Goal: Obtain resource: Download file/media

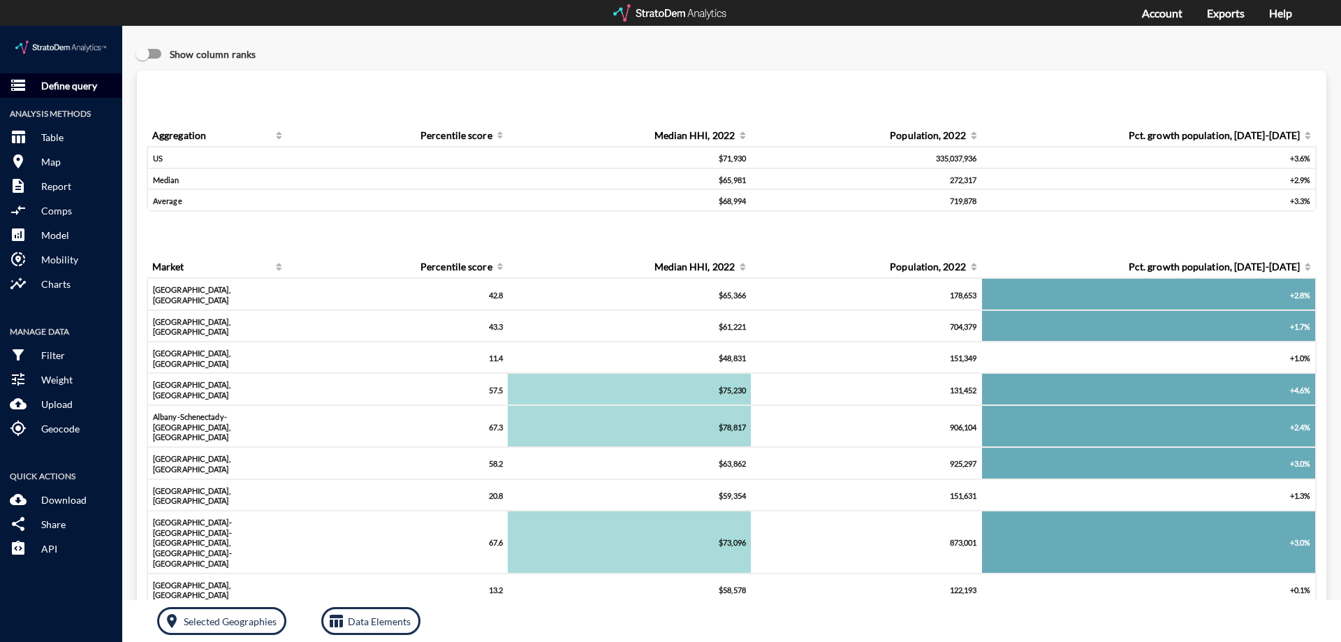
click p "Define query"
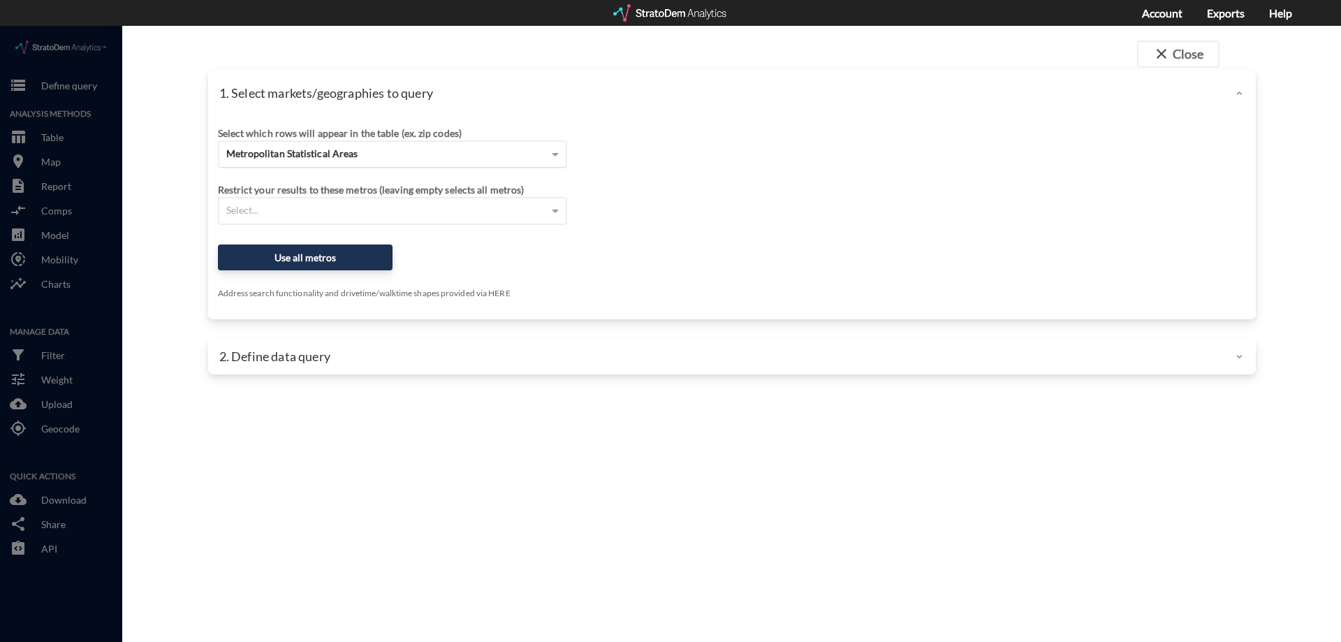
click div "Metropolitan Statistical Areas"
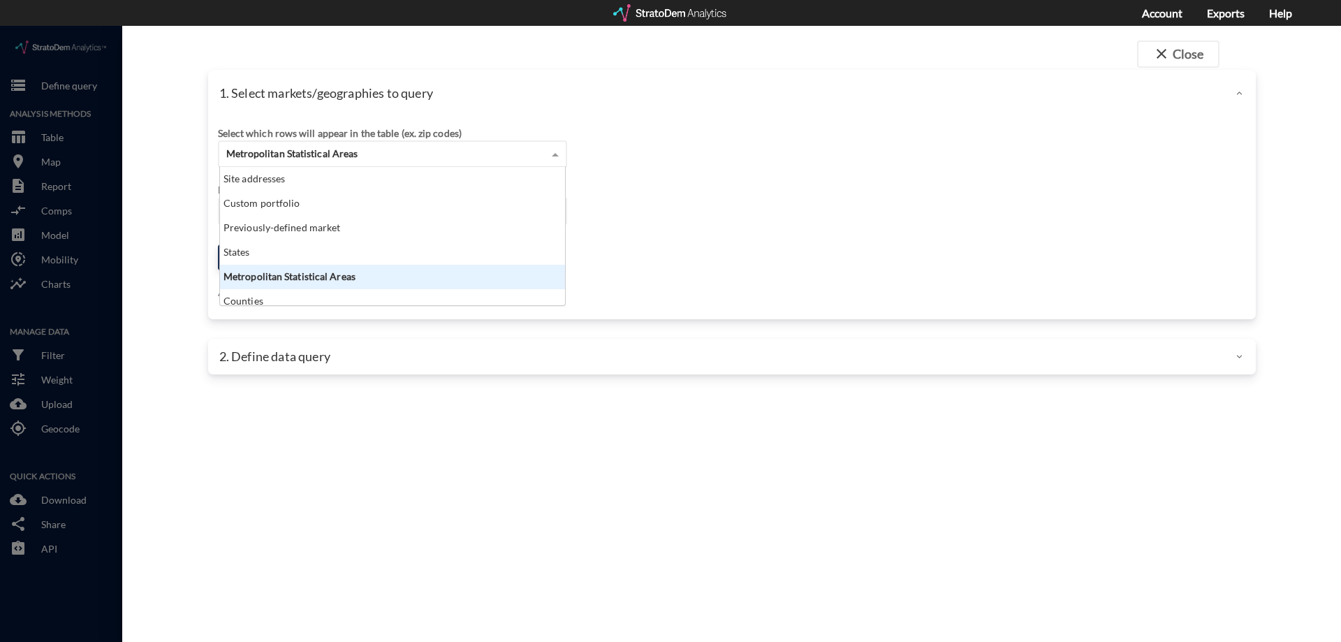
scroll to position [128, 337]
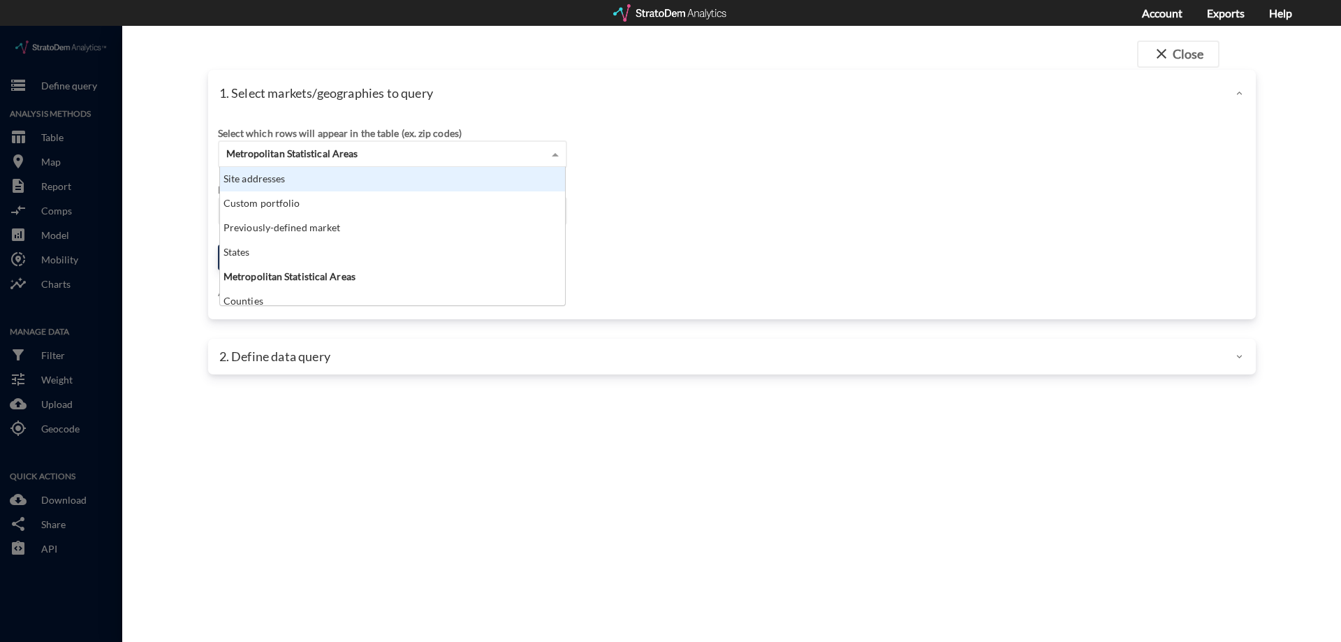
click div "Site addresses"
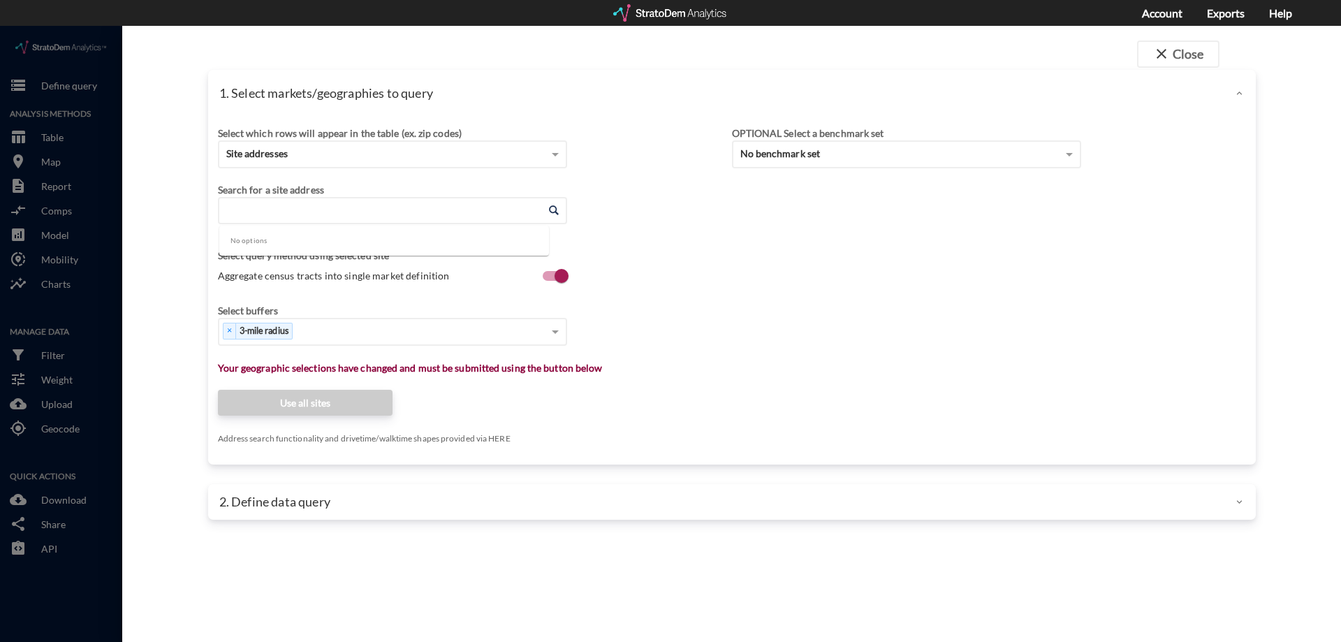
click input "Enter an address"
paste input "415 Stump Rd, North Wales, PA 19454"
type input "415 Stump Rd, North Wales, PA 19454"
click div "Select which rows will appear in the table (ex. zip codes) Site addresses Selec…"
click input "Enter an address"
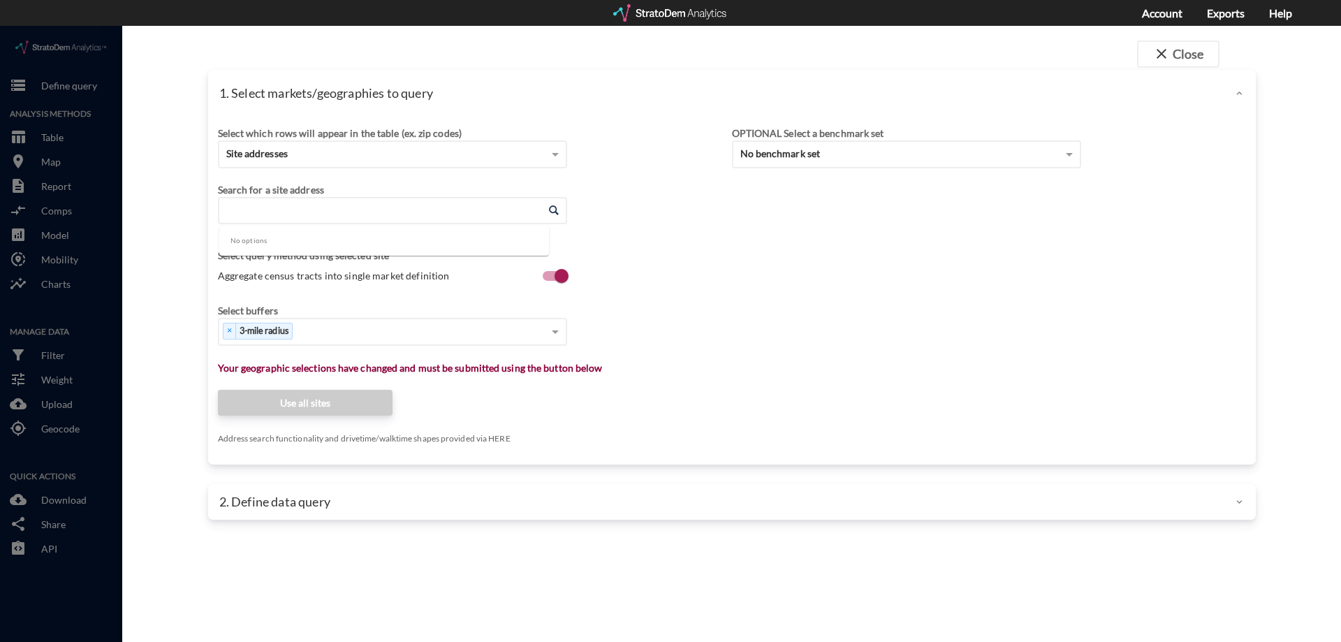
paste input "415 Stump Rd, North Wales, PA 19454"
type input "415 Stump Rd, North Wales, PA 19454"
paste input "415 Stump Rd, North Wales, PA 19454"
type input "415 Stump Rd, North Wales, PA 19454"
paste input "985 Bethlehem Pike, Montgomeryville, PA 18936"
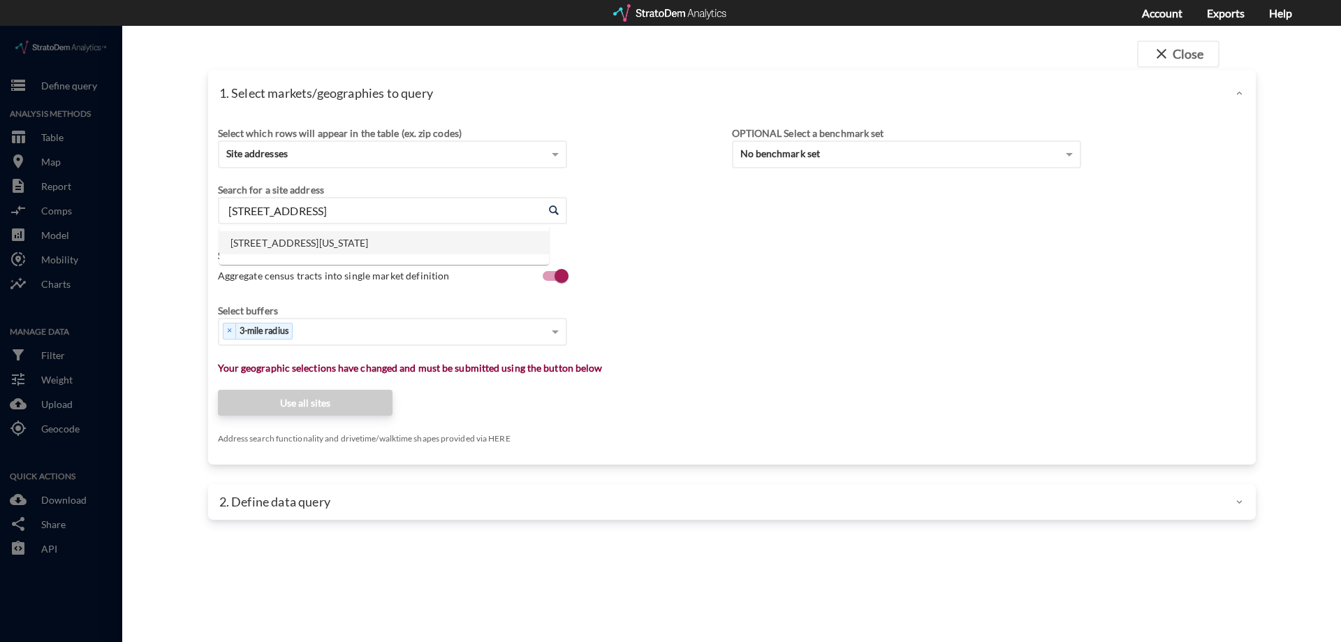
click li "985 Bethlehem Pike, Montgomeryville, Pennsylvania"
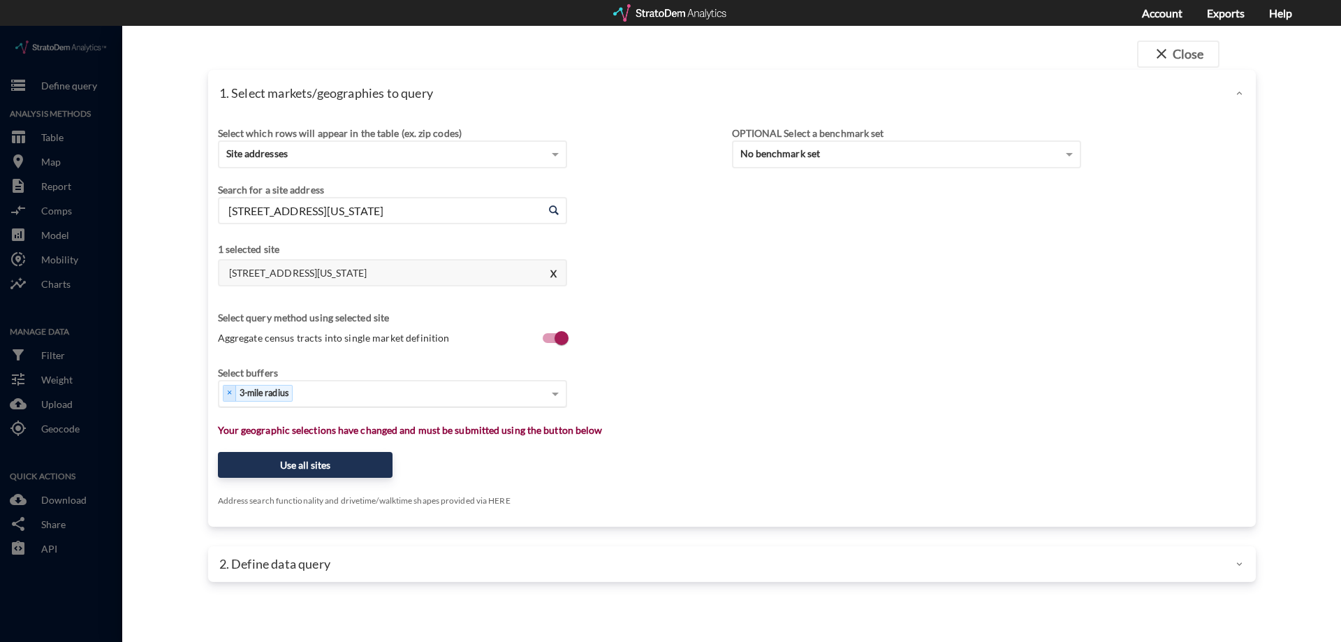
type input "985 Bethlehem Pike, Montgomeryville, Pennsylvania"
type input "1"
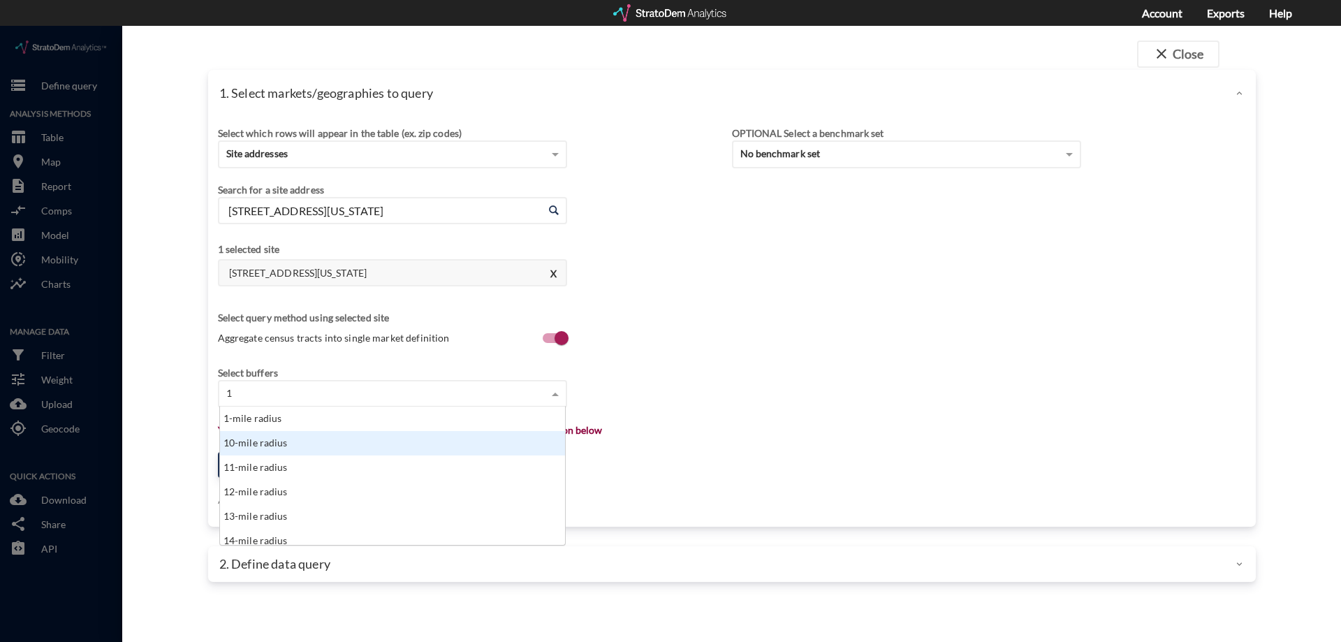
click div "10-mile radius"
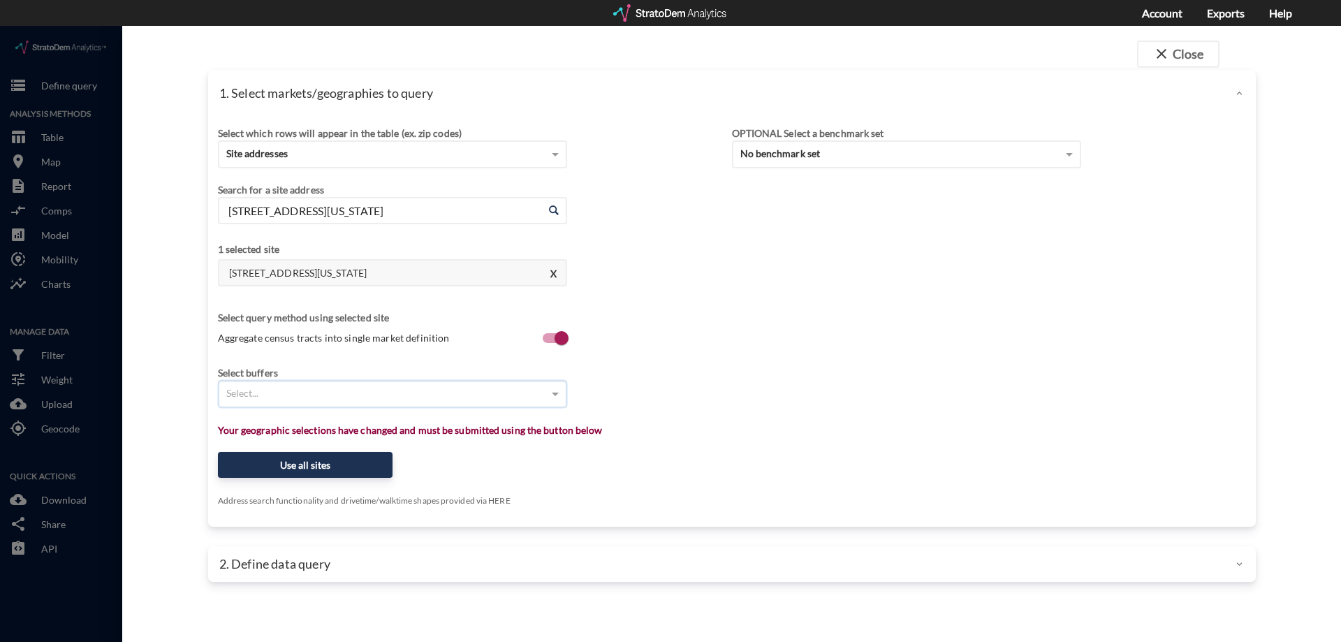
type input "1"
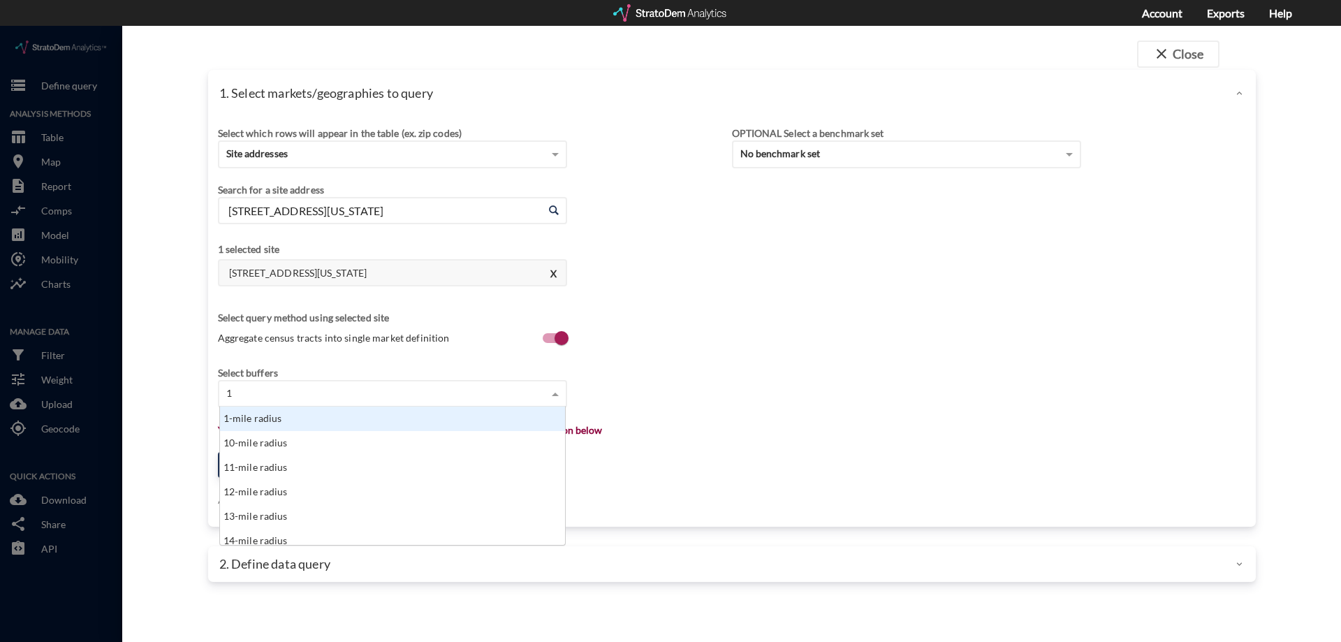
click div "1-mile radius"
type input "3"
click div "3-mile radius"
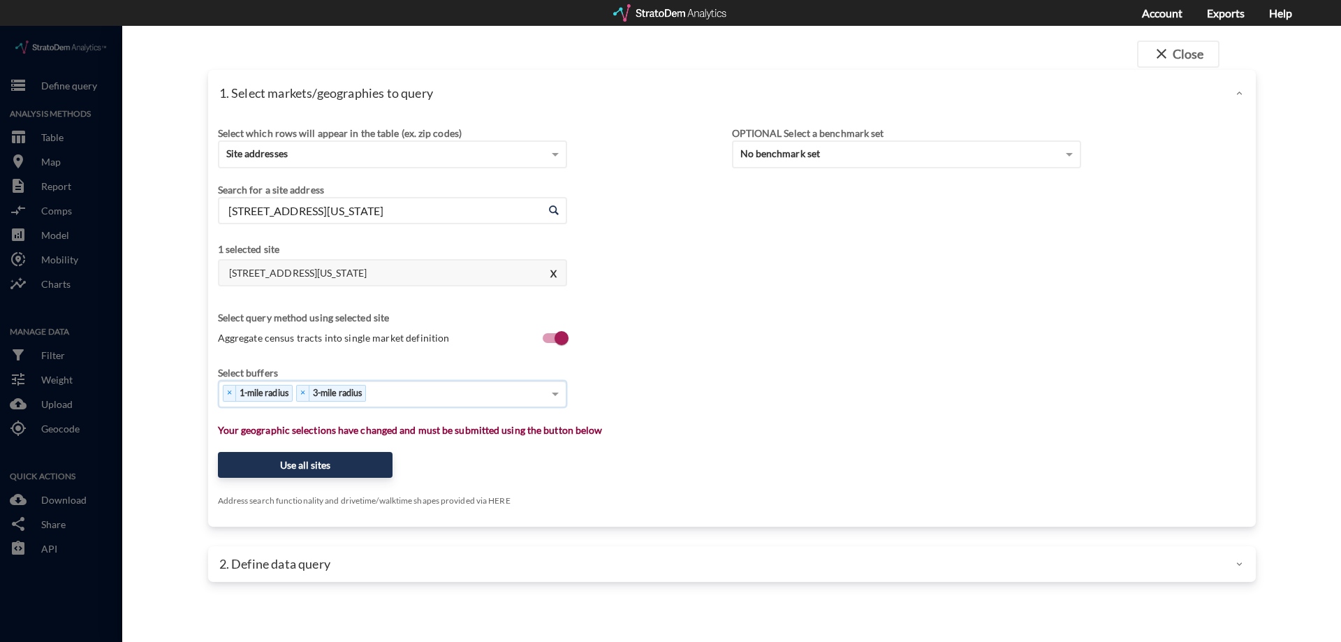
type input "5"
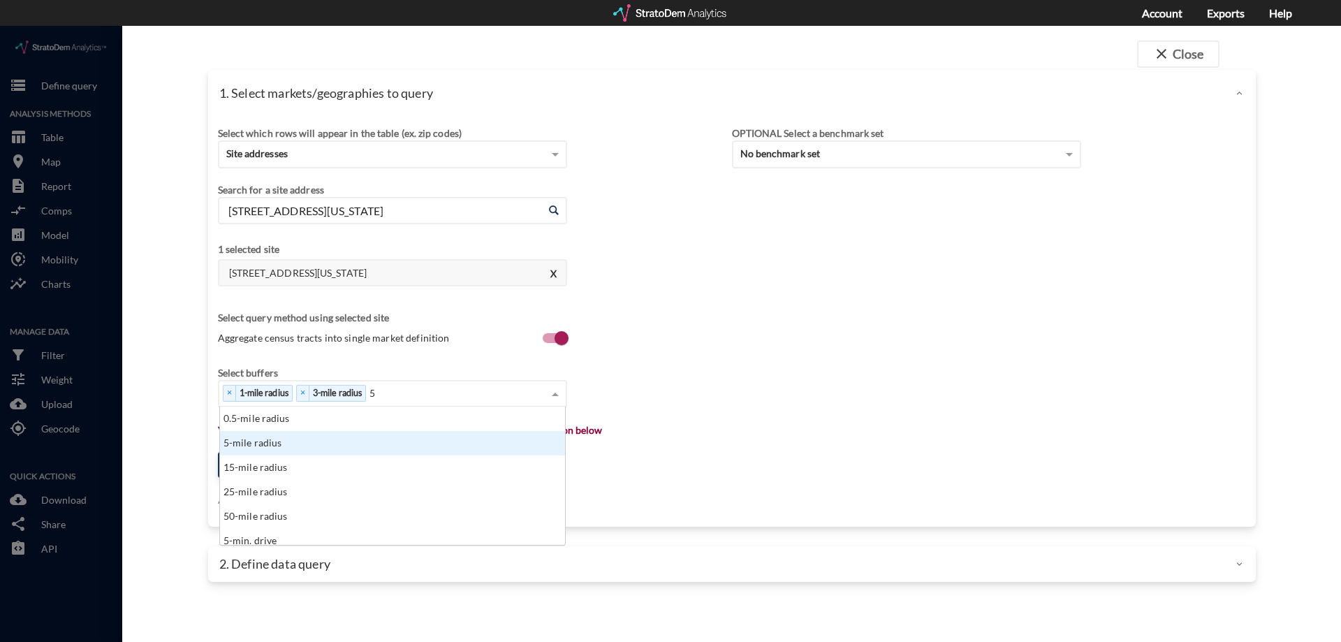
click div "5-mile radius"
type input "1"
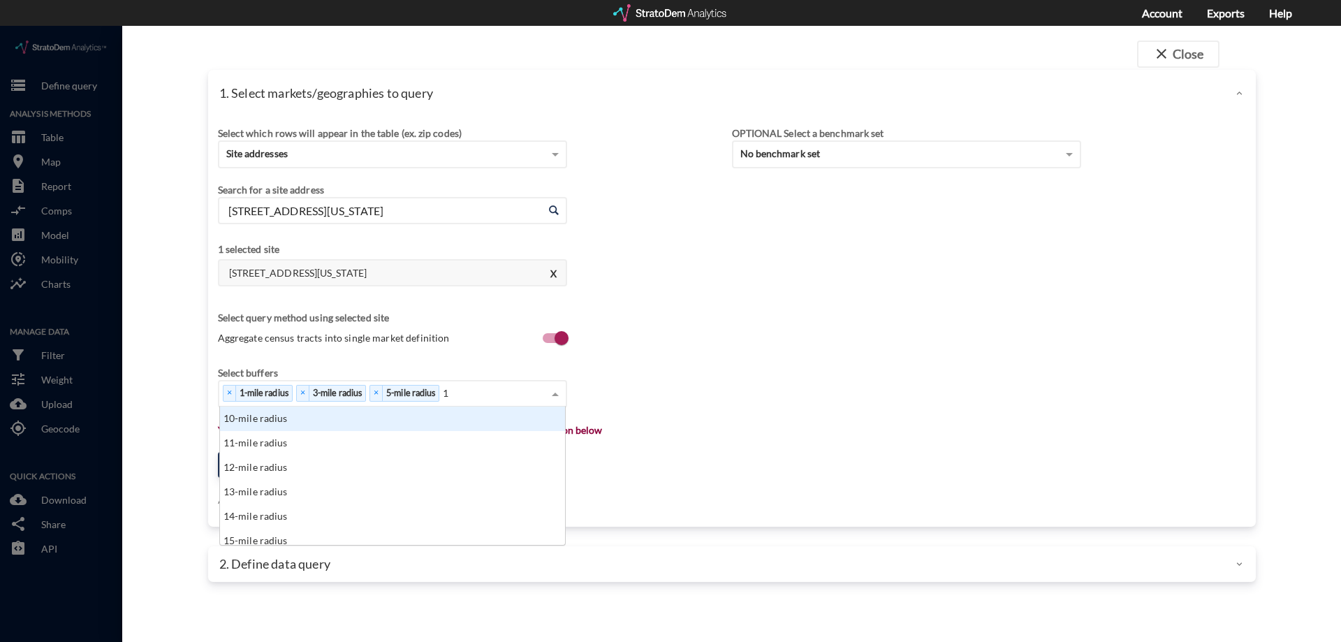
click div "10-mile radius"
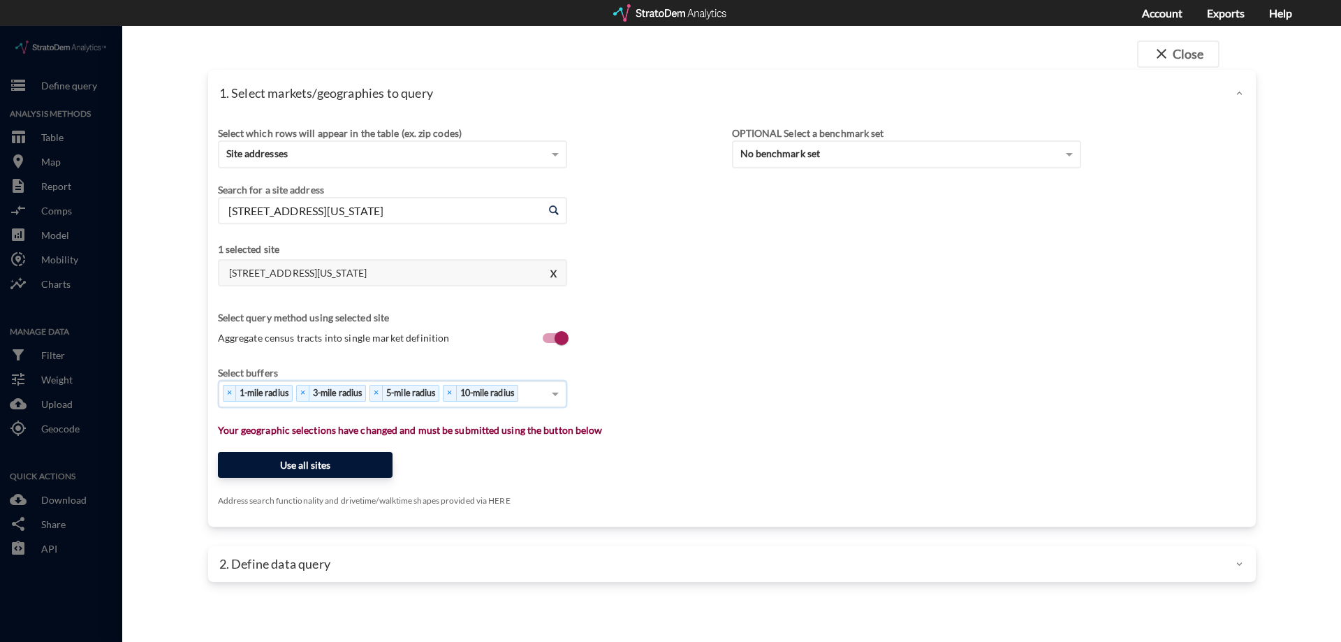
click button "Use all sites"
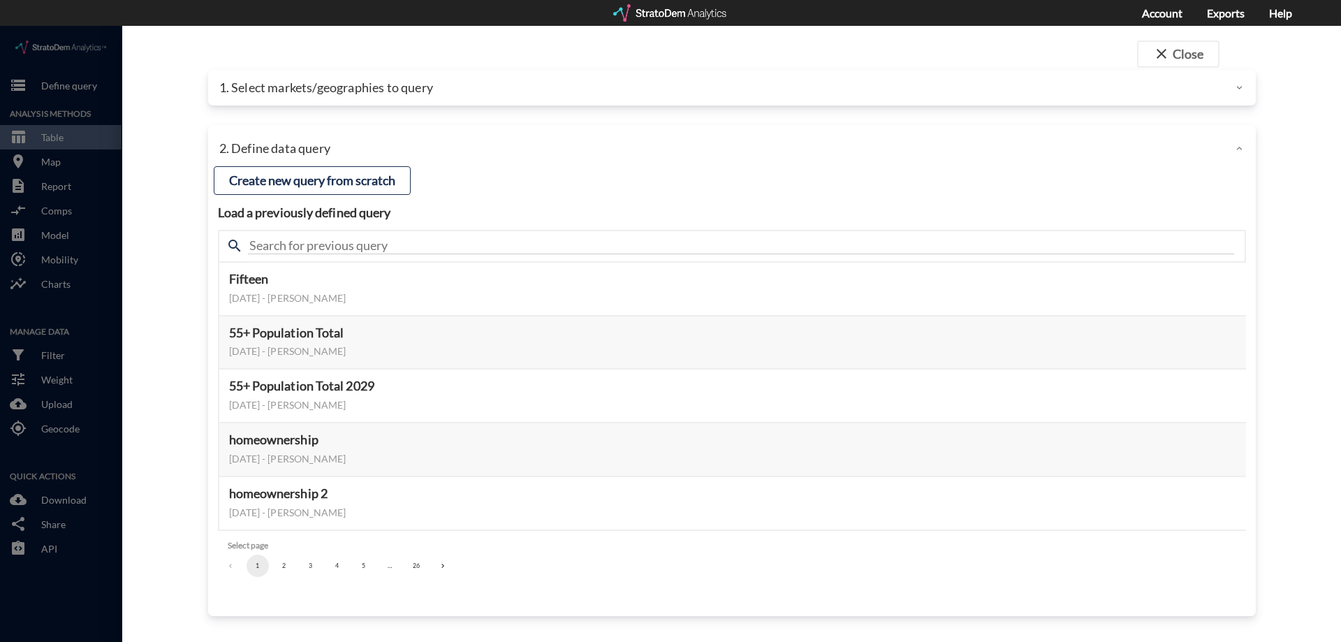
click div "search"
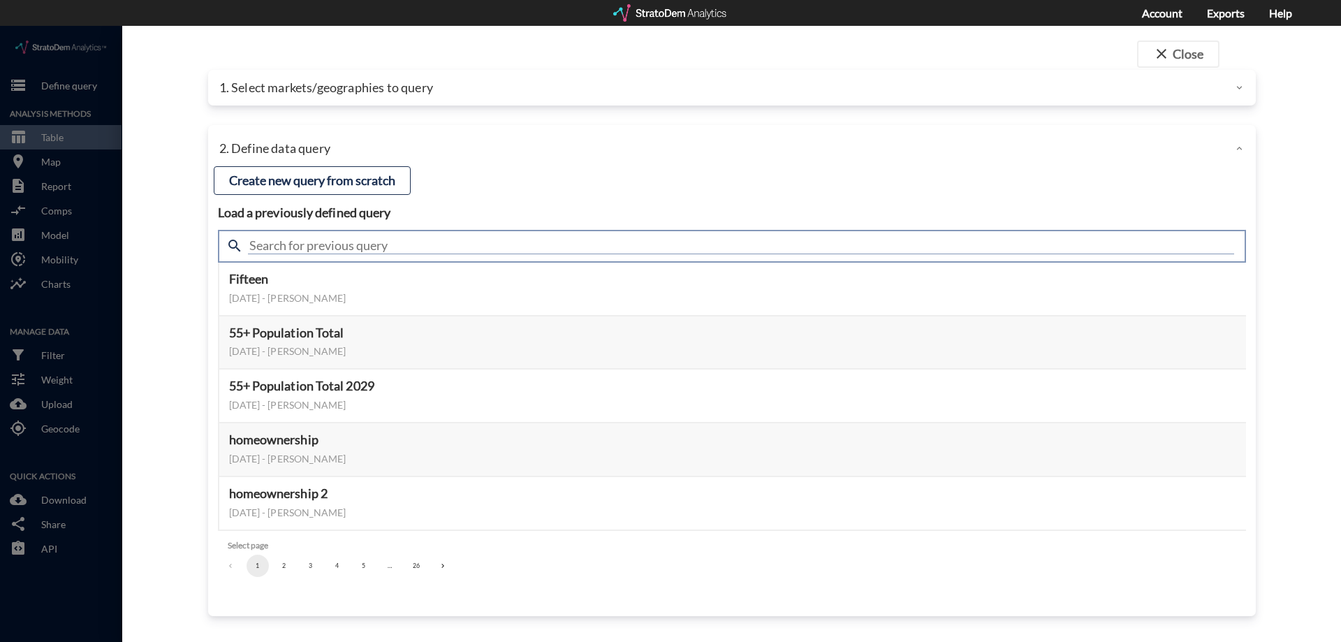
click input "text"
type input "demand"
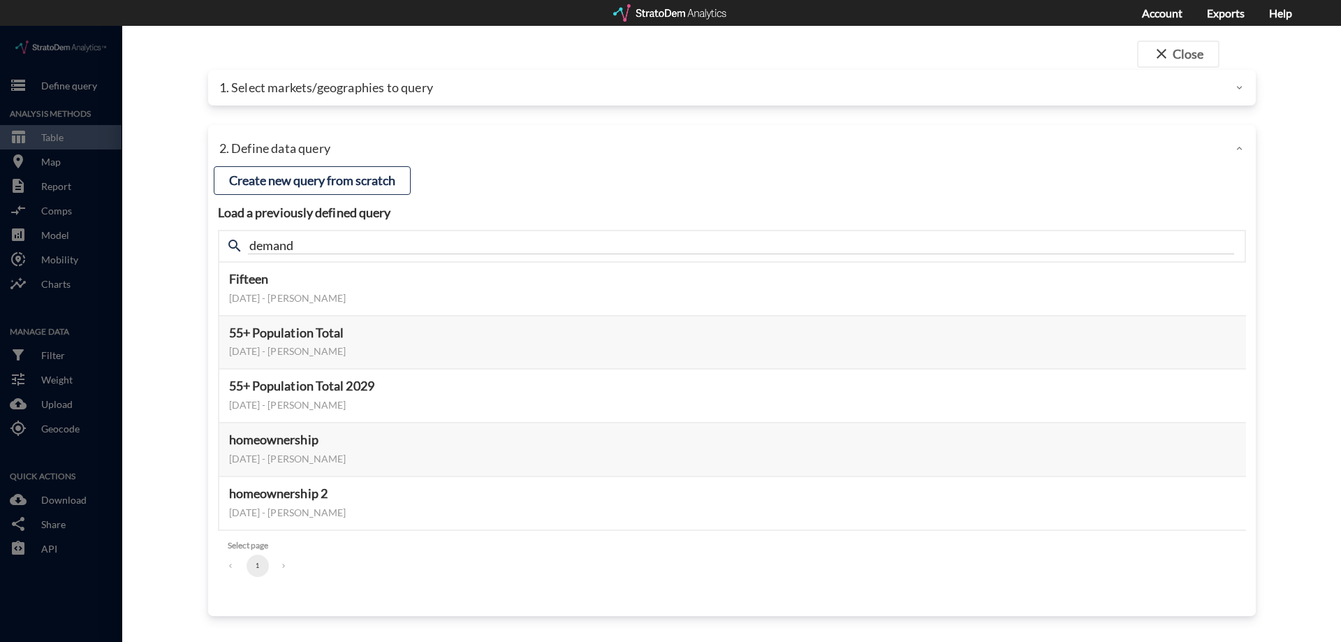
click div "close Close 1. Select markets/geographies to query Select which rows will appea…"
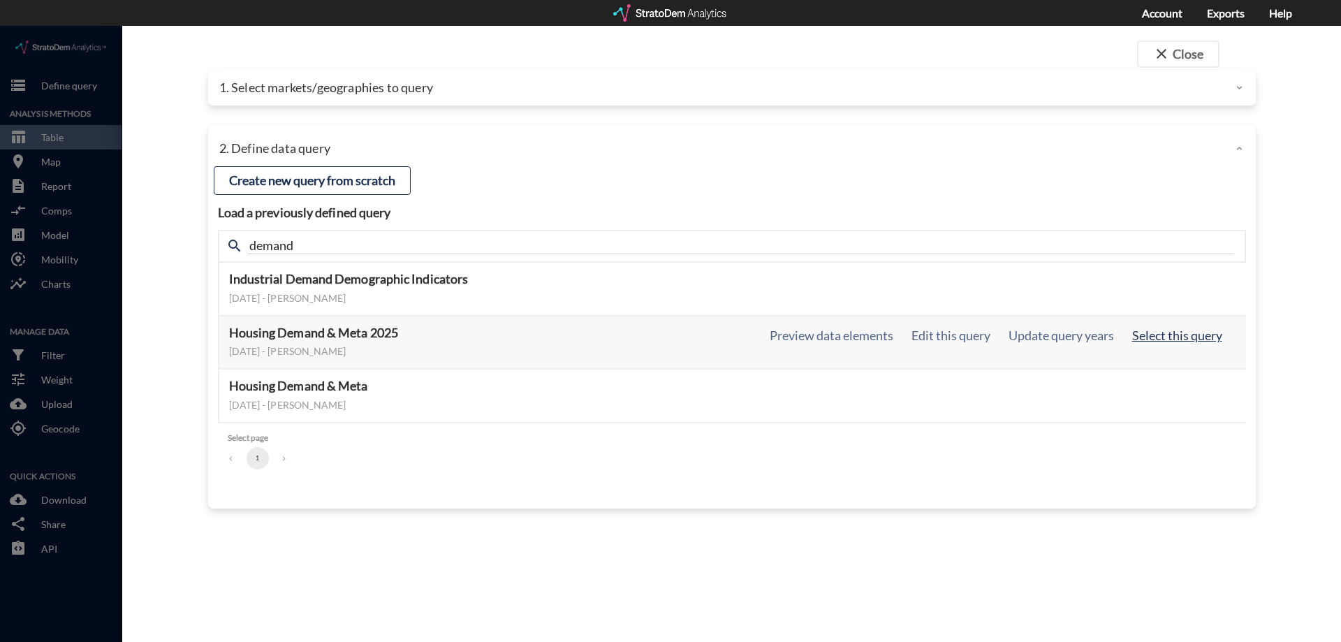
click button "Select this query"
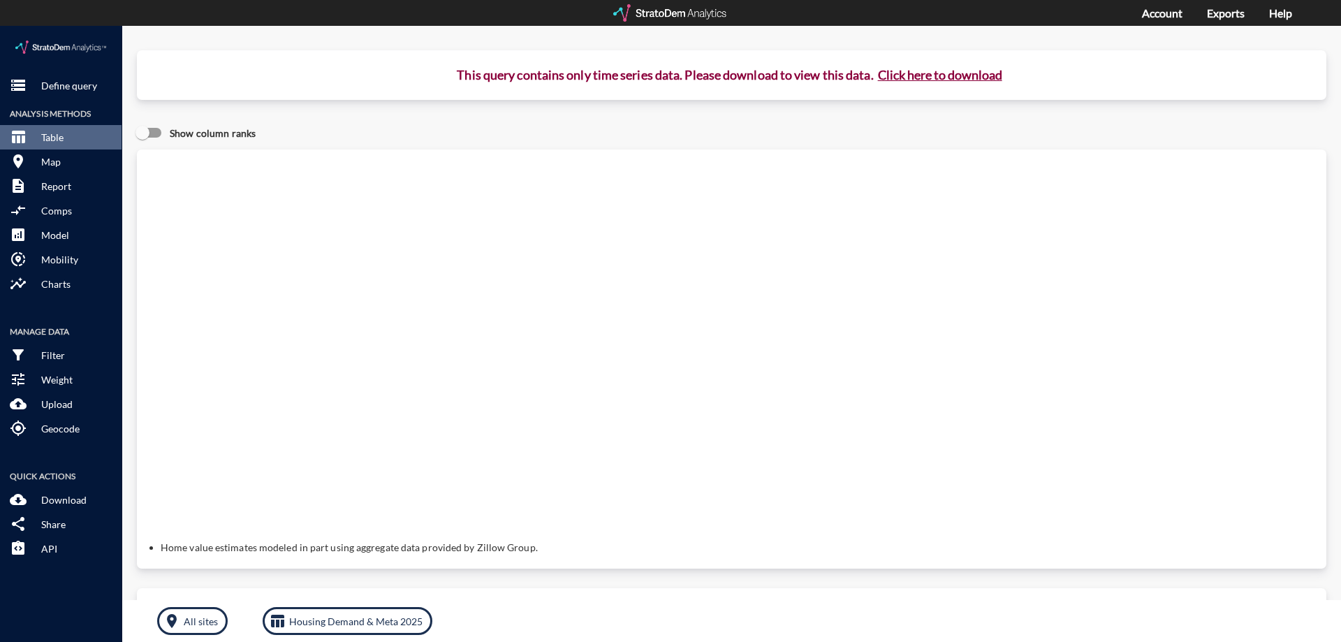
click button "Click here to download"
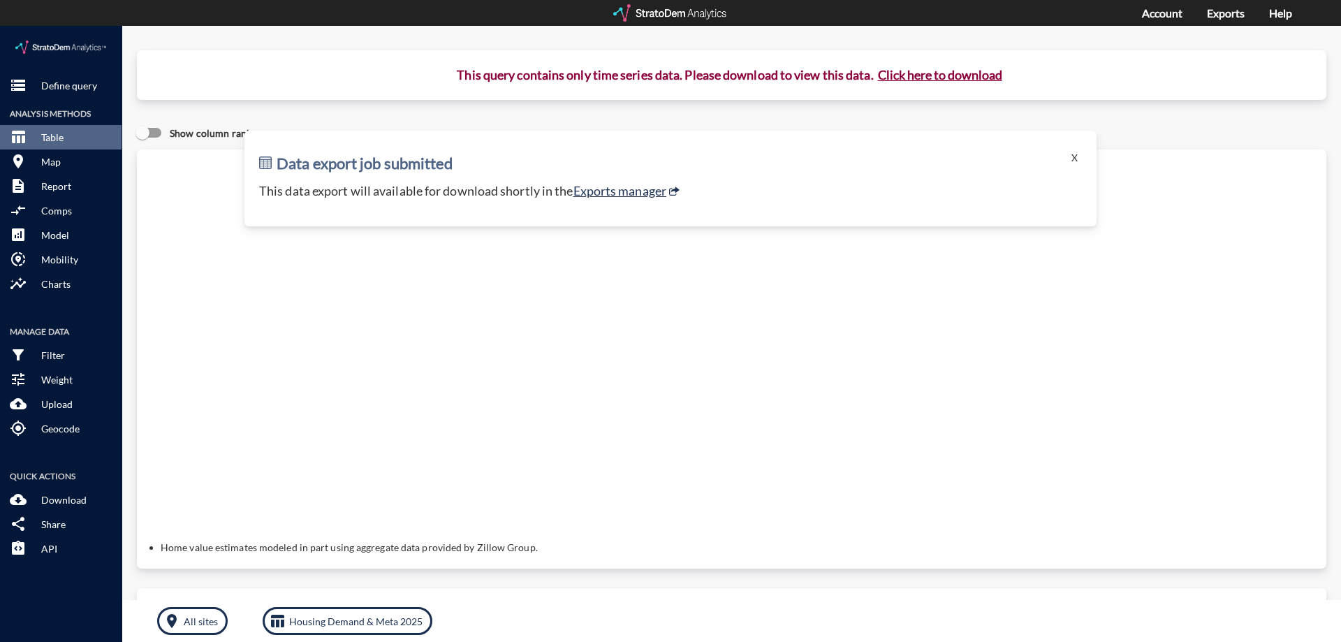
click div "Data export job submitted X This data export will available for download shortl…"
click link "Exports manager"
click p "Define query"
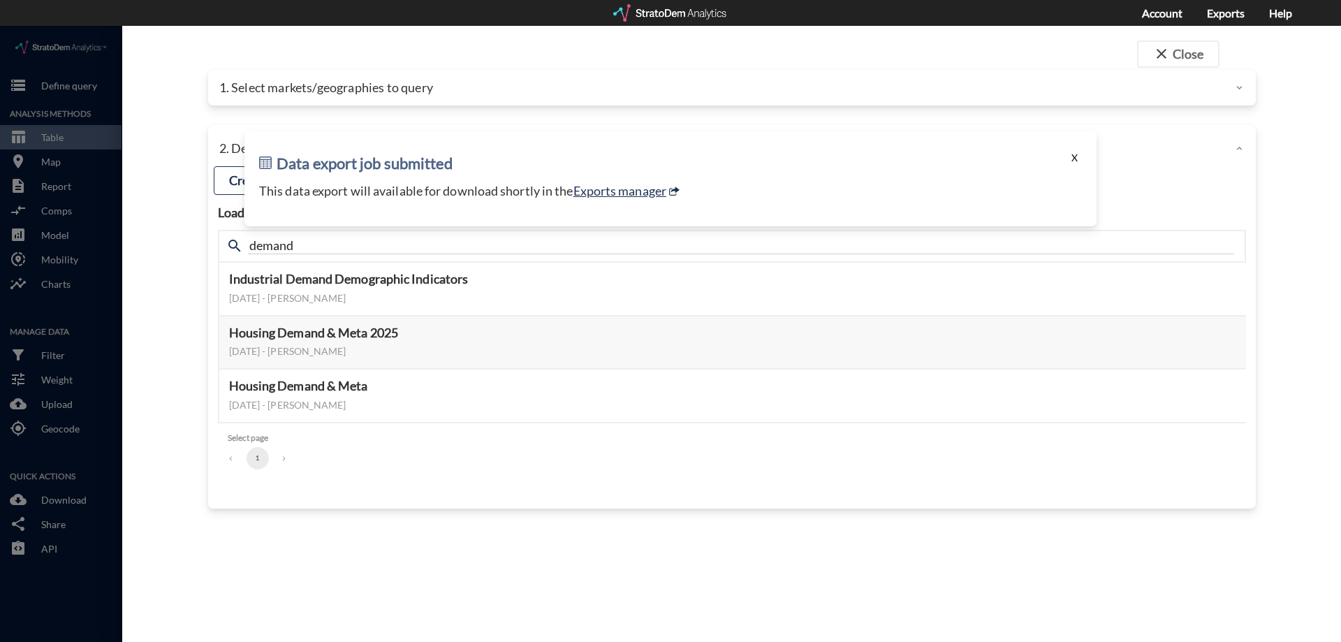
click button "X"
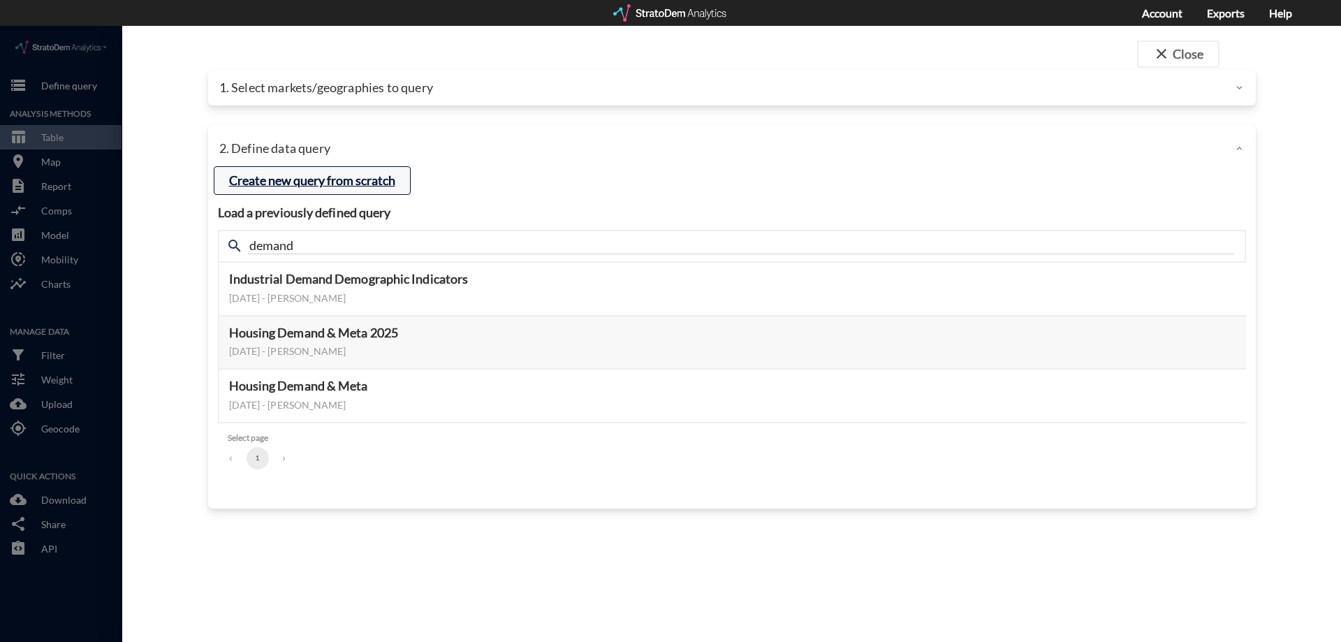
click button "Create new query from scratch"
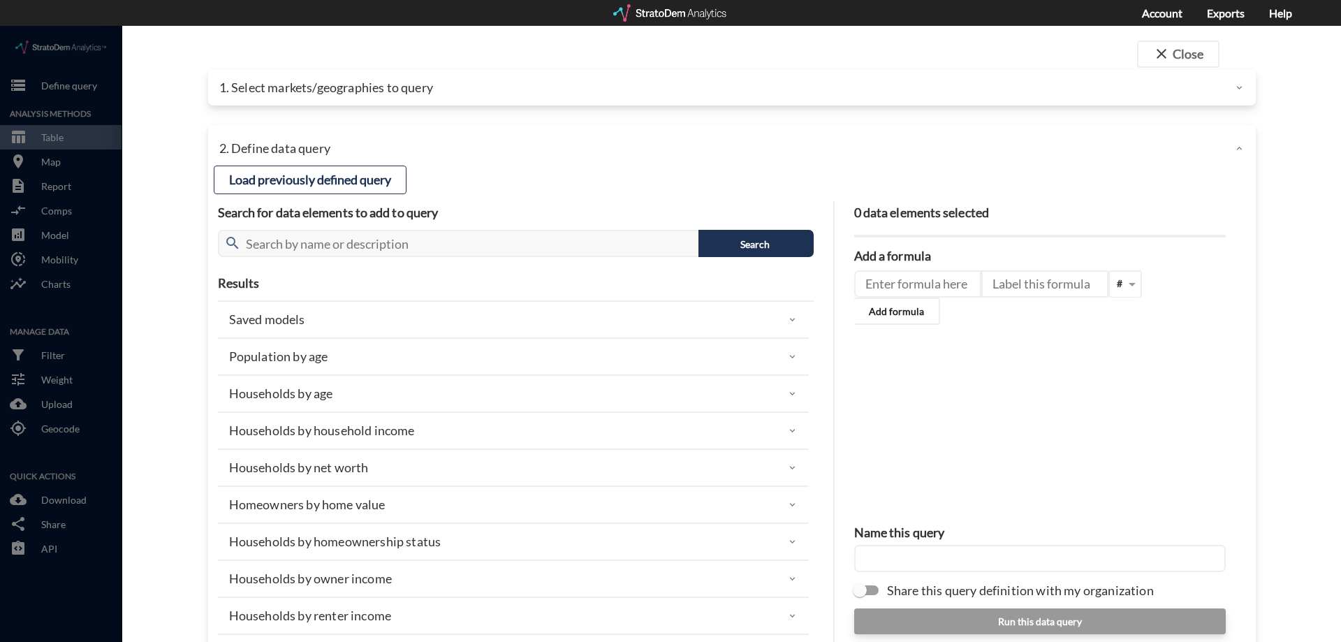
click p "1. Select markets/geographies to query"
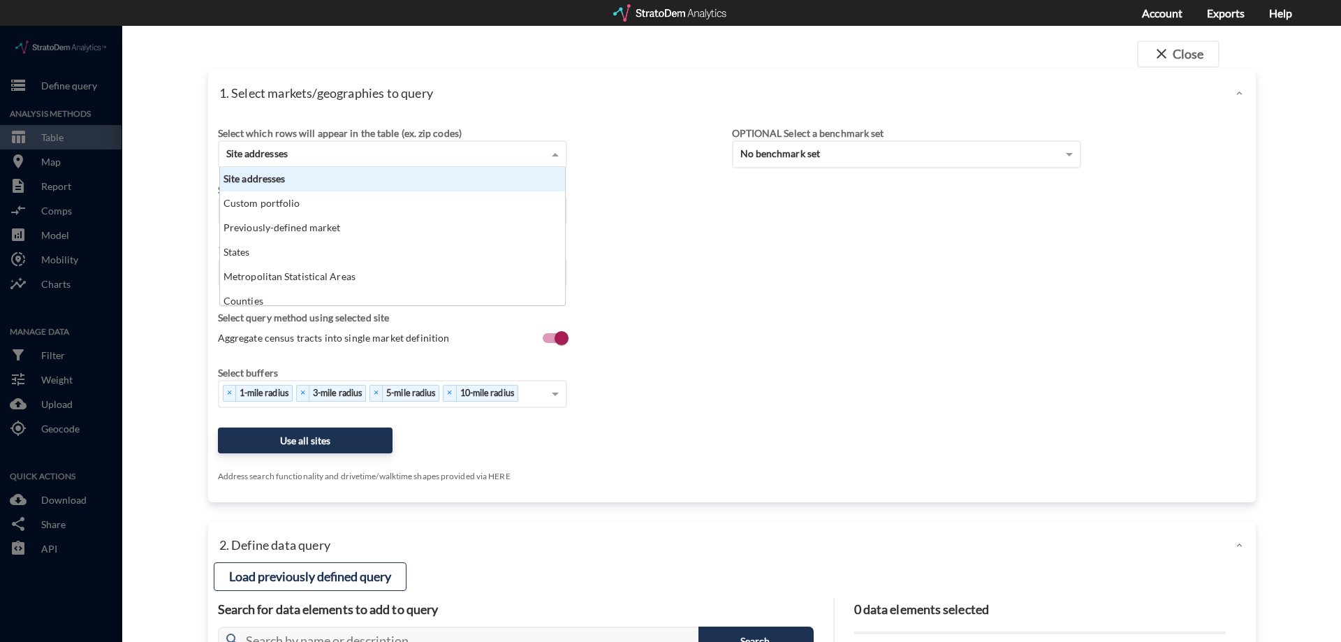
click div "Site addresses"
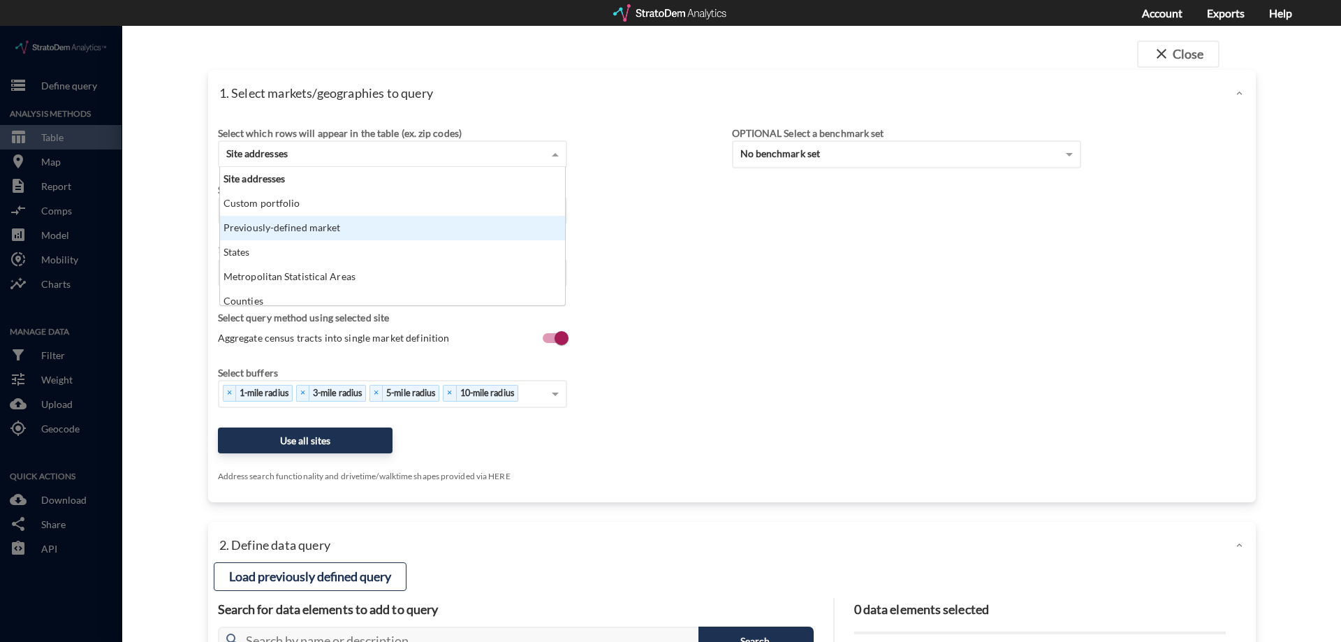
click div "Previously-defined market"
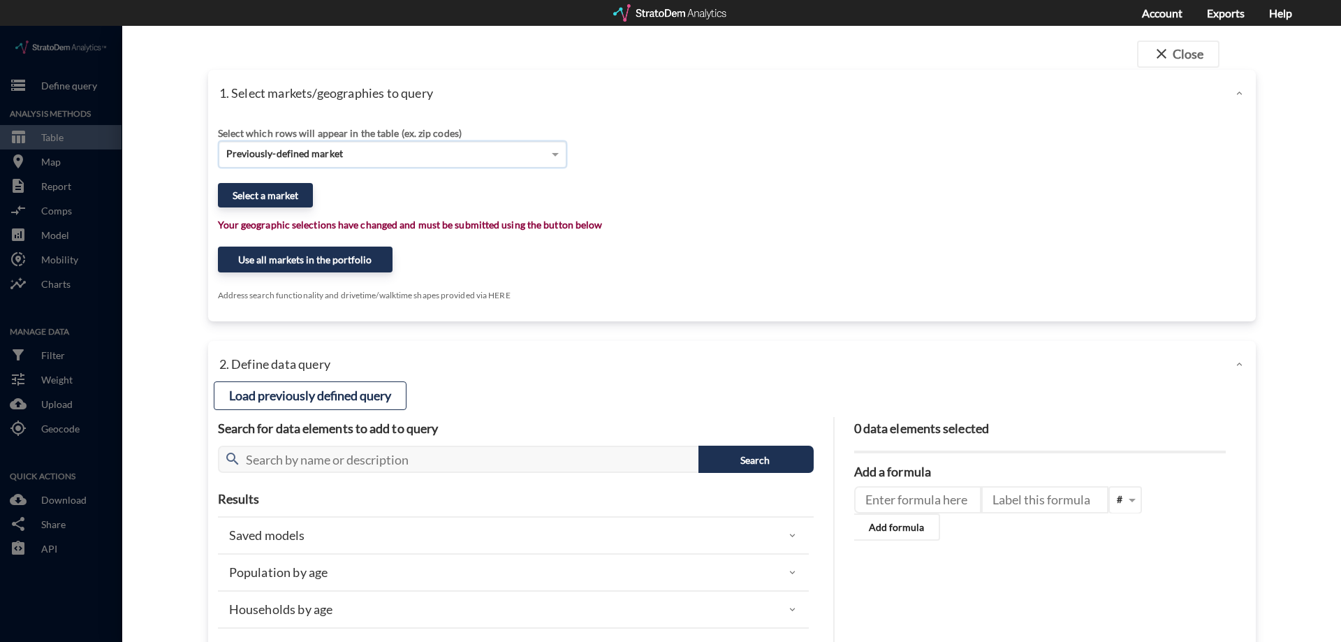
click div "Select which rows will appear in the table (ex. zip codes) Previously-defined m…"
click button "Select a market"
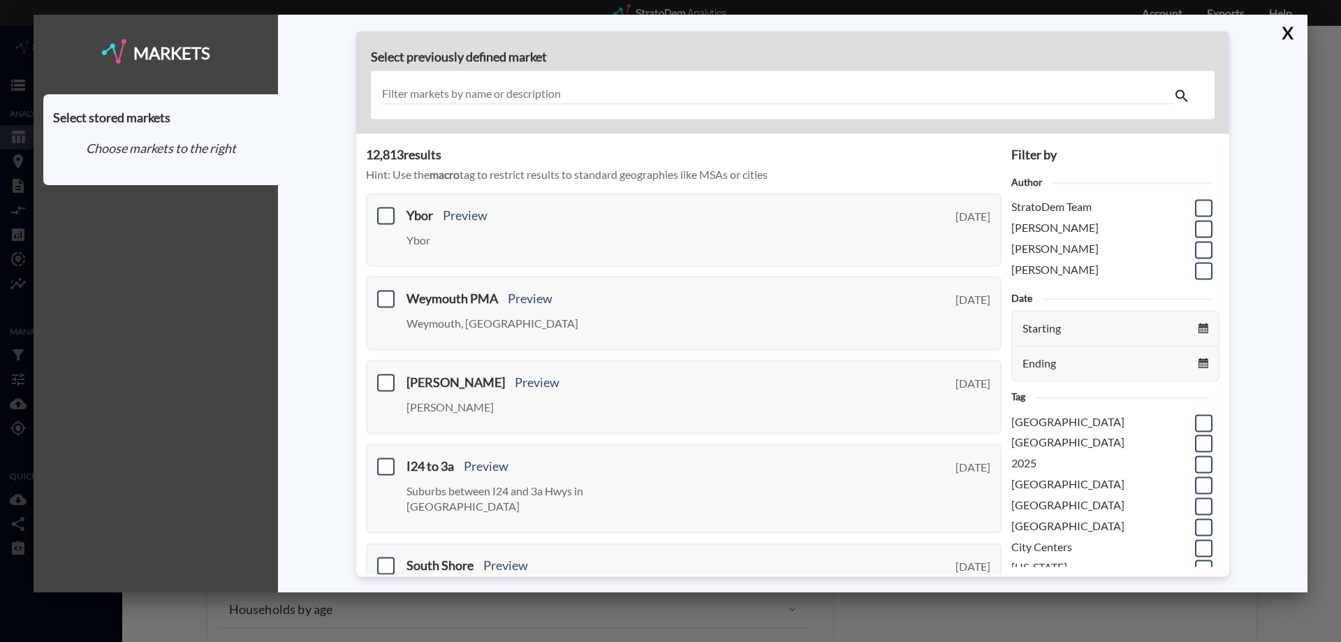
click at [460, 98] on input "text" at bounding box center [777, 95] width 793 height 19
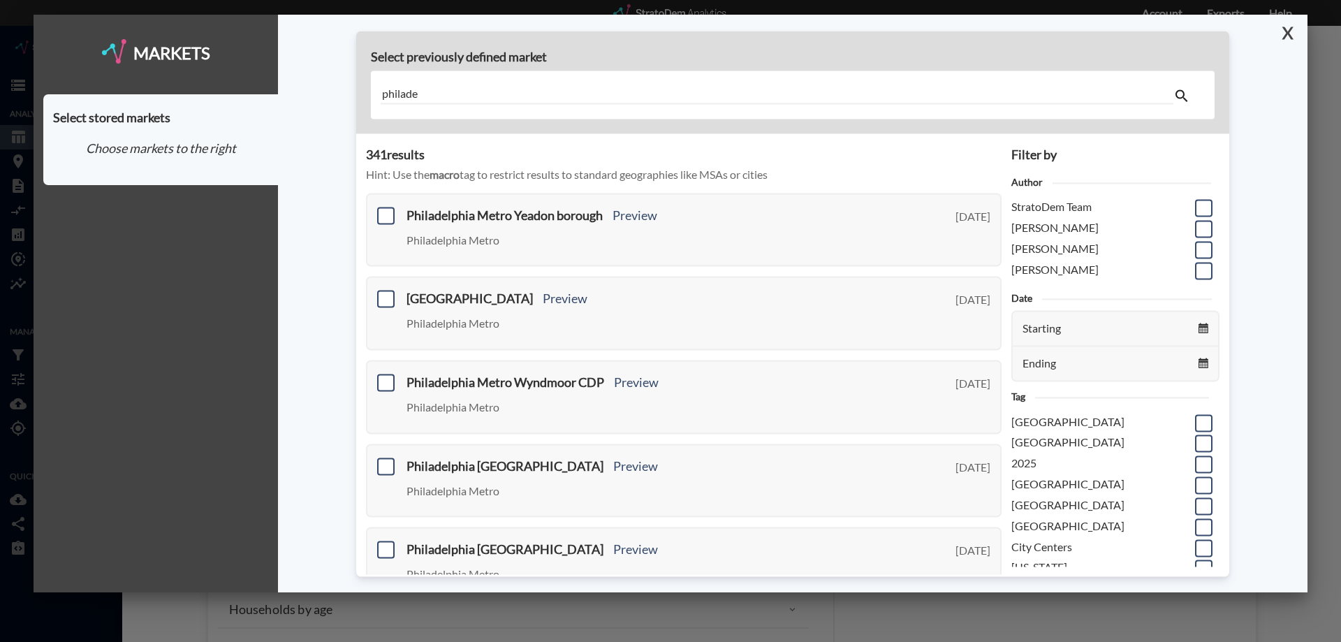
type input "philade"
click at [1280, 27] on button "X" at bounding box center [1285, 33] width 24 height 36
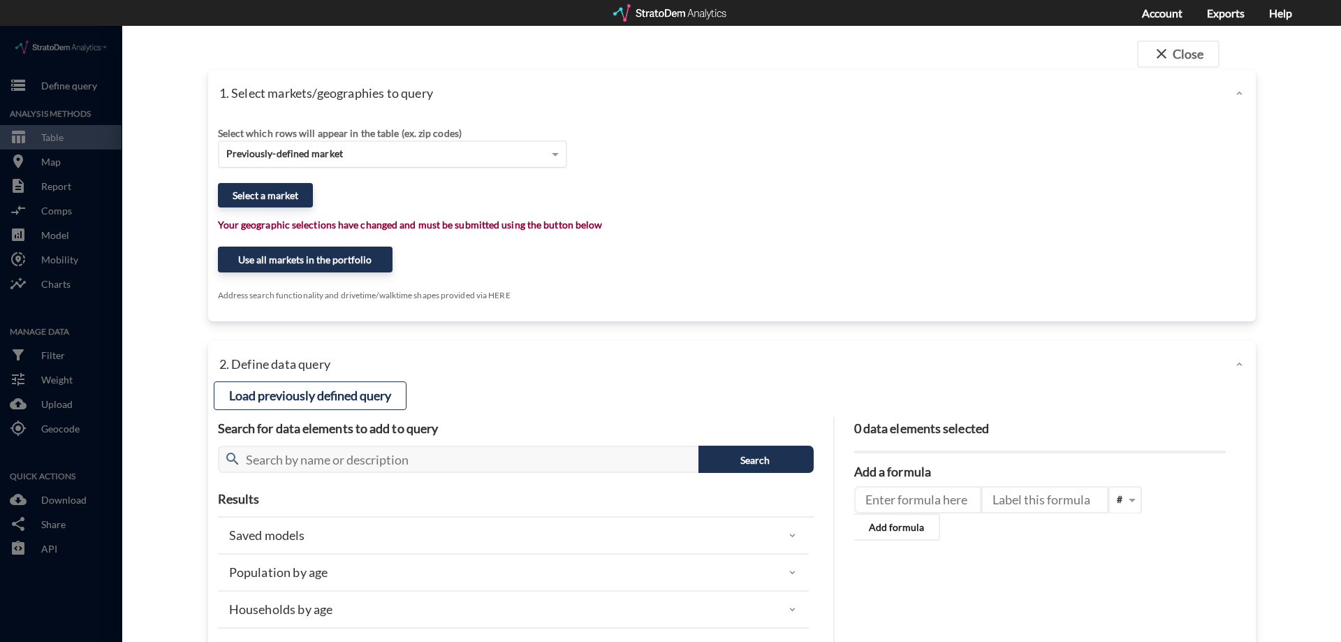
click div "Previously-defined market"
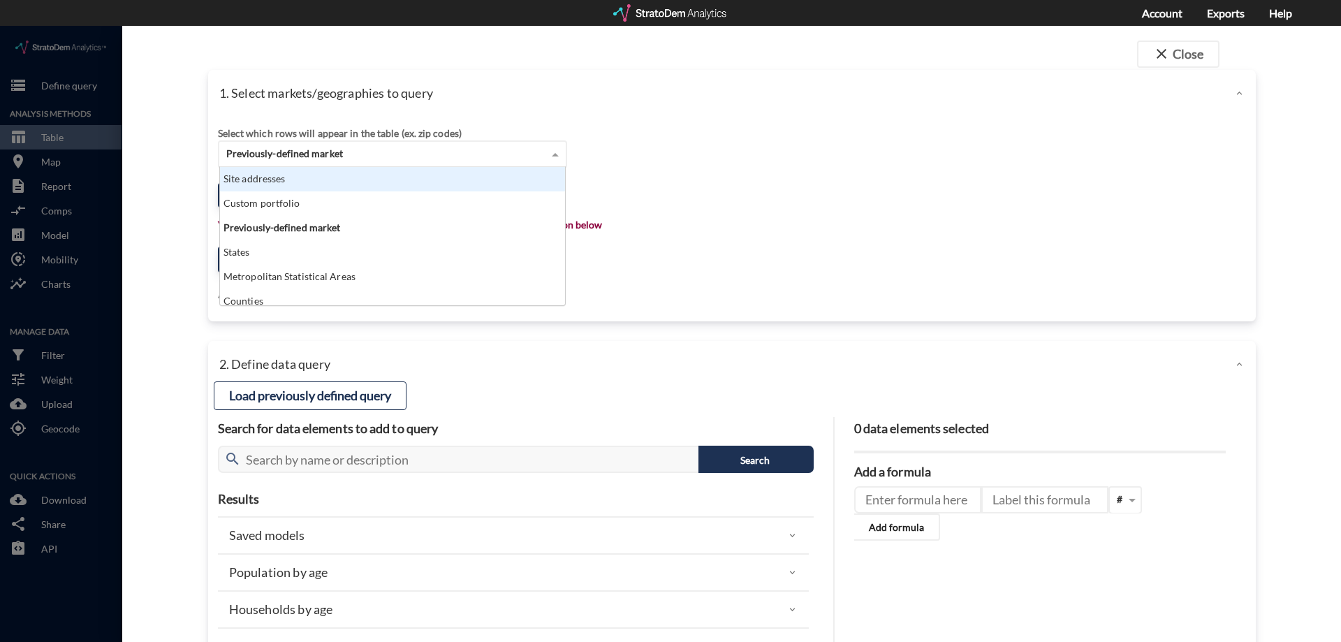
click div "Custom portfolio"
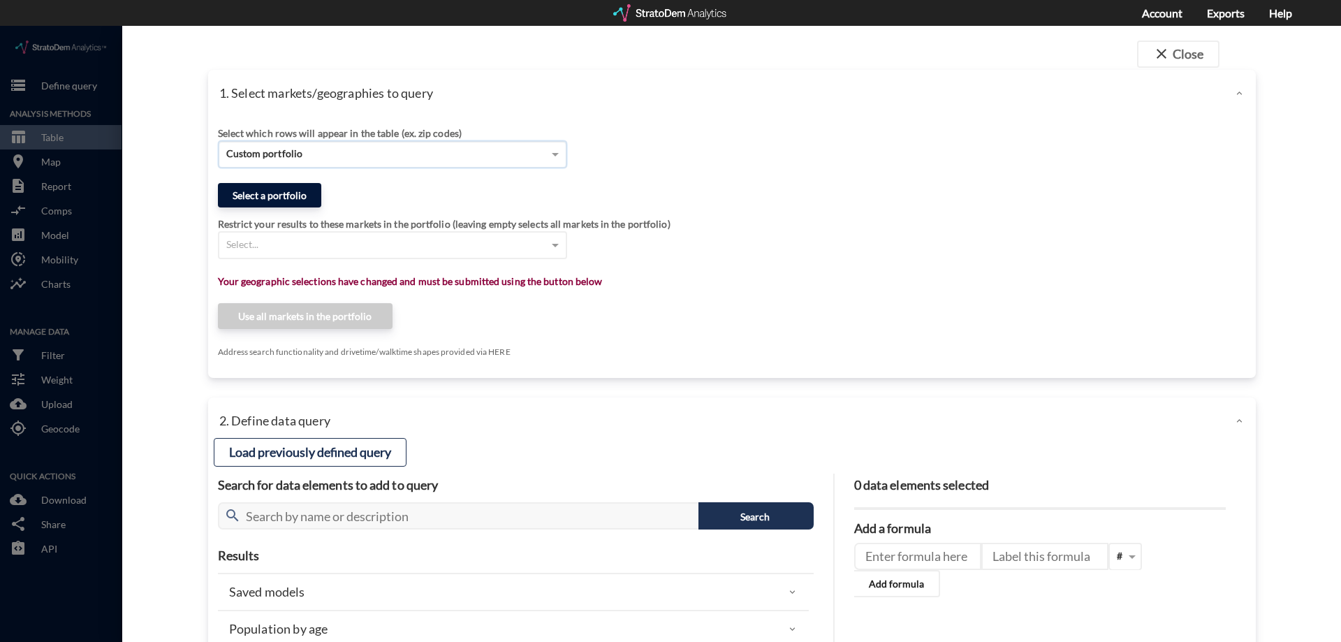
click button "Select a portfolio"
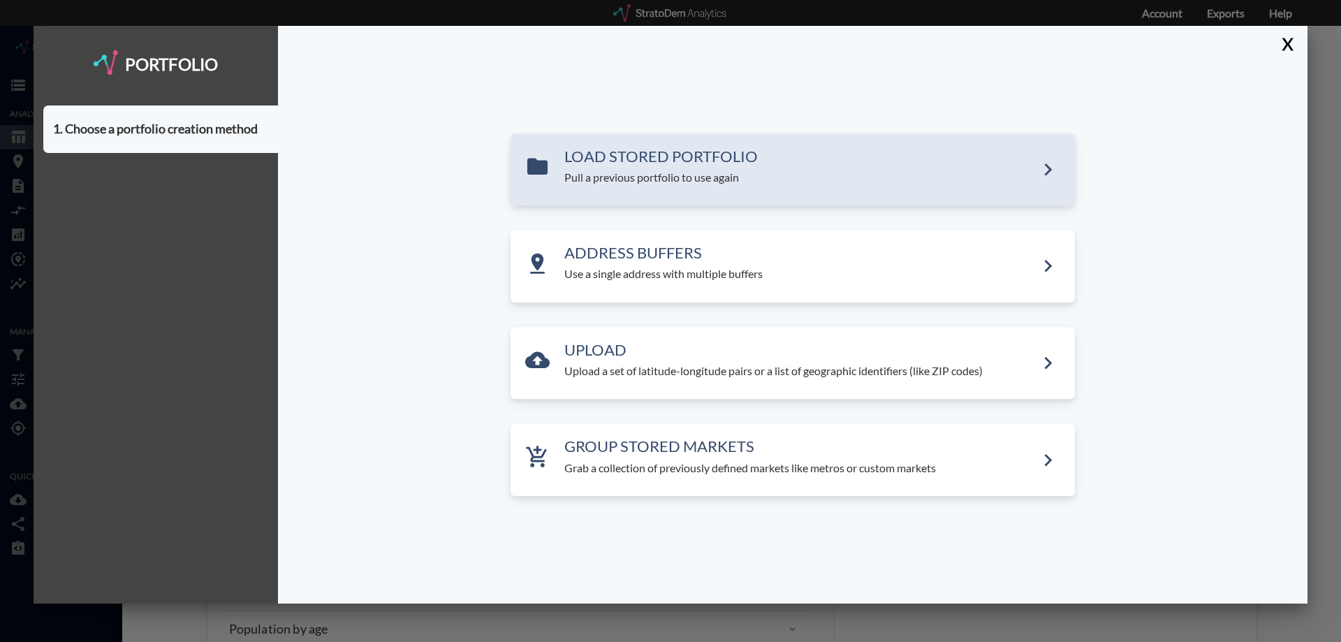
click at [692, 189] on div "LOAD STORED PORTFOLIO Pull a previous portfolio to use again" at bounding box center [793, 169] width 564 height 73
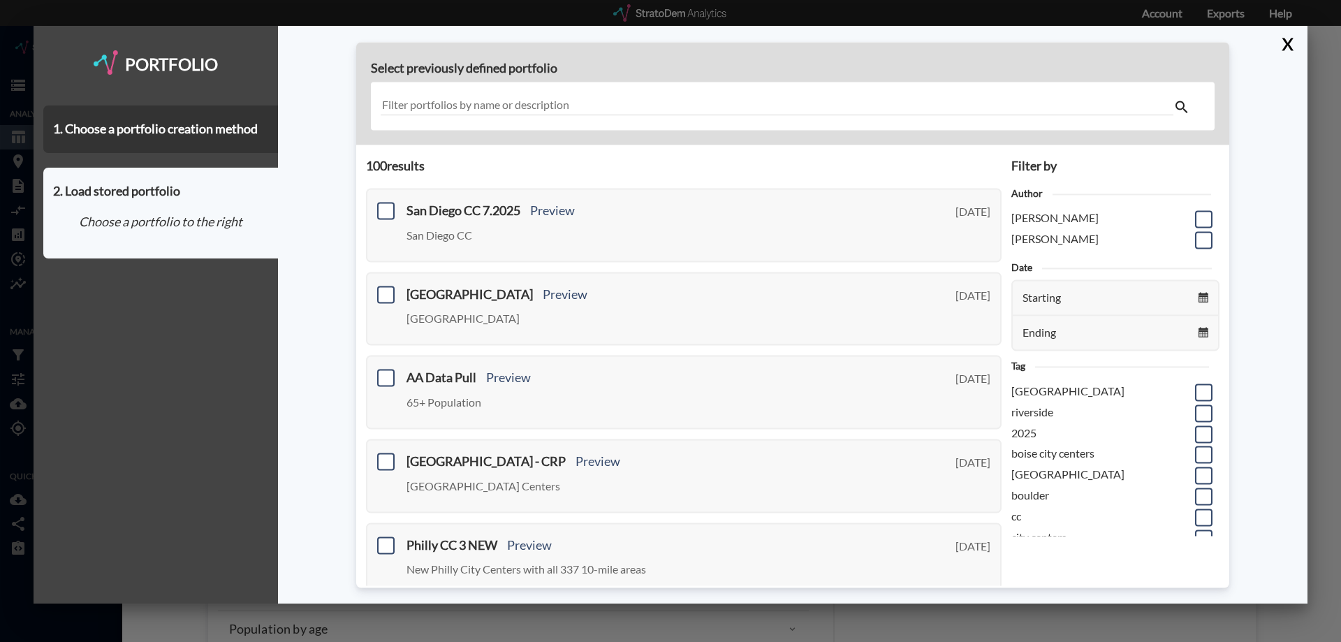
click at [662, 117] on div at bounding box center [793, 106] width 844 height 48
click at [662, 111] on input "text" at bounding box center [777, 106] width 793 height 19
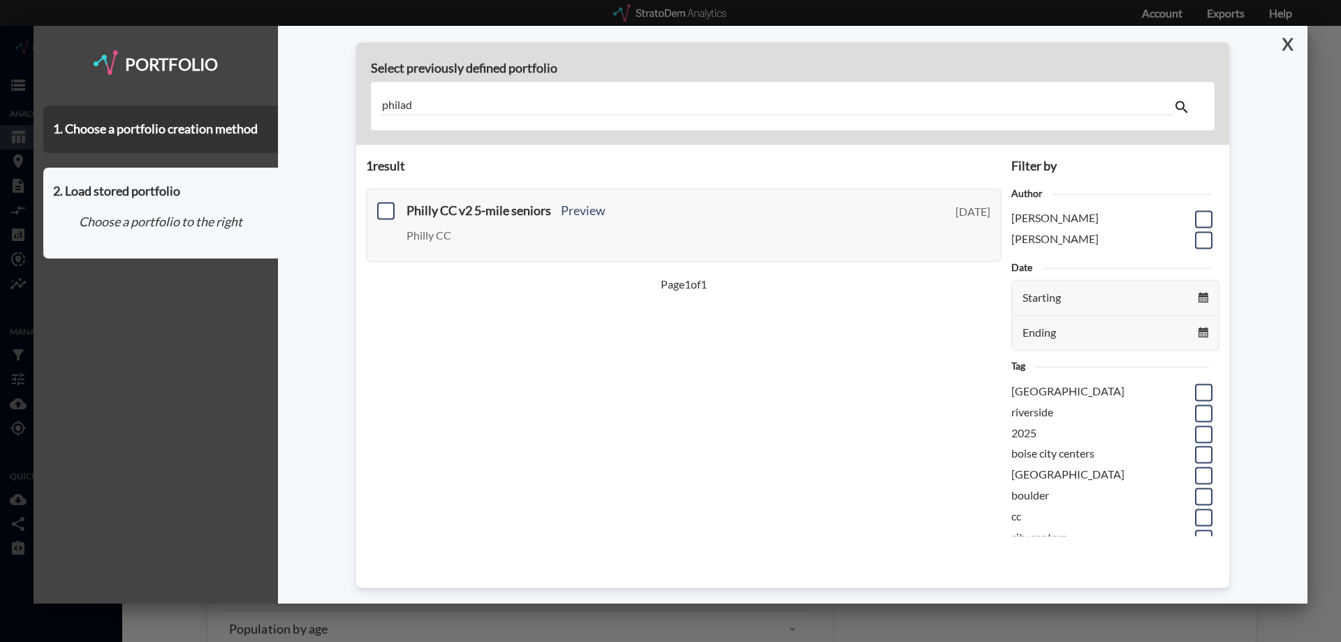
type input "philad"
click at [1294, 45] on button "X" at bounding box center [1285, 44] width 24 height 36
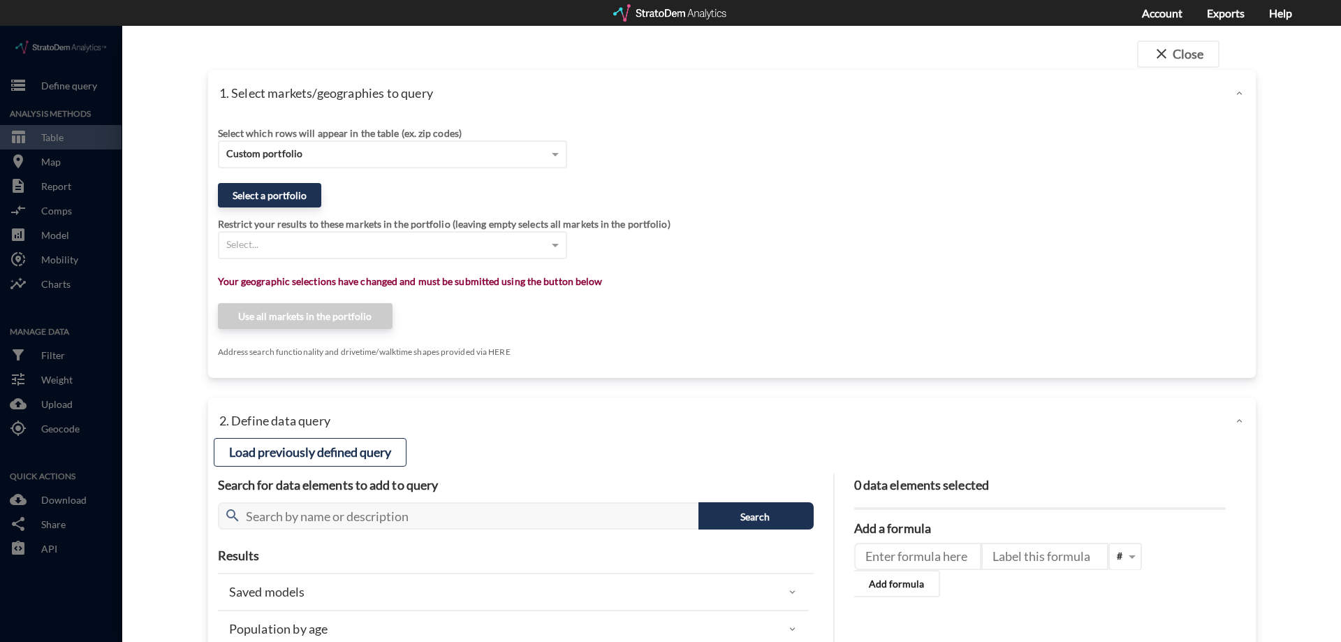
click div "Select which rows will appear in the table (ex. zip codes)"
click div "Custom portfolio"
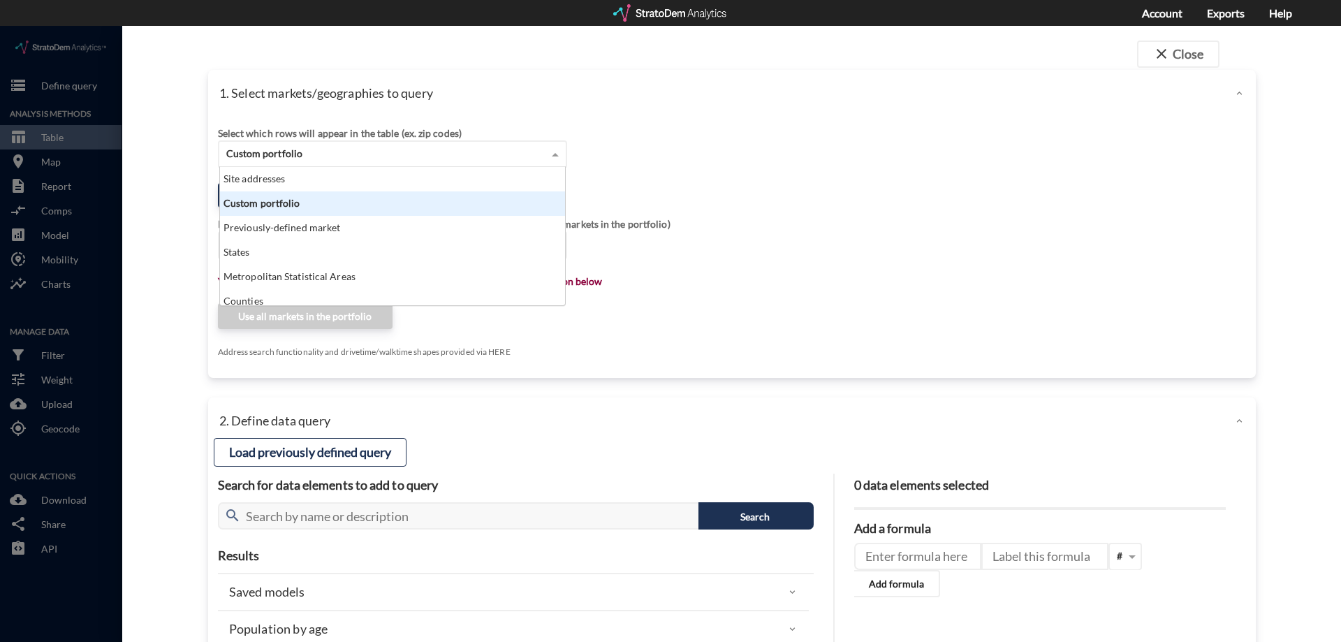
click div "Custom portfolio"
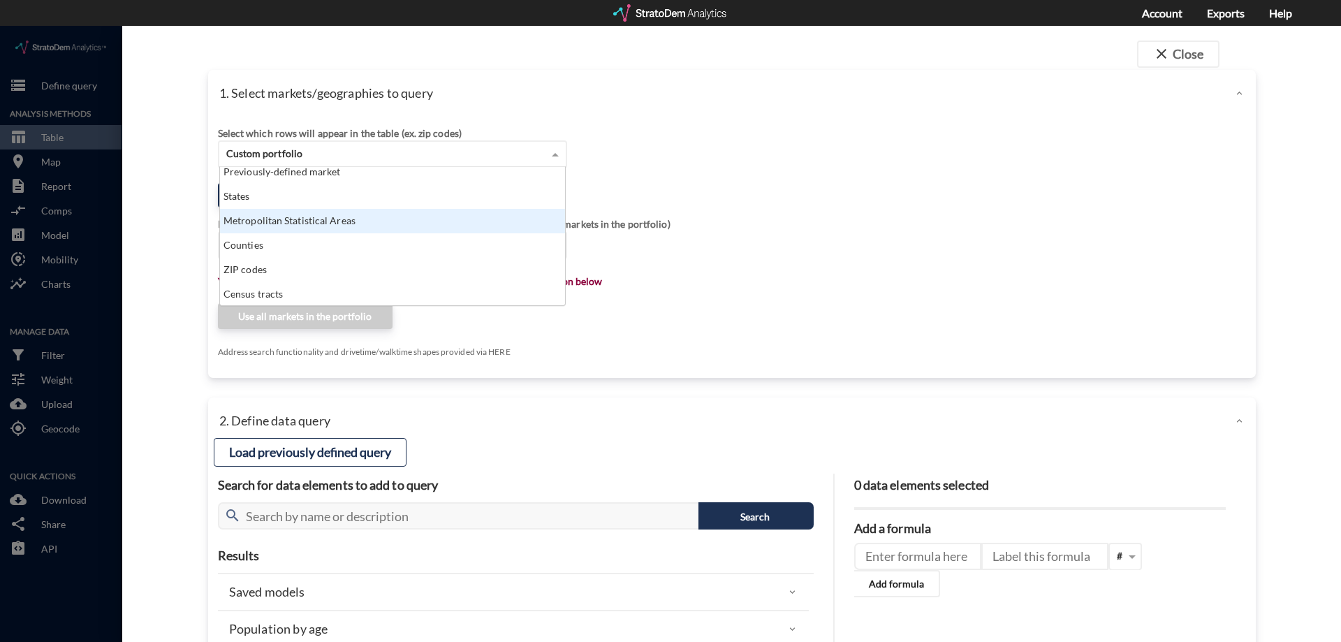
click div "Metropolitan Statistical Areas"
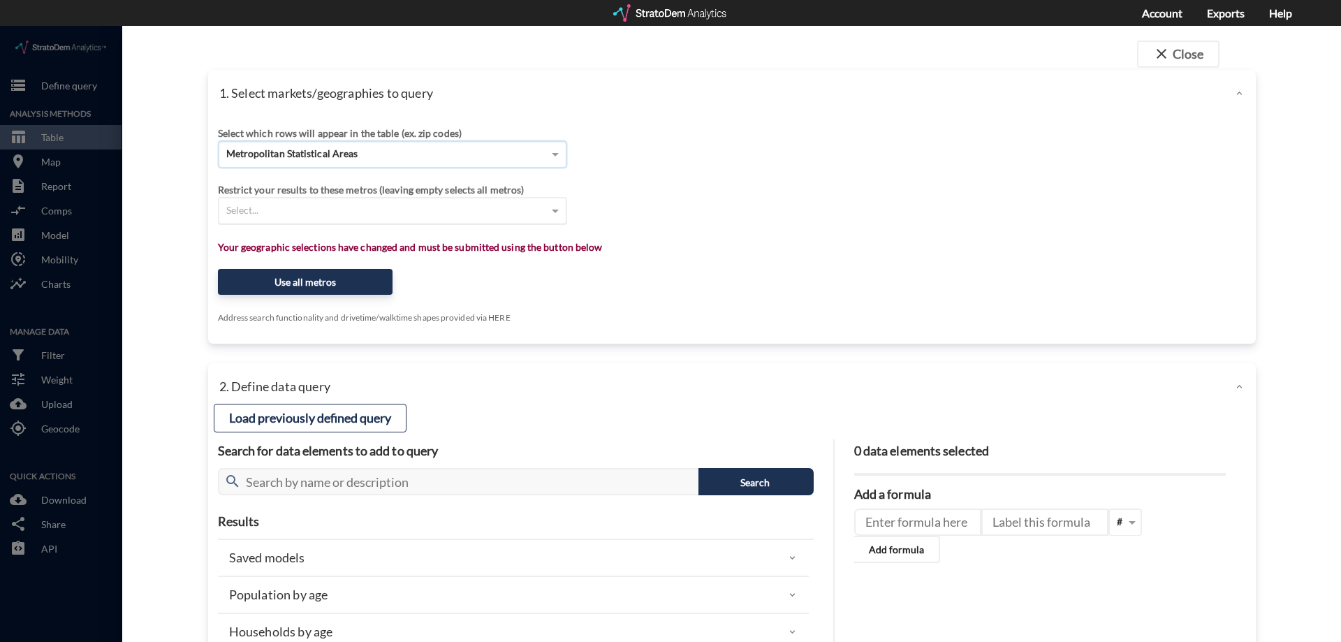
click div "Select..."
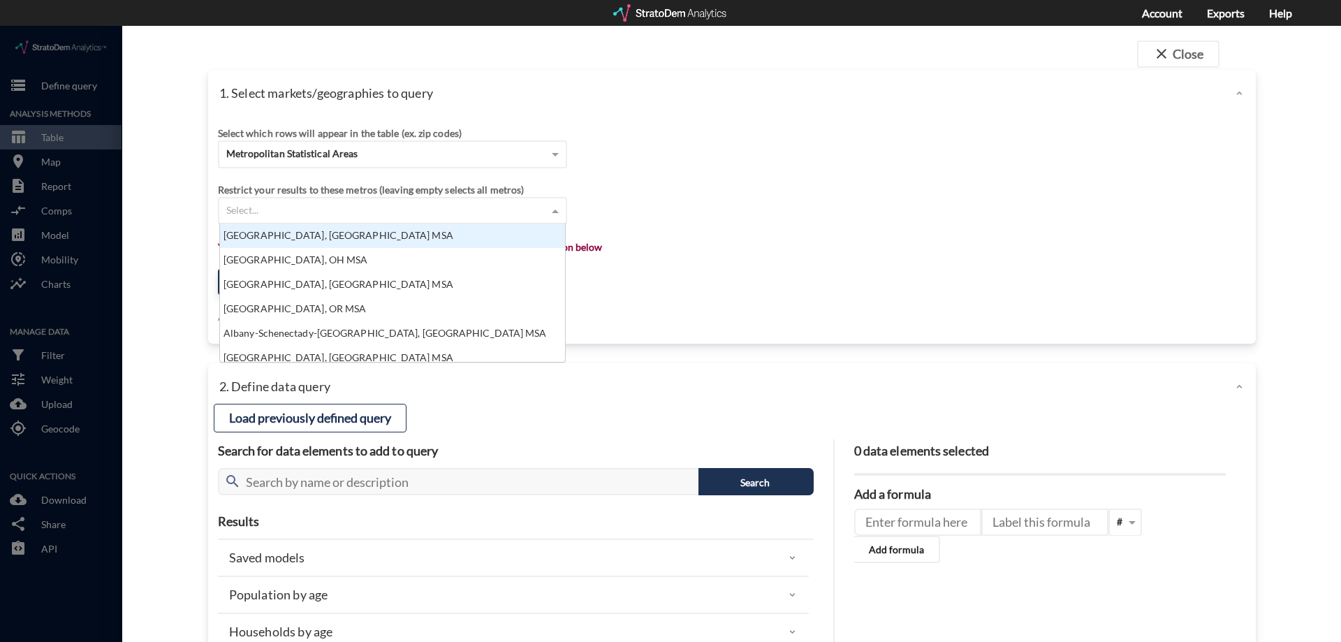
scroll to position [128, 337]
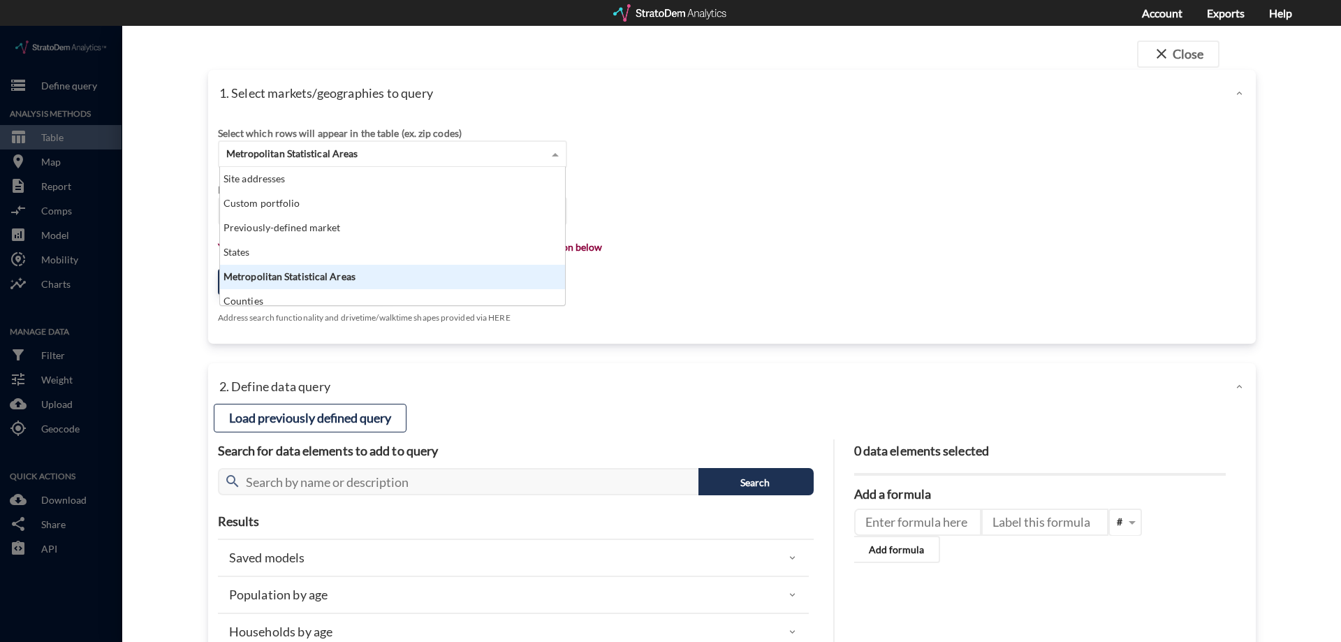
click span "Metropolitan Statistical Areas"
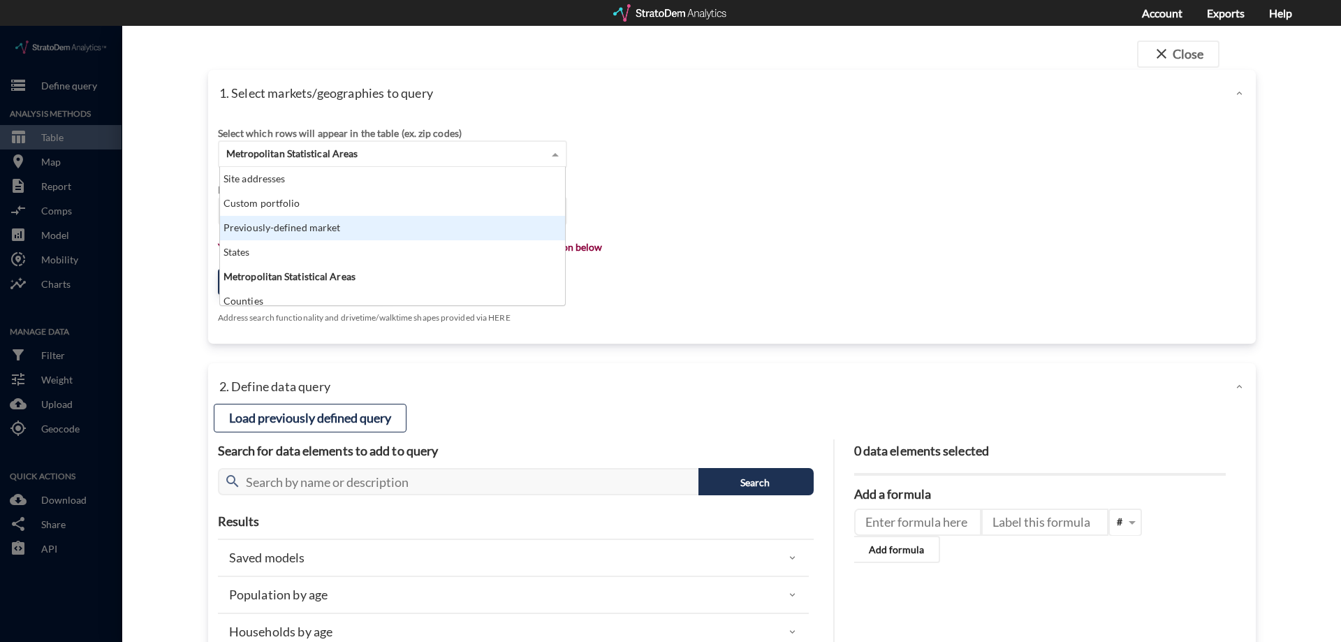
click div "Previously-defined market"
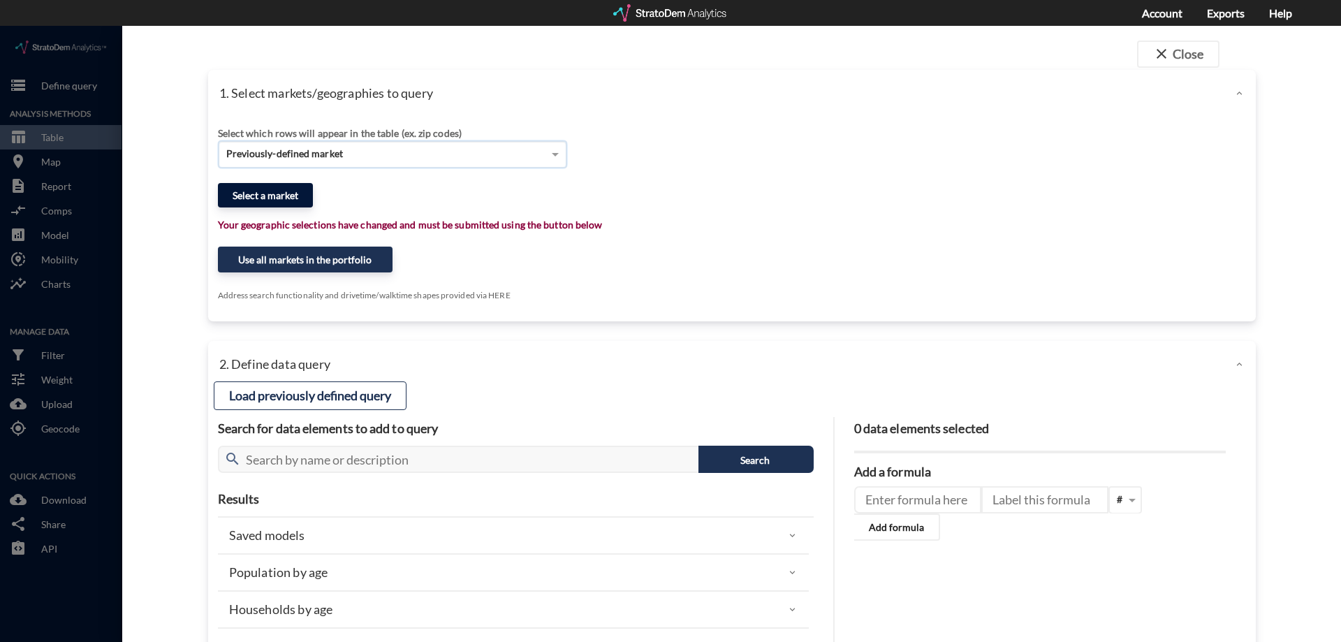
click button "Select a market"
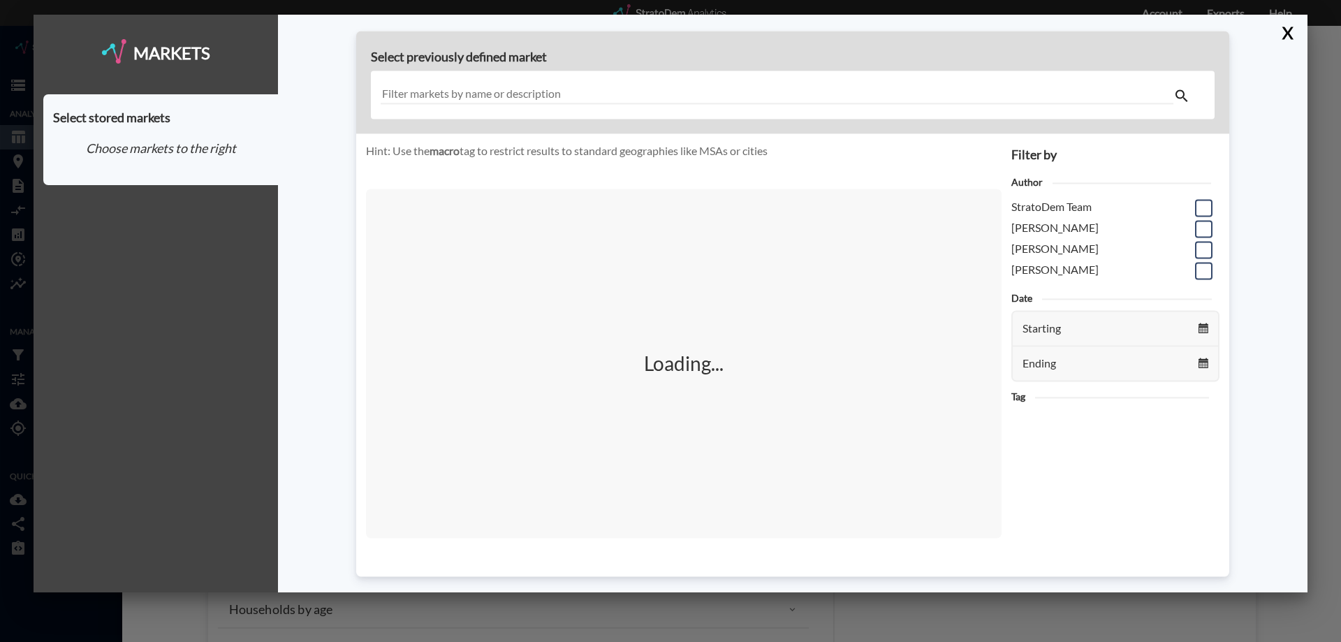
click at [529, 97] on input "text" at bounding box center [777, 95] width 793 height 19
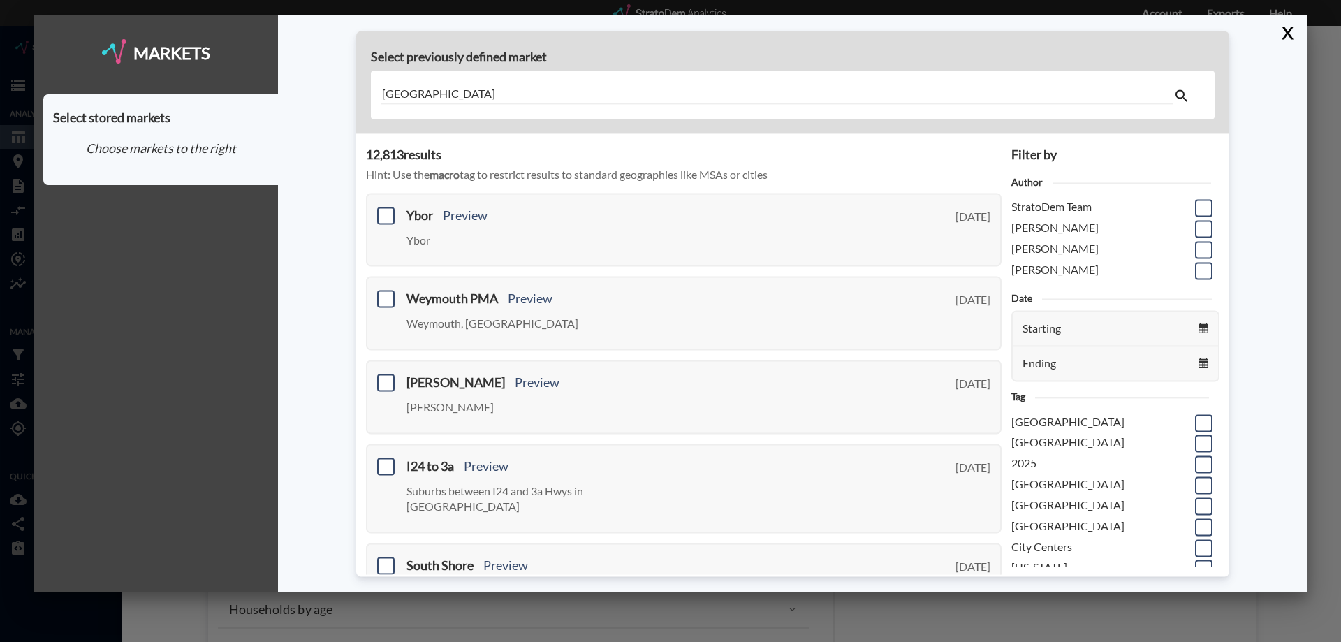
type input "philadelphia"
click at [297, 122] on div "Select previously defined market philadelphia 12,813 result s Hint: Use the mac…" at bounding box center [793, 304] width 1030 height 578
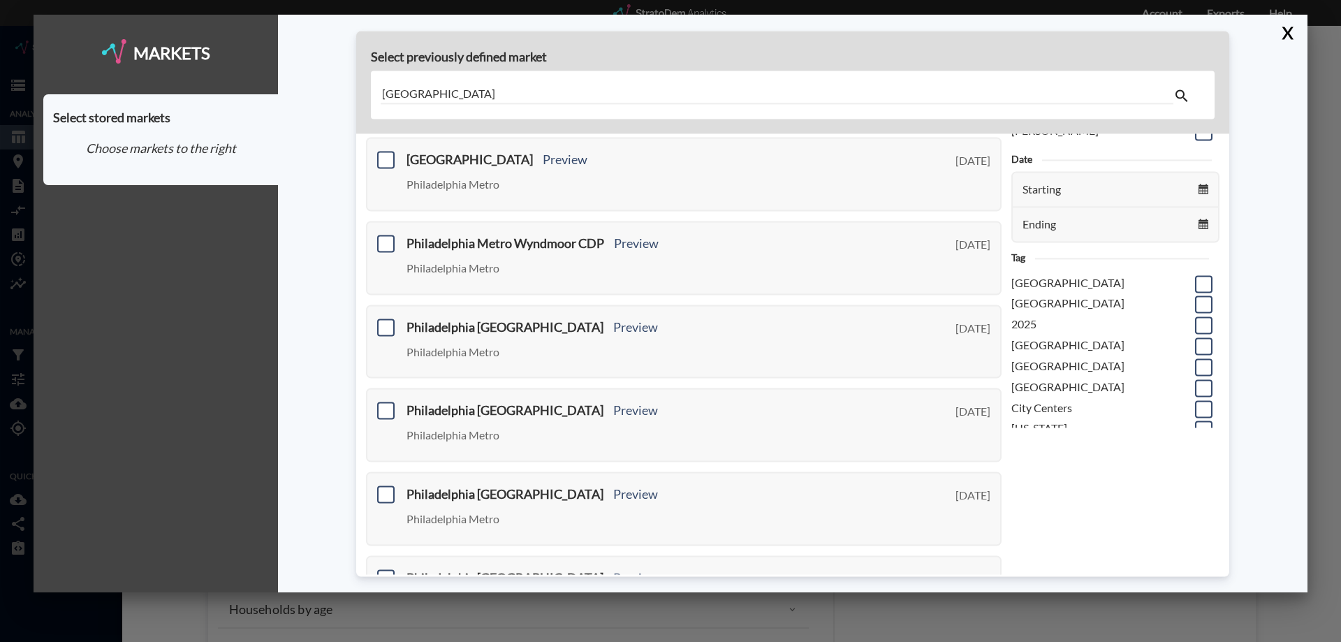
scroll to position [489, 0]
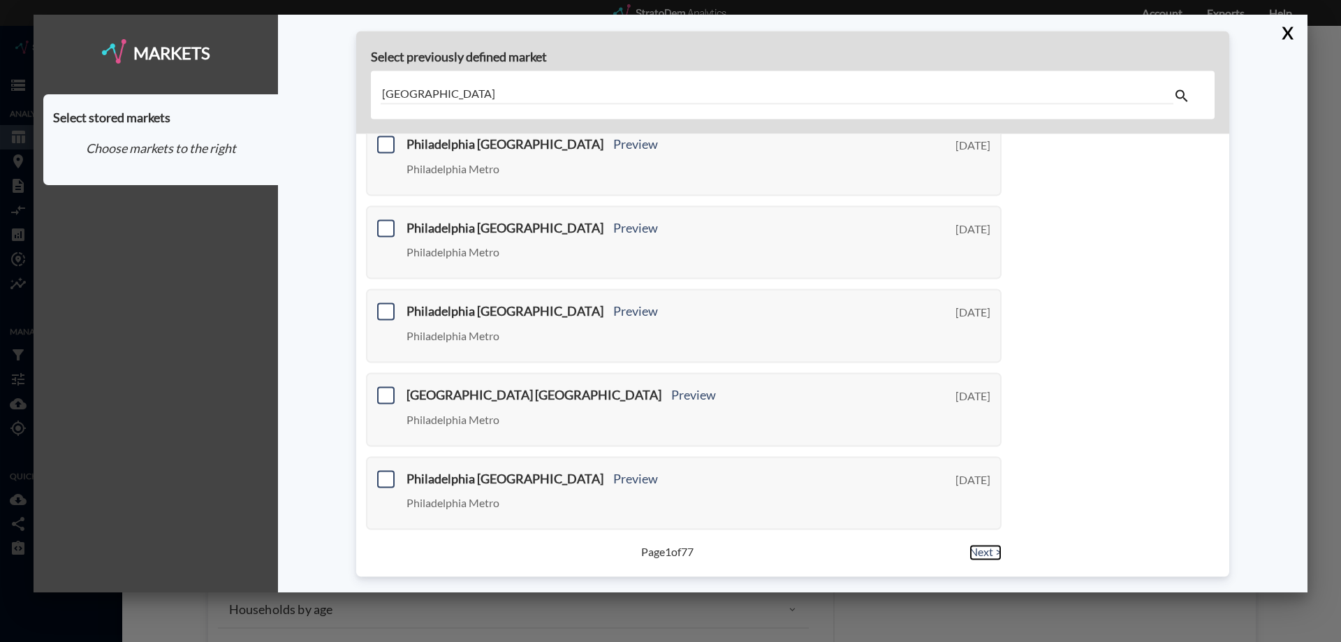
click at [979, 554] on link "Next >" at bounding box center [986, 553] width 32 height 16
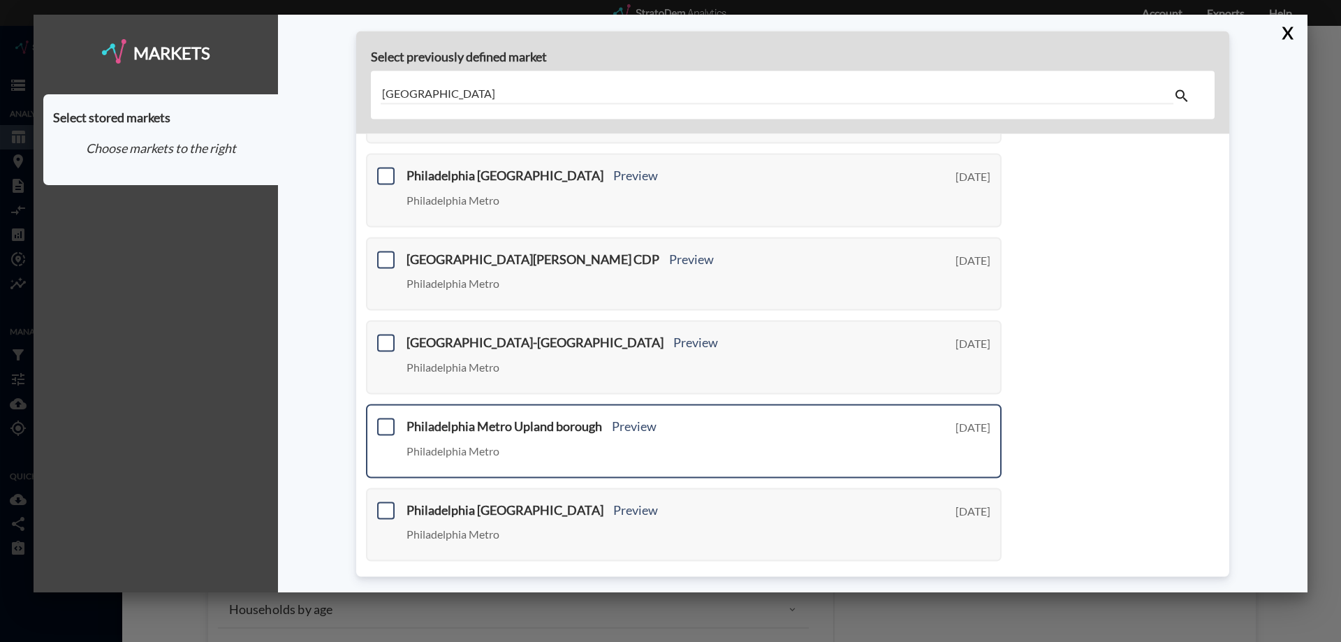
scroll to position [489, 0]
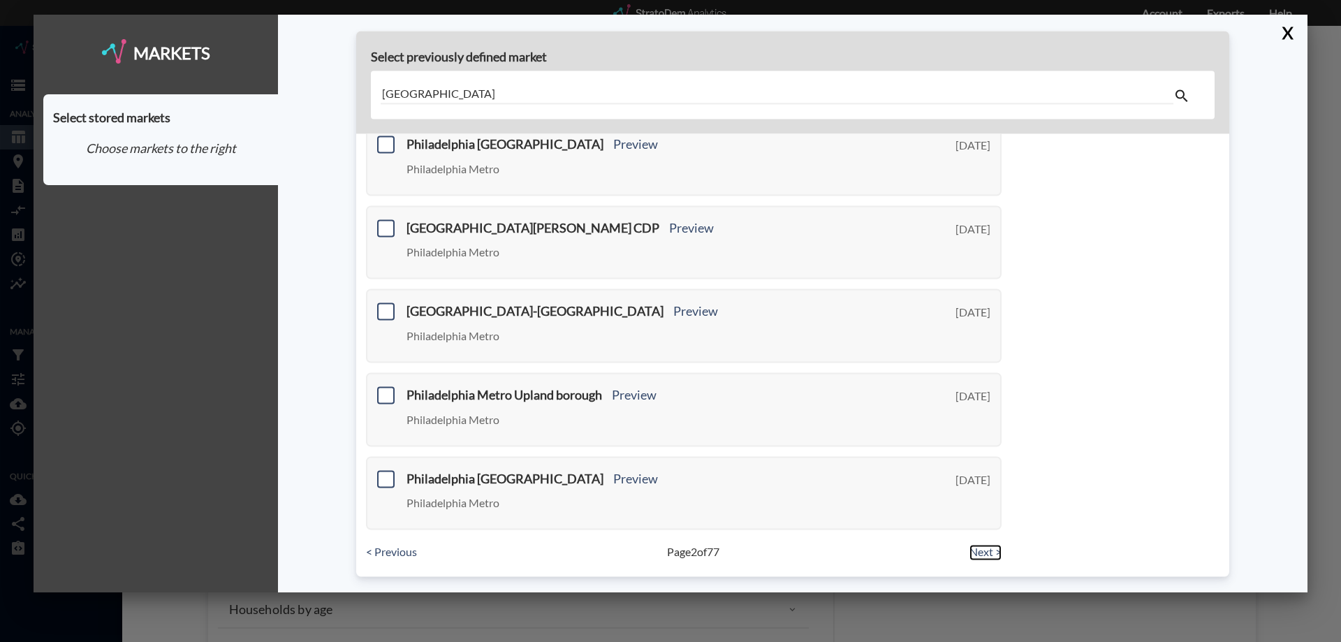
click at [970, 559] on link "Next >" at bounding box center [986, 553] width 32 height 16
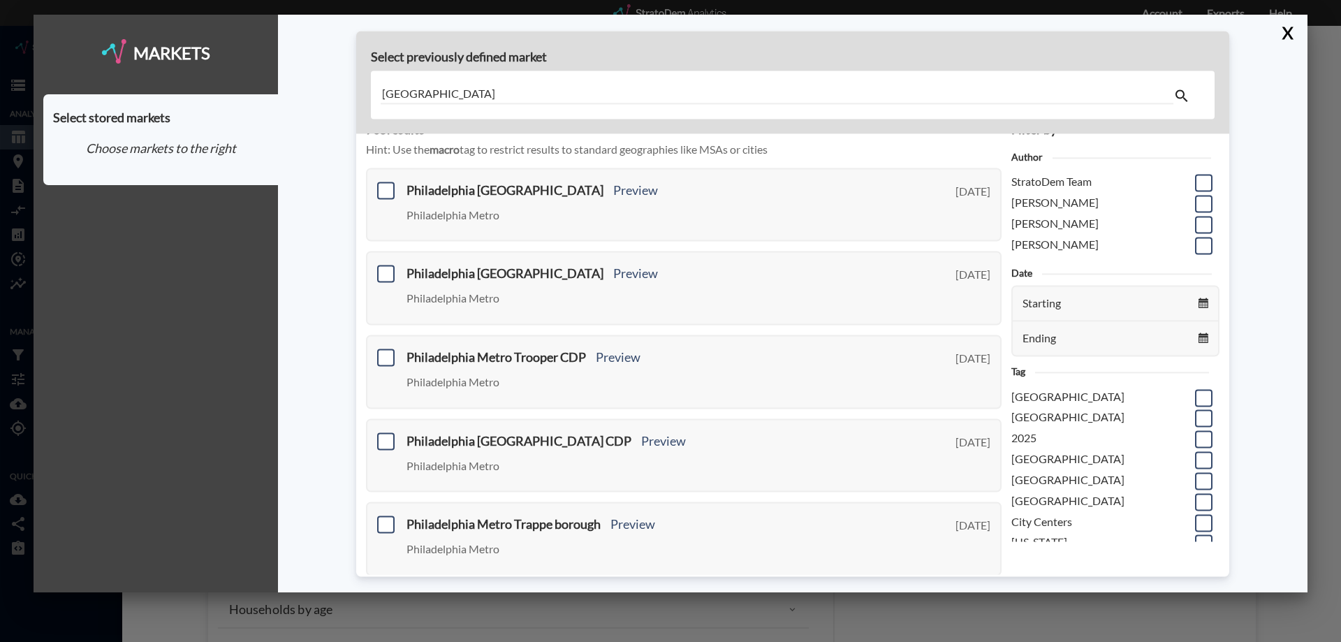
scroll to position [0, 0]
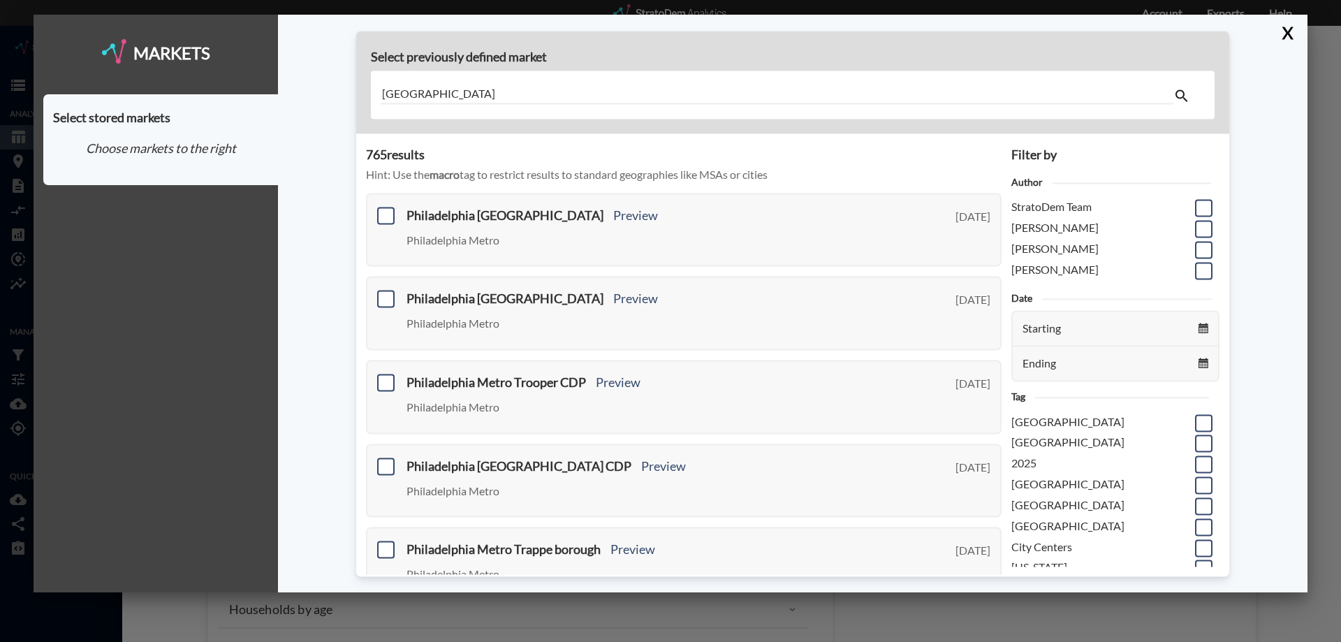
click at [1244, 133] on div "Select previously defined market philadelphia 765 result s Hint: Use the macro …" at bounding box center [793, 304] width 1030 height 578
click at [1286, 40] on button "X" at bounding box center [1285, 33] width 24 height 36
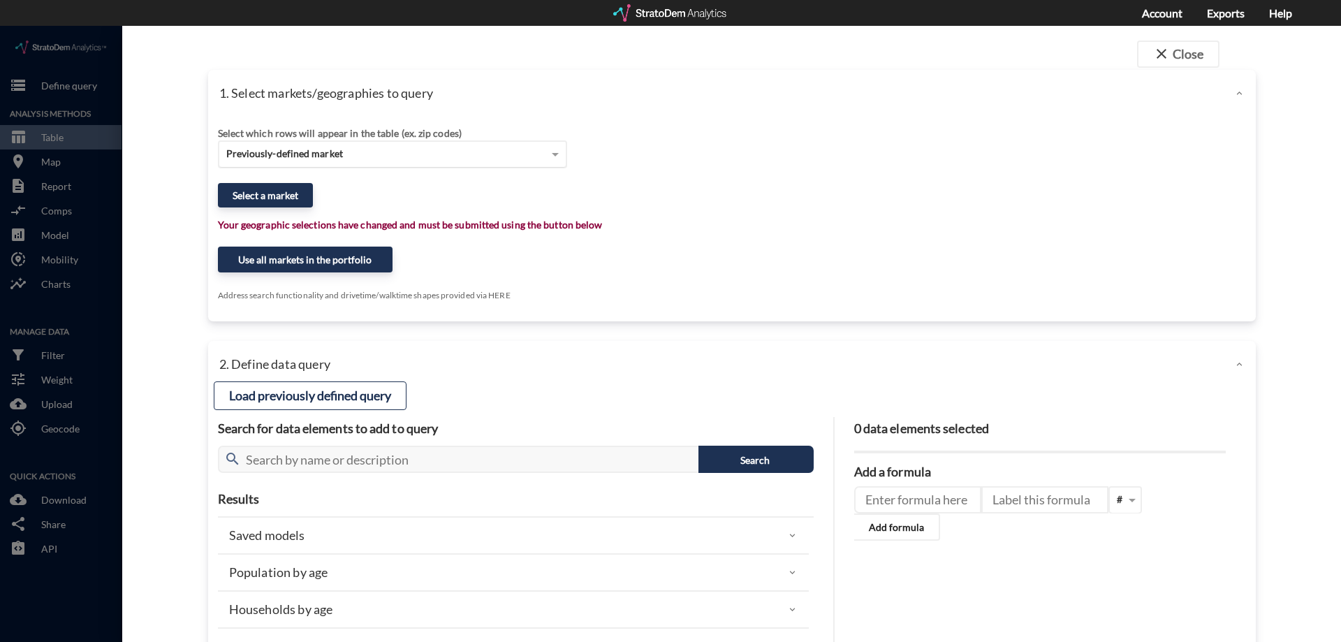
click span "Previously-defined market"
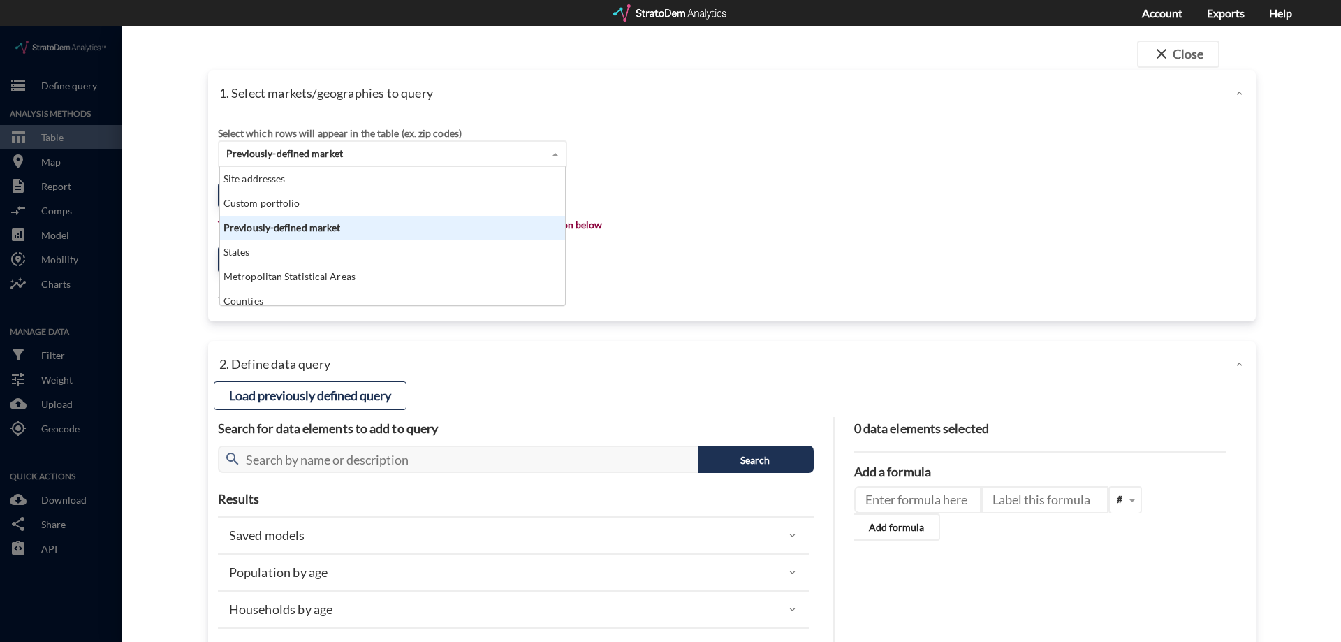
scroll to position [128, 337]
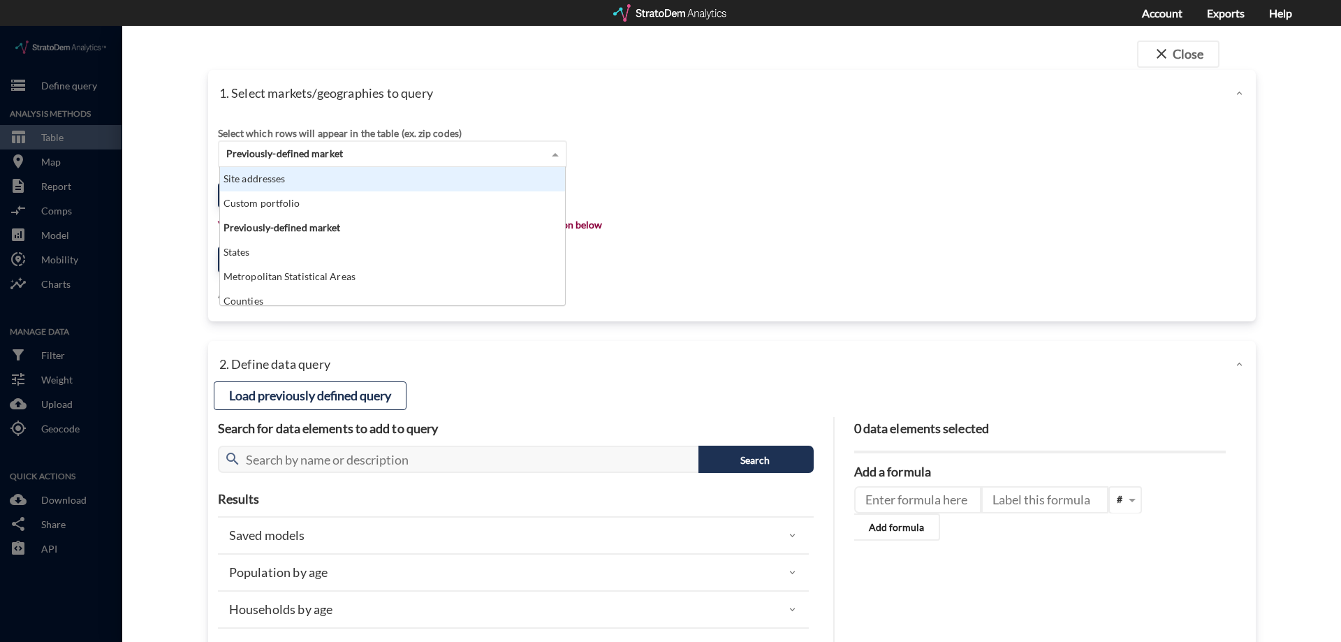
drag, startPoint x: 631, startPoint y: 140, endPoint x: 597, endPoint y: 154, distance: 36.7
click div "Select which rows will appear in the table (ex. zip codes) Previously-defined m…"
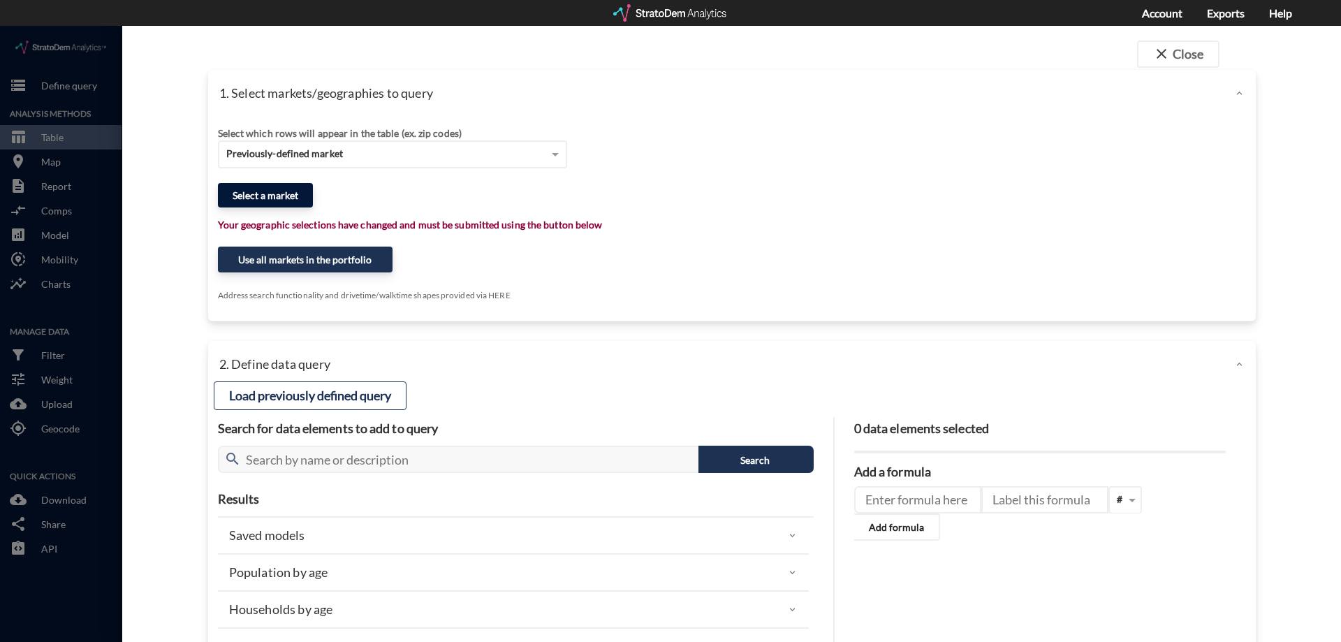
click button "Select a market"
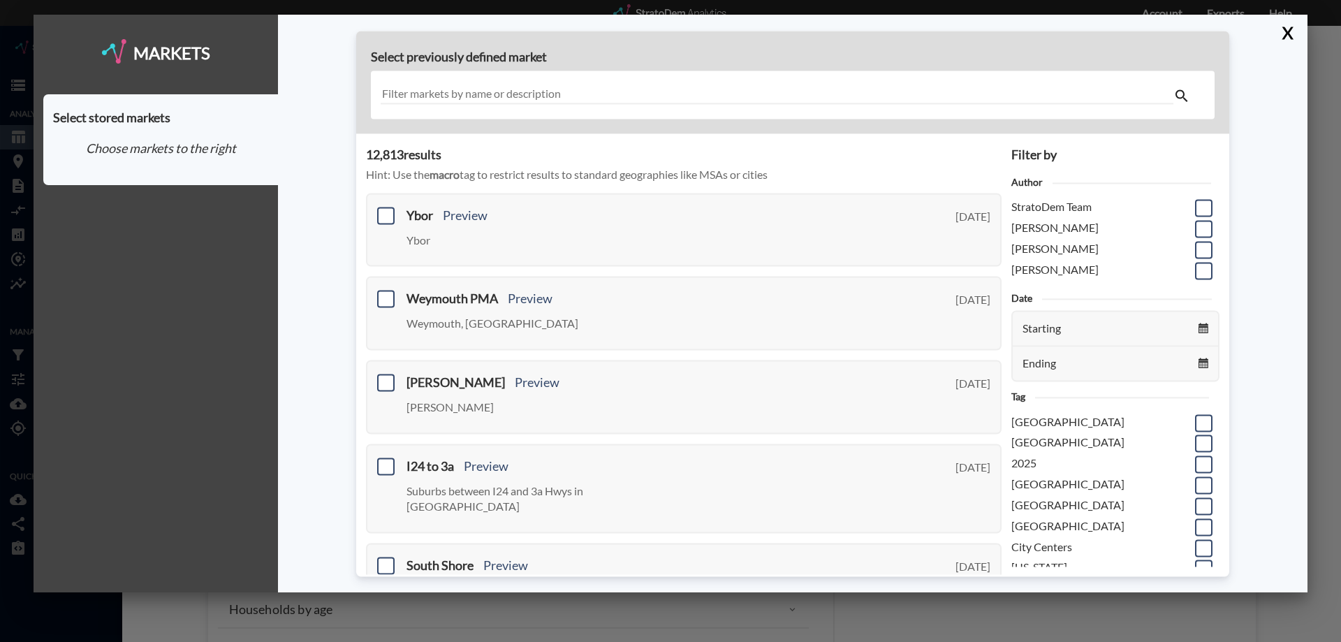
click at [553, 89] on input "text" at bounding box center [777, 95] width 793 height 19
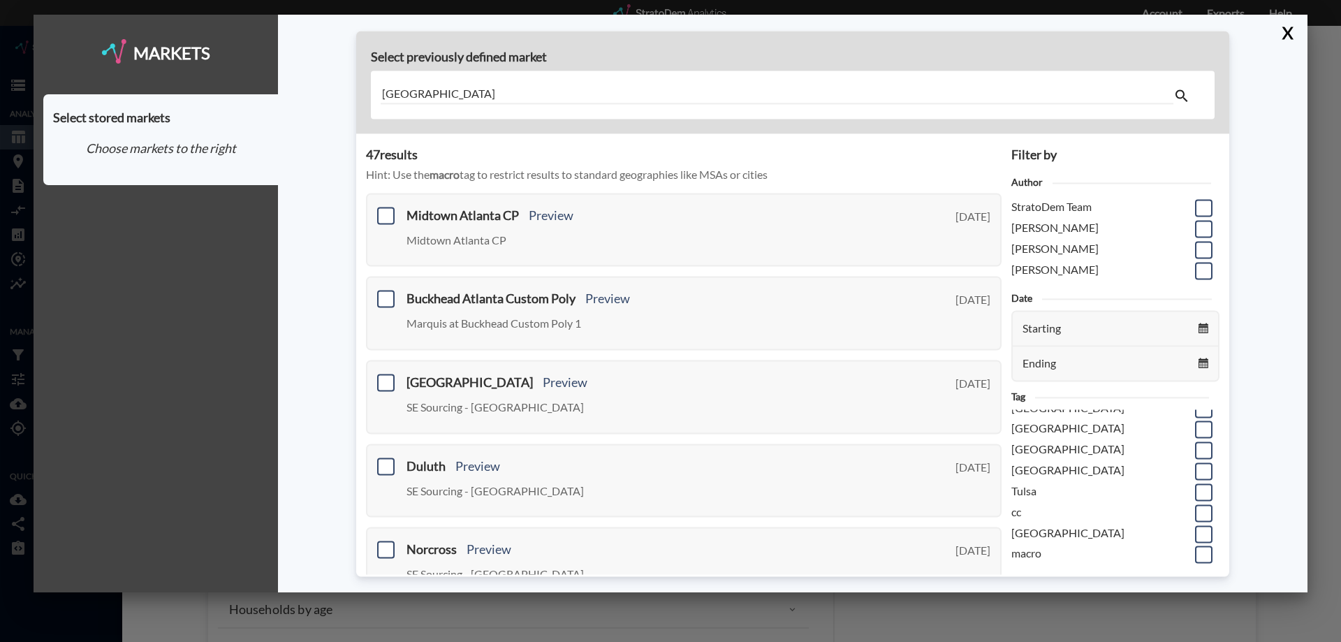
scroll to position [411, 0]
click at [534, 92] on input "atlanta" at bounding box center [777, 95] width 793 height 19
type input "atlanta city centers"
click at [549, 133] on div "Select previously defined market atlanta city centers" at bounding box center [792, 82] width 873 height 103
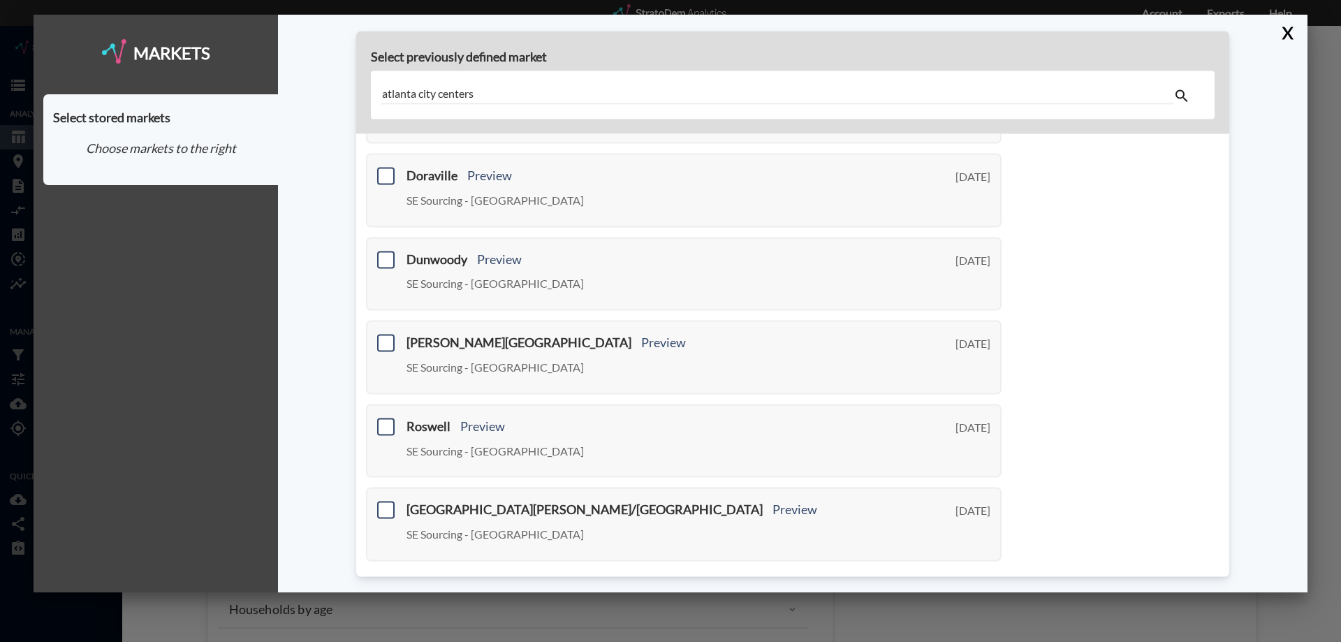
scroll to position [435, 0]
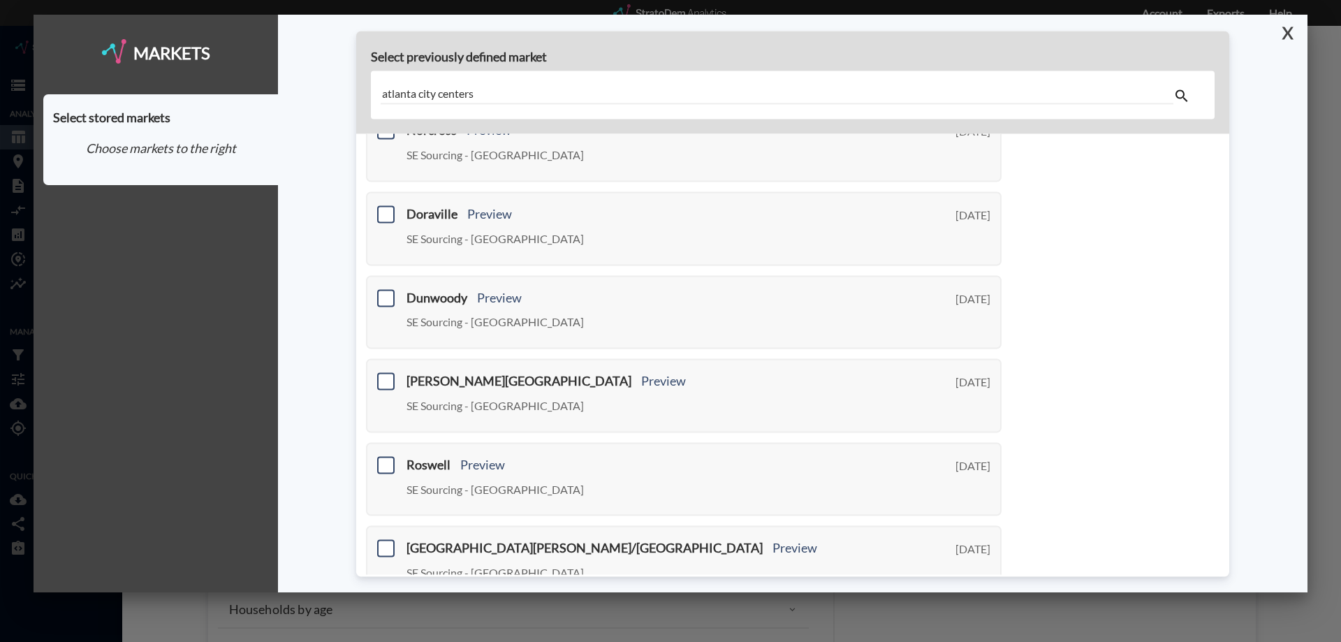
click at [1289, 37] on button "X" at bounding box center [1285, 33] width 24 height 36
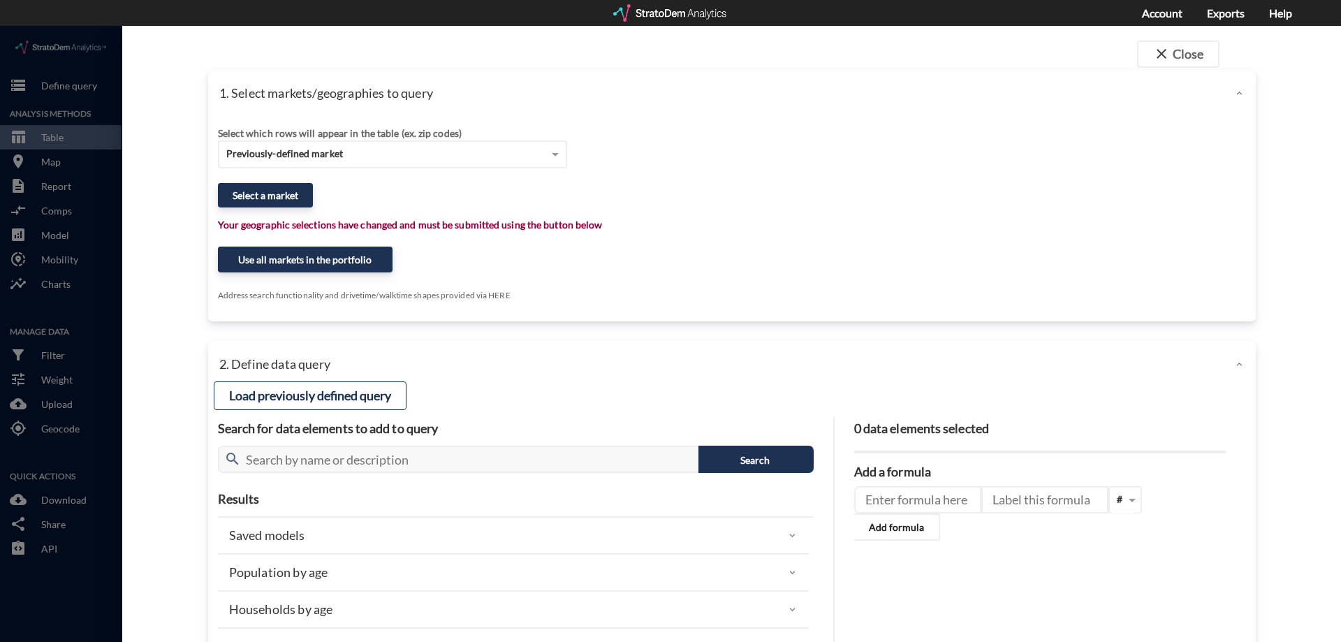
click div "Select which rows will appear in the table (ex. zip codes) Previously-defined m…"
click div "1. Select markets/geographies to query"
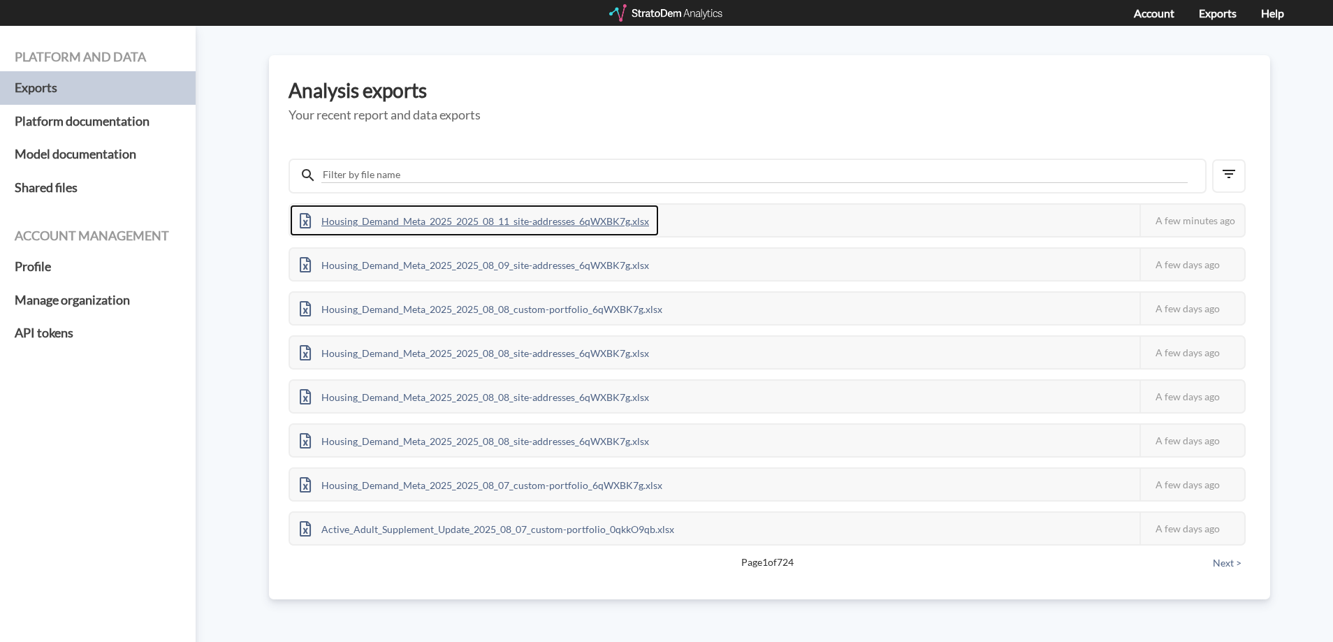
click at [592, 220] on div "Housing_Demand_Meta_2025_2025_08_11_site-addresses_6qWXBK7g.xlsx" at bounding box center [474, 220] width 369 height 31
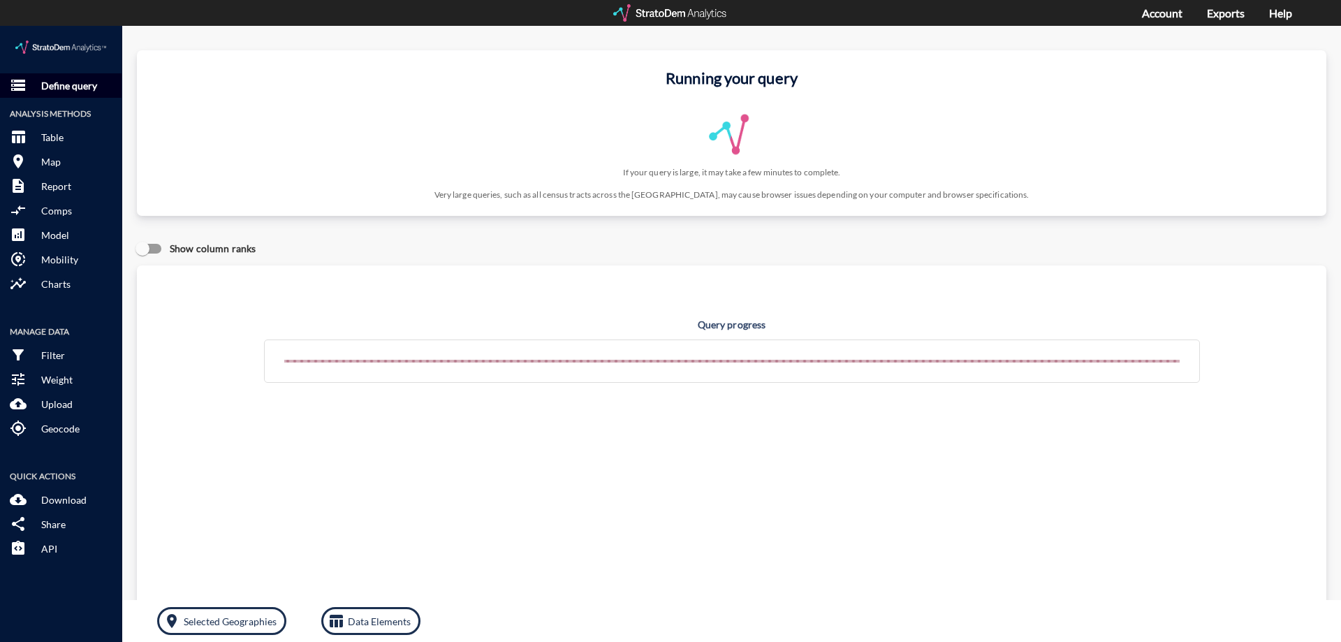
click button "storage Define query"
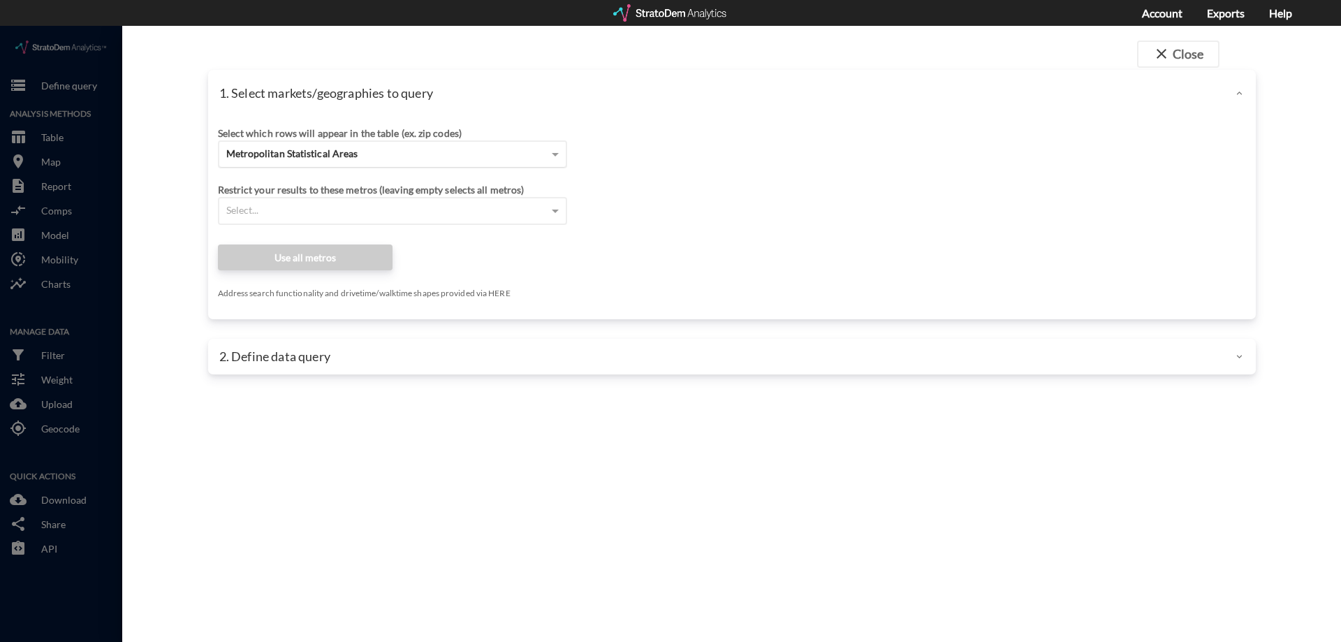
click div "Metropolitan Statistical Areas"
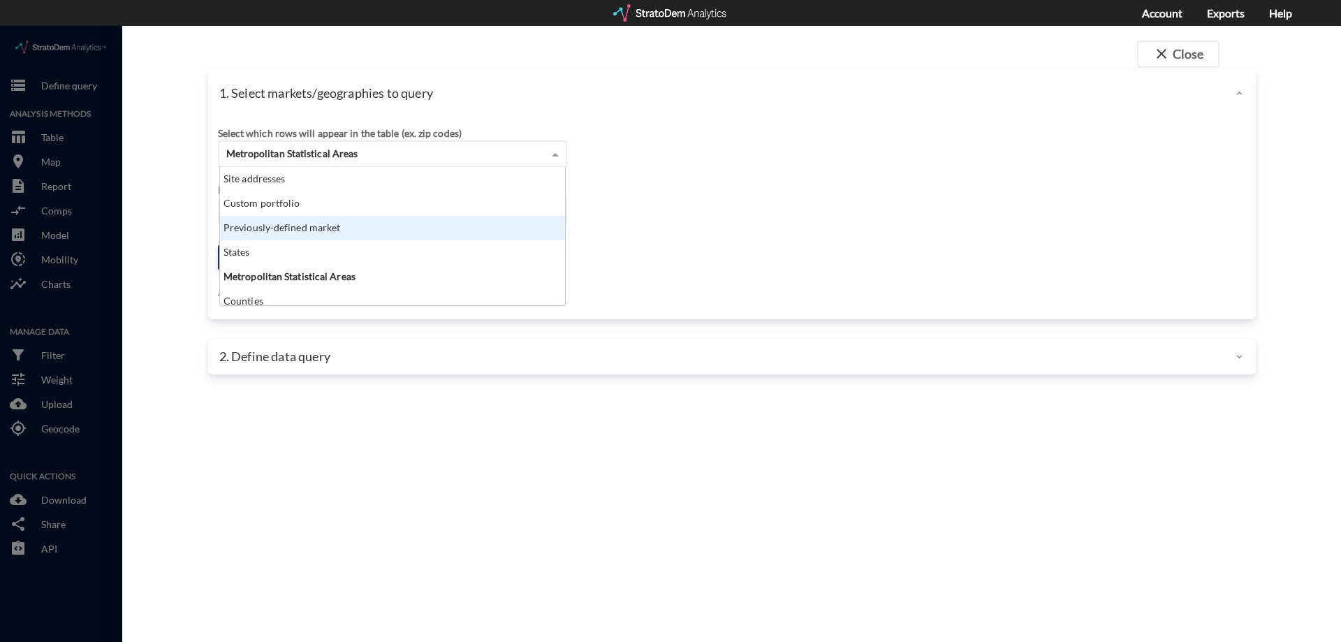
click div "Previously-defined market"
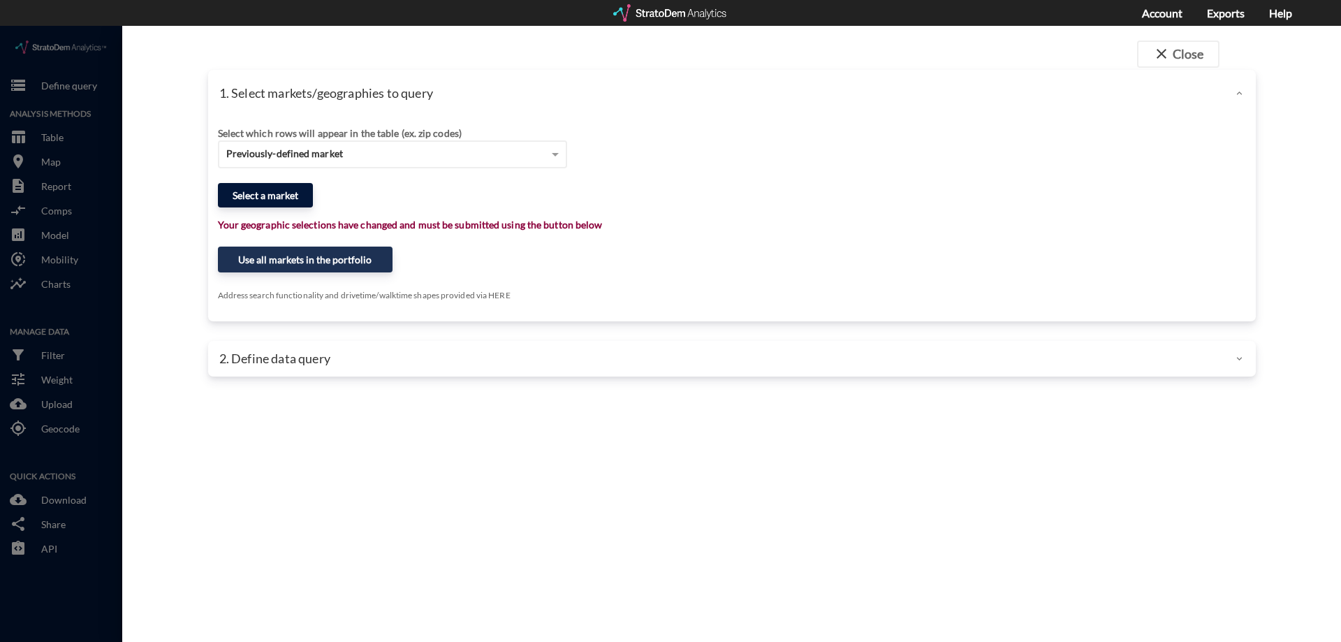
click button "Select a market"
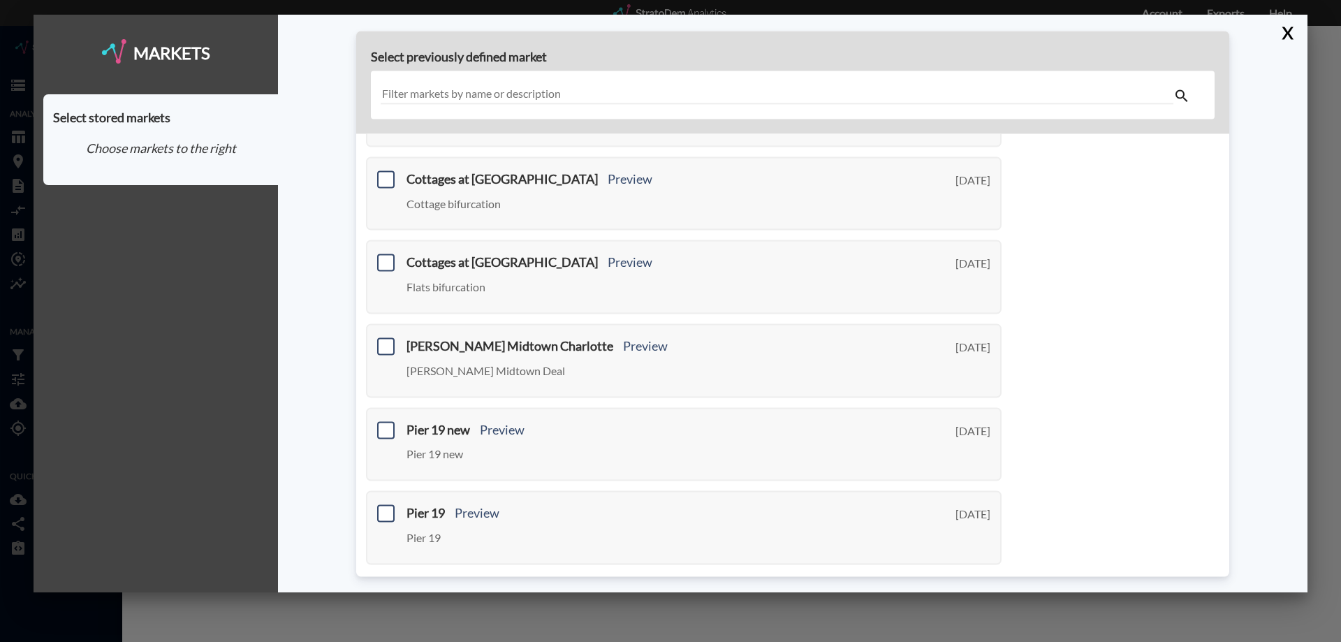
scroll to position [489, 0]
click at [984, 576] on link "Next >" at bounding box center [986, 584] width 32 height 16
click at [589, 103] on input "text" at bounding box center [777, 95] width 793 height 19
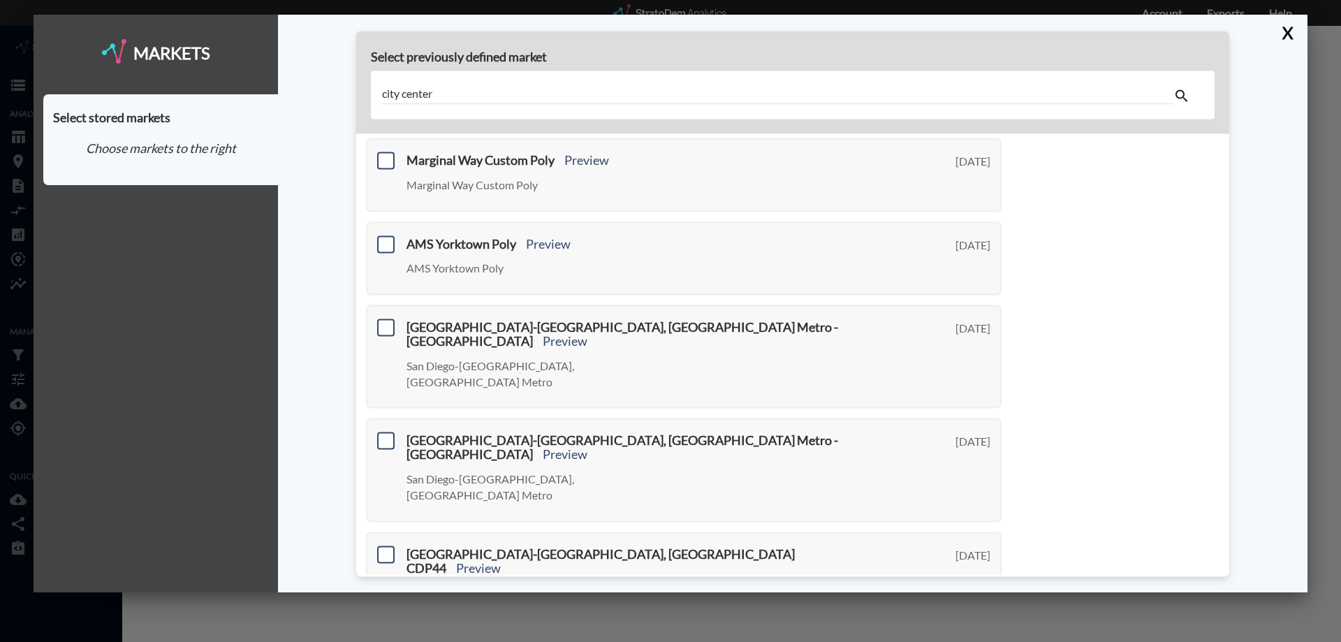
type input "city center"
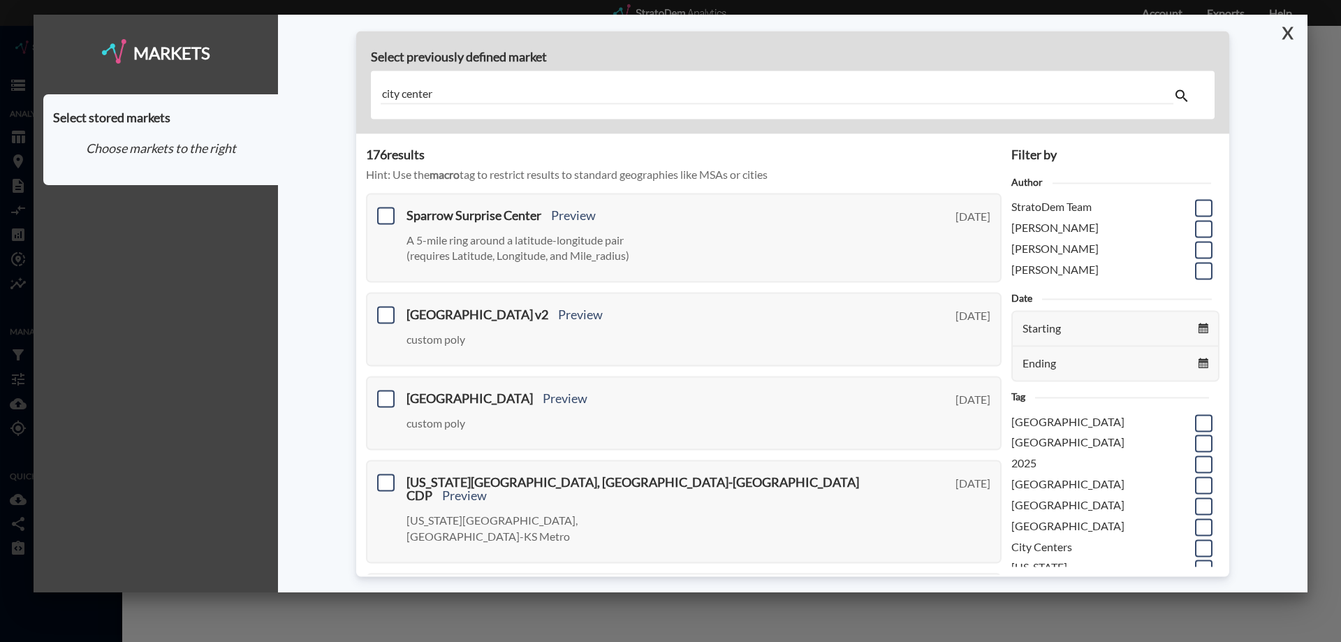
click at [1288, 29] on button "X" at bounding box center [1285, 33] width 24 height 36
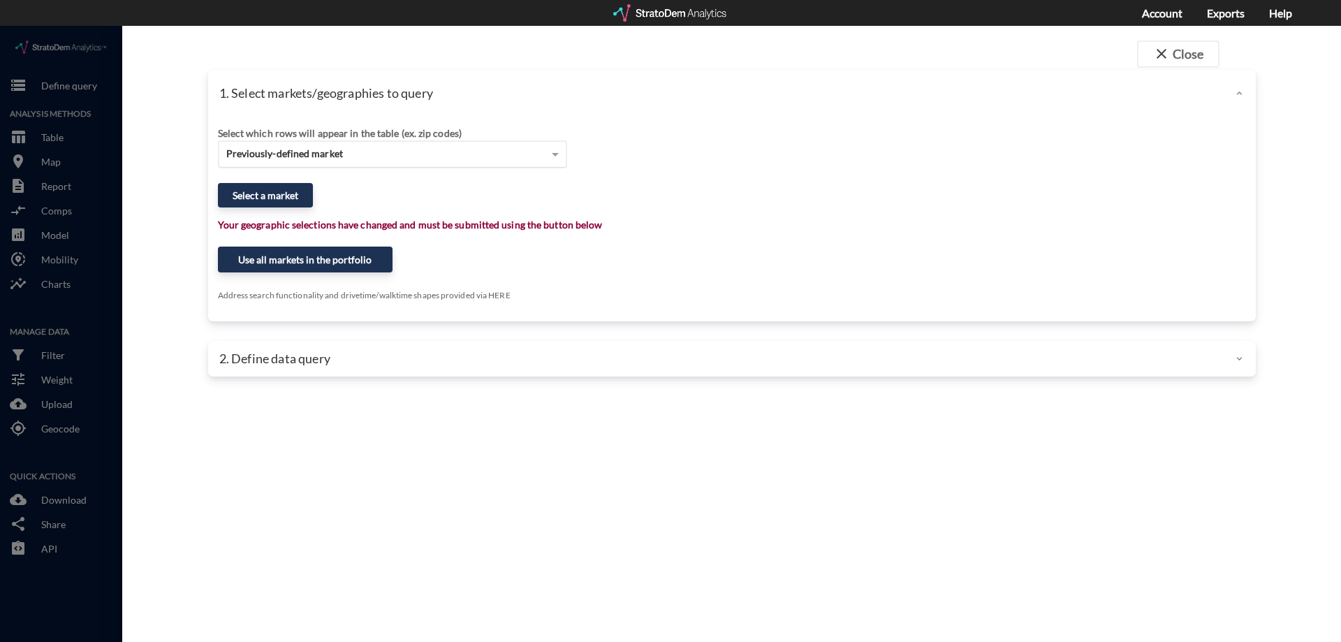
click div "Previously-defined market"
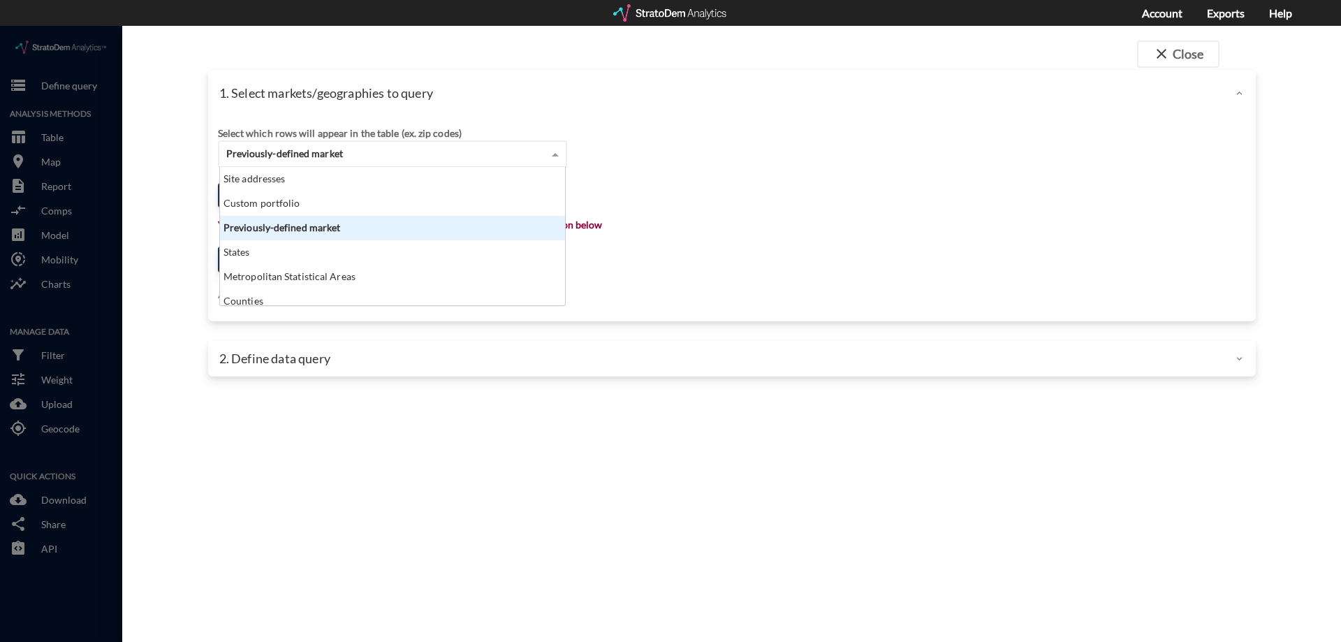
scroll to position [128, 337]
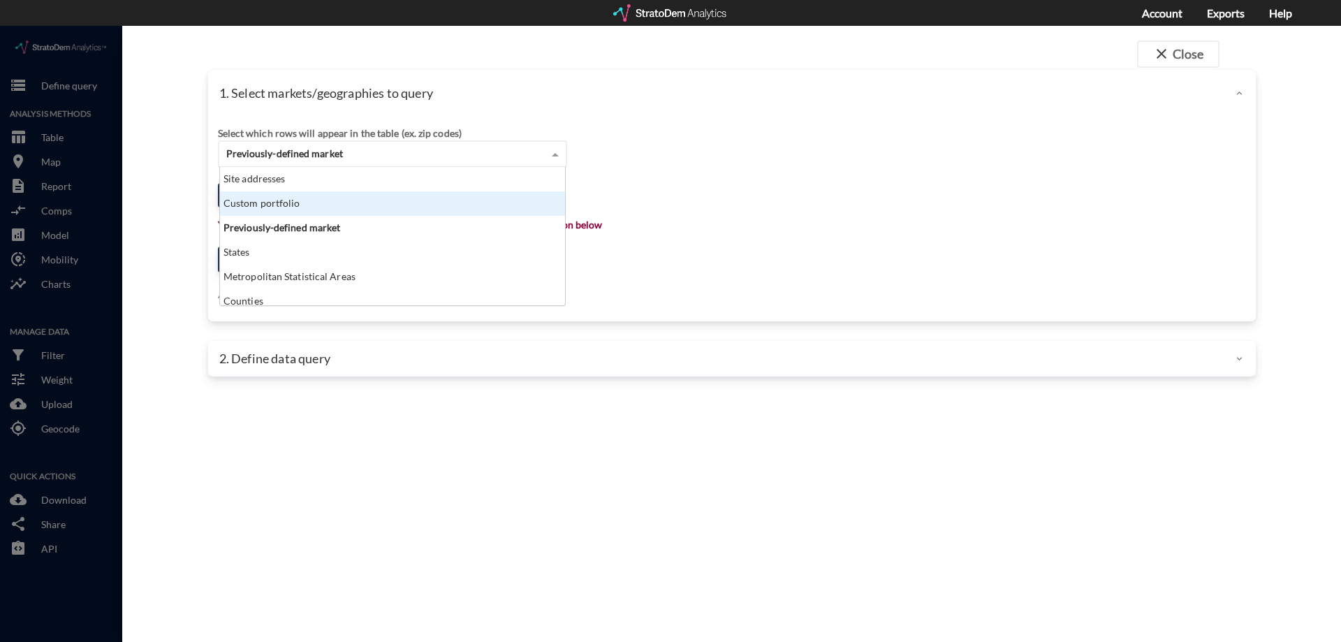
click div "Custom portfolio"
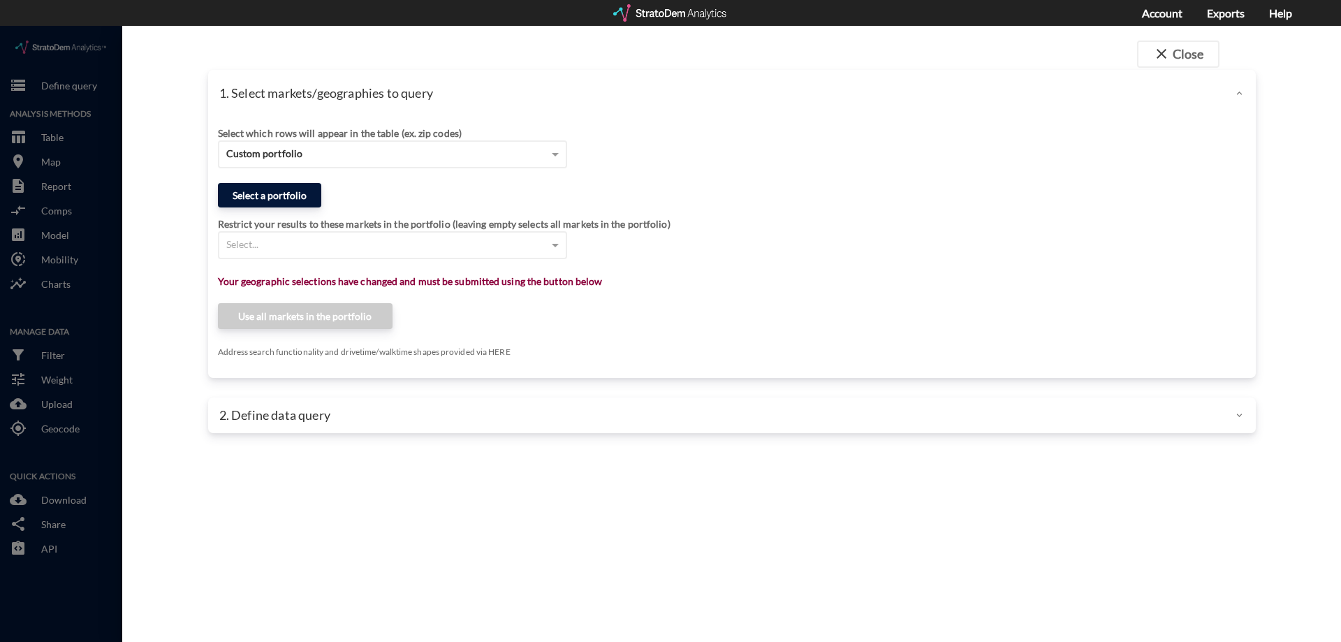
click button "Select a portfolio"
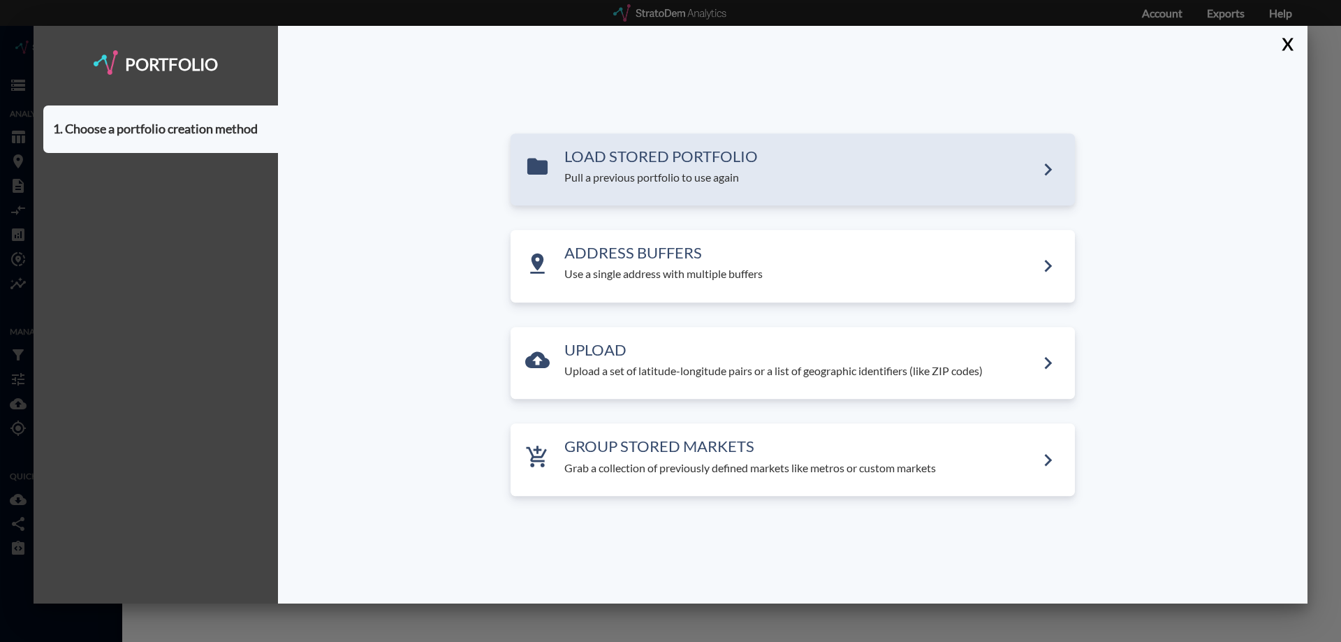
click at [748, 173] on p "Pull a previous portfolio to use again" at bounding box center [800, 178] width 472 height 16
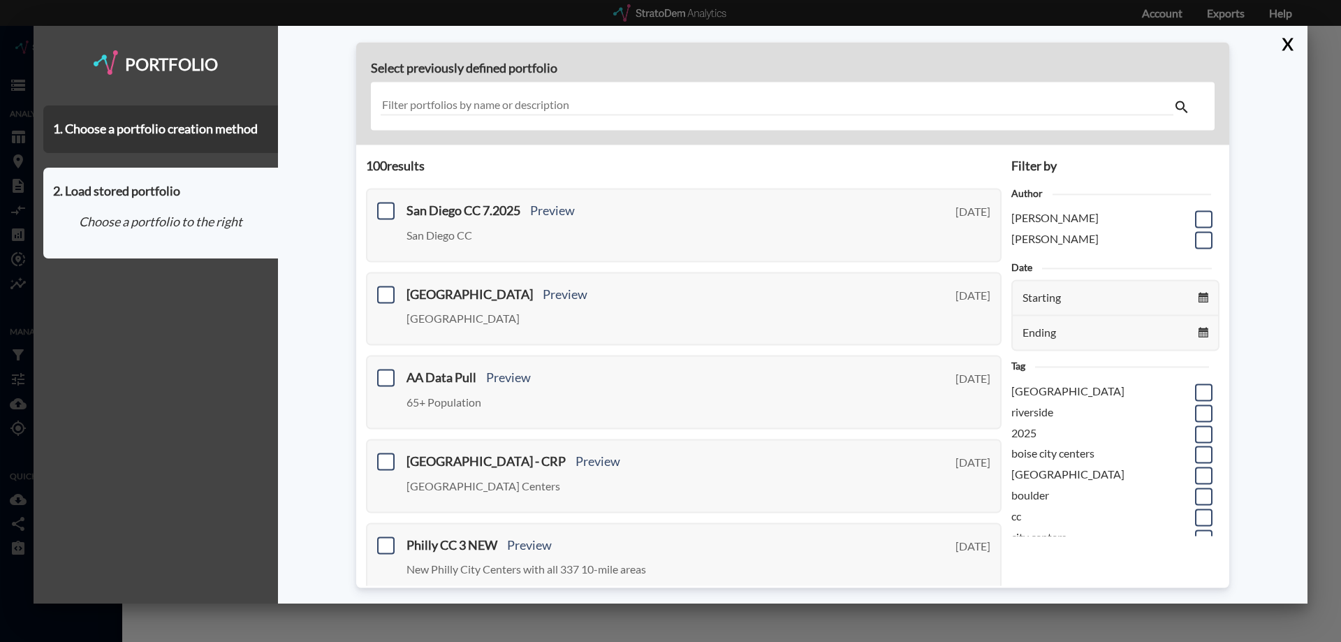
scroll to position [474, 0]
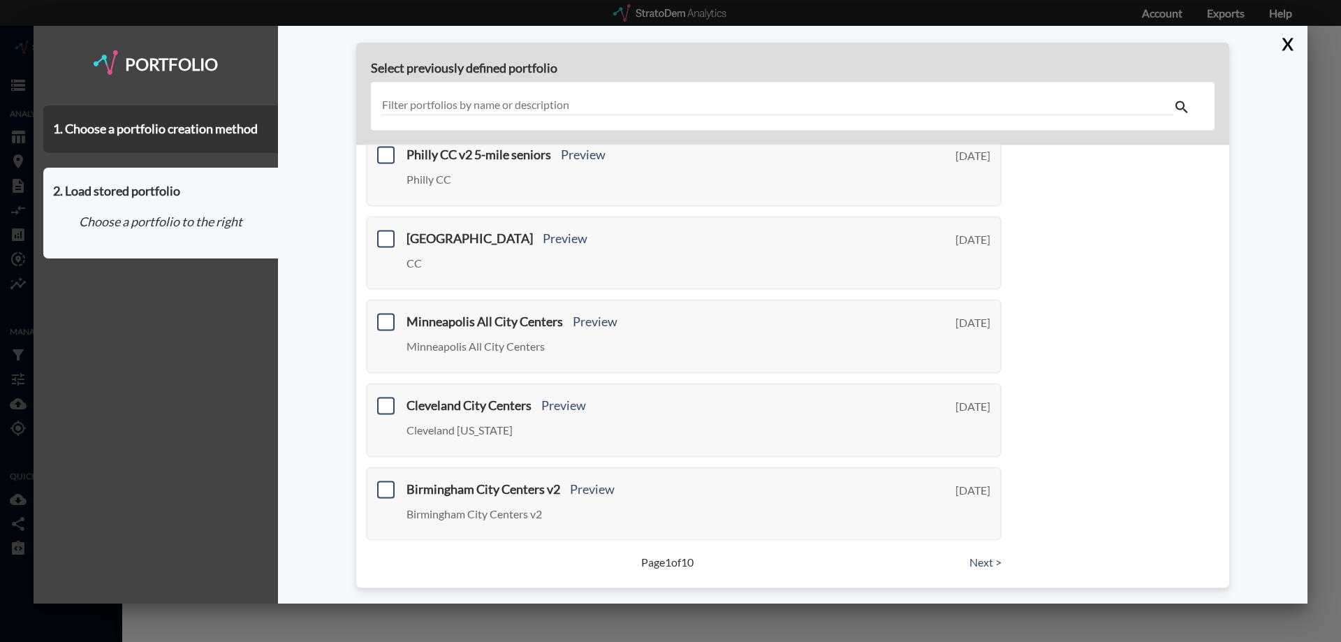
click at [588, 104] on input "text" at bounding box center [777, 106] width 793 height 19
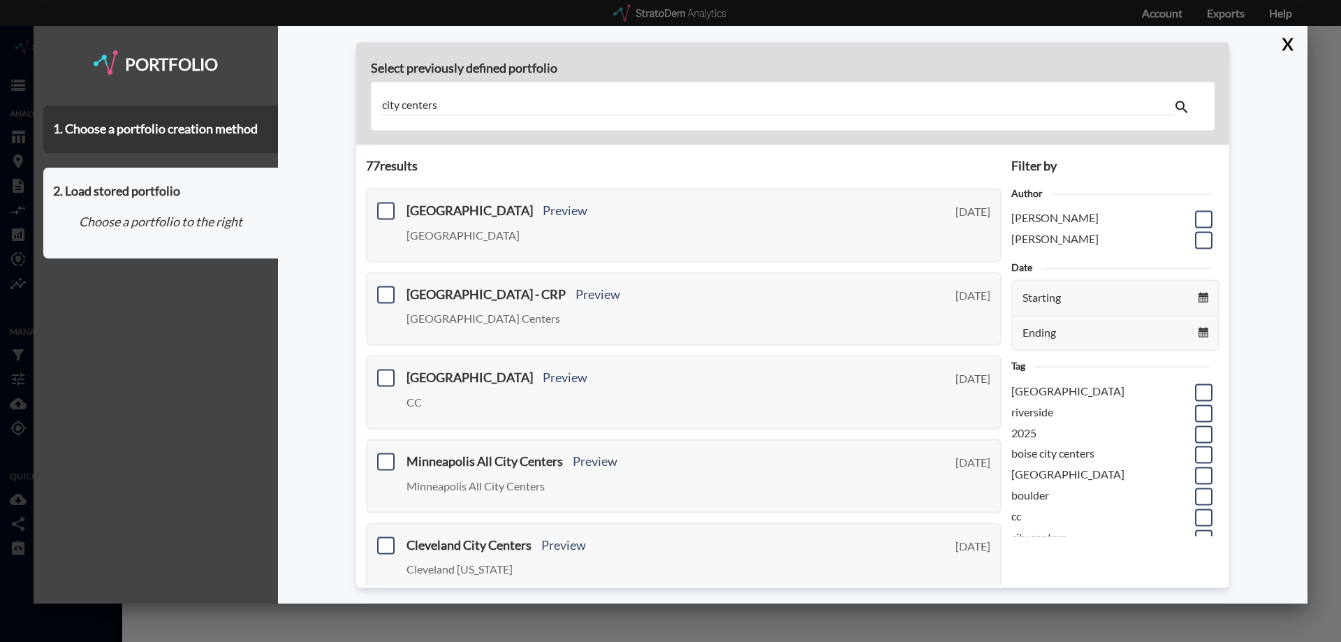
type input "city centers"
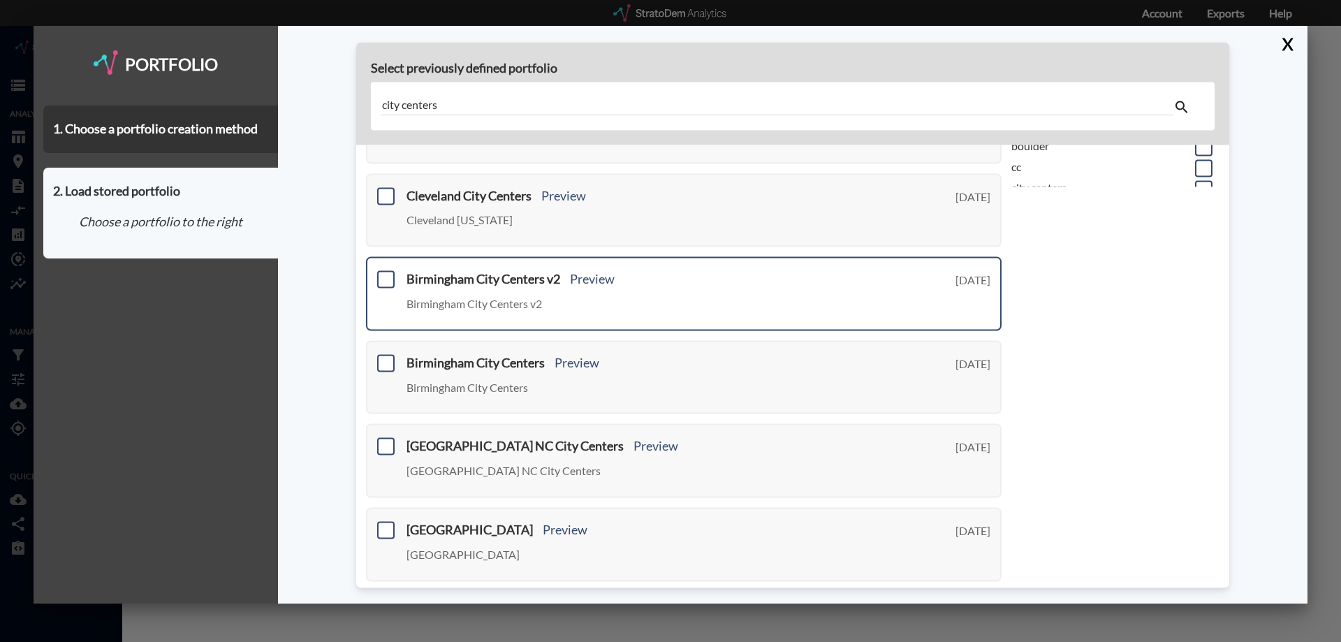
scroll to position [474, 0]
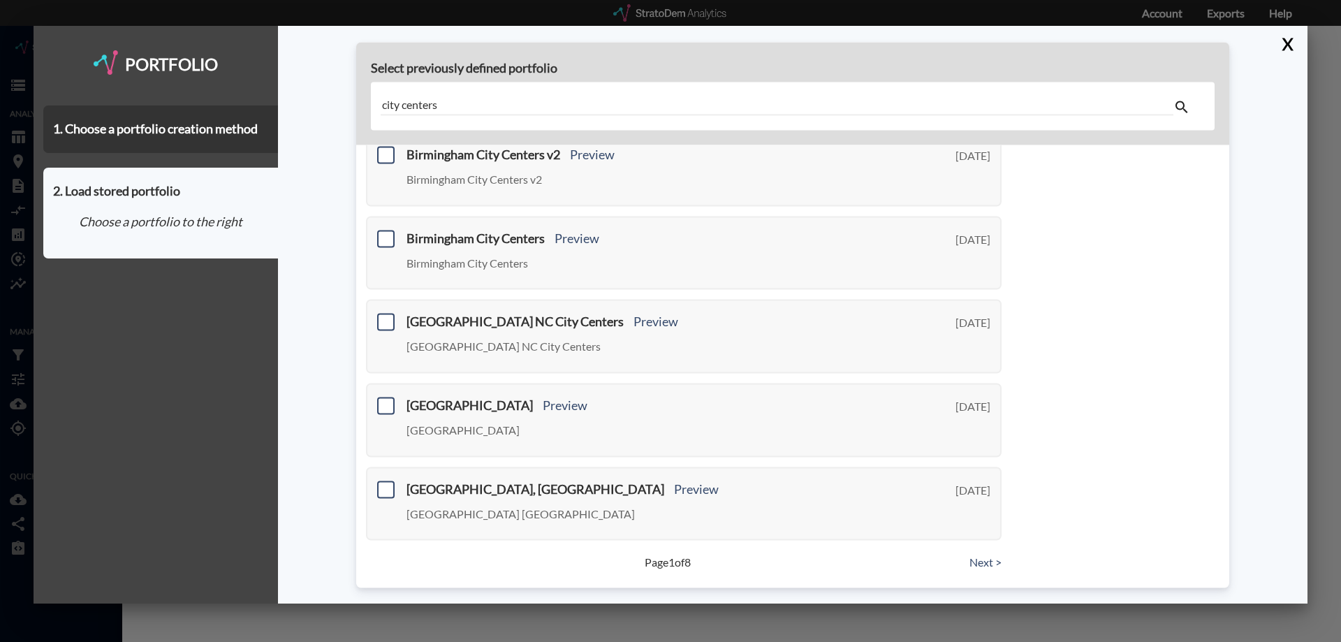
click at [970, 553] on div "77 result s Port St Lucie City Centers Preview Port St Lucie City Centers Thurs…" at bounding box center [683, 129] width 655 height 914
click at [970, 556] on link "Next >" at bounding box center [986, 563] width 32 height 16
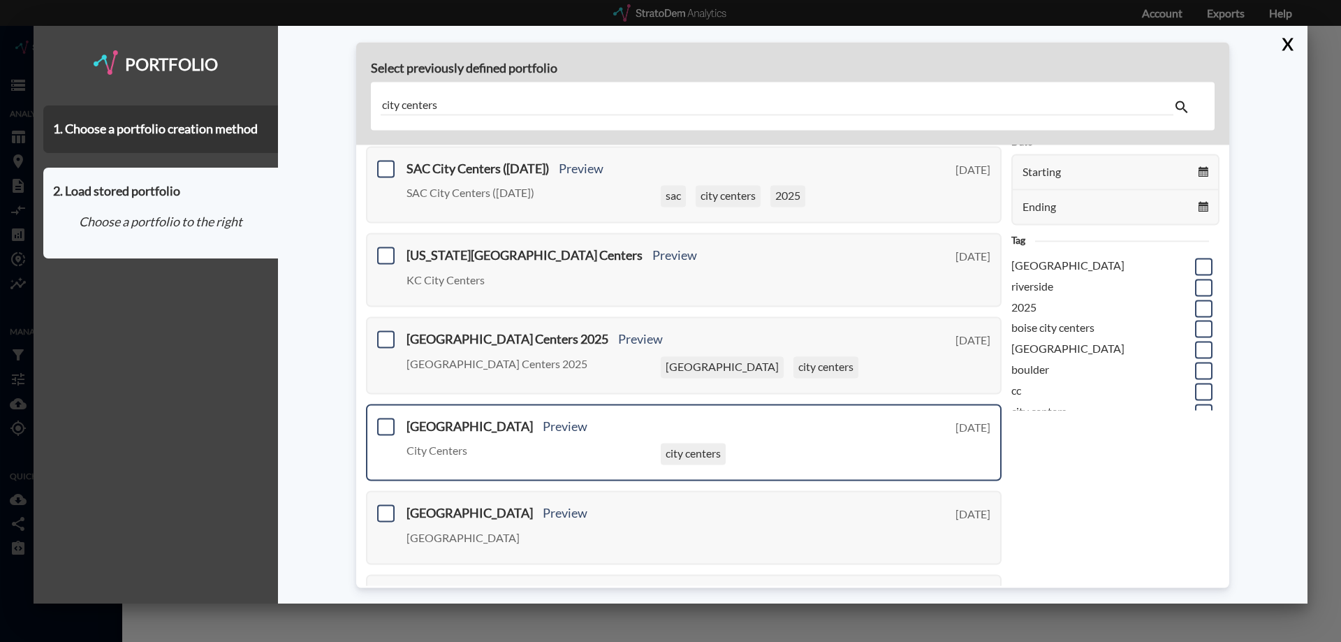
scroll to position [510, 0]
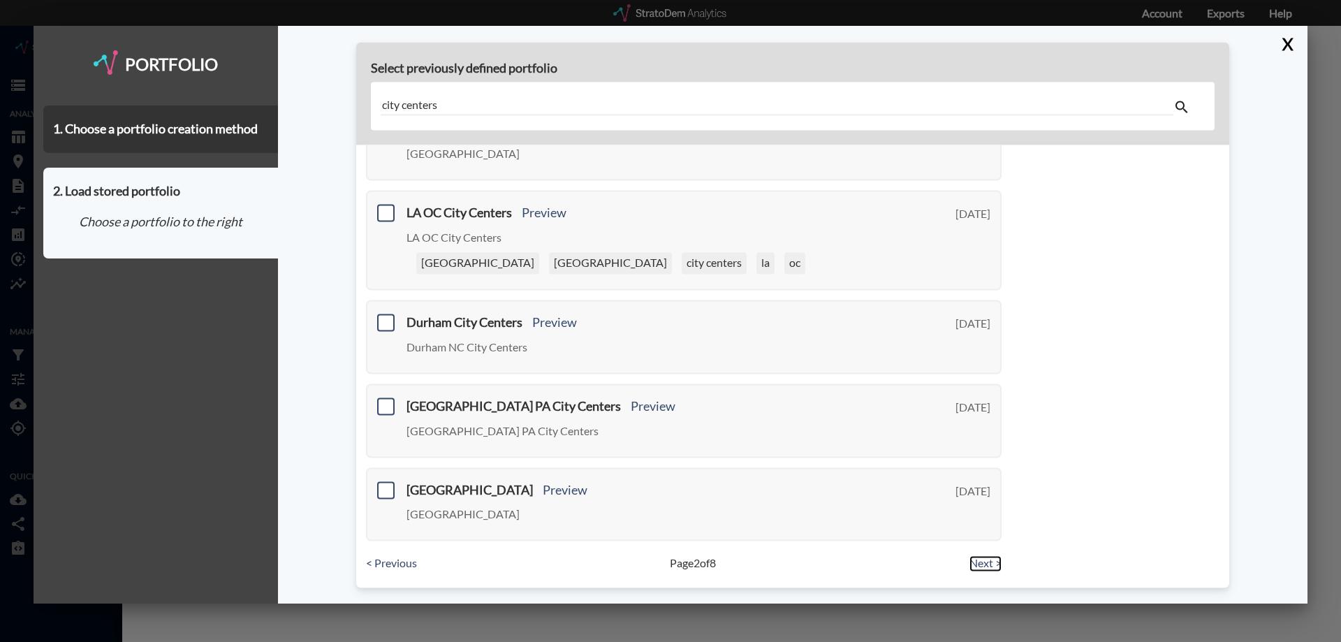
click at [971, 567] on link "Next >" at bounding box center [986, 564] width 32 height 16
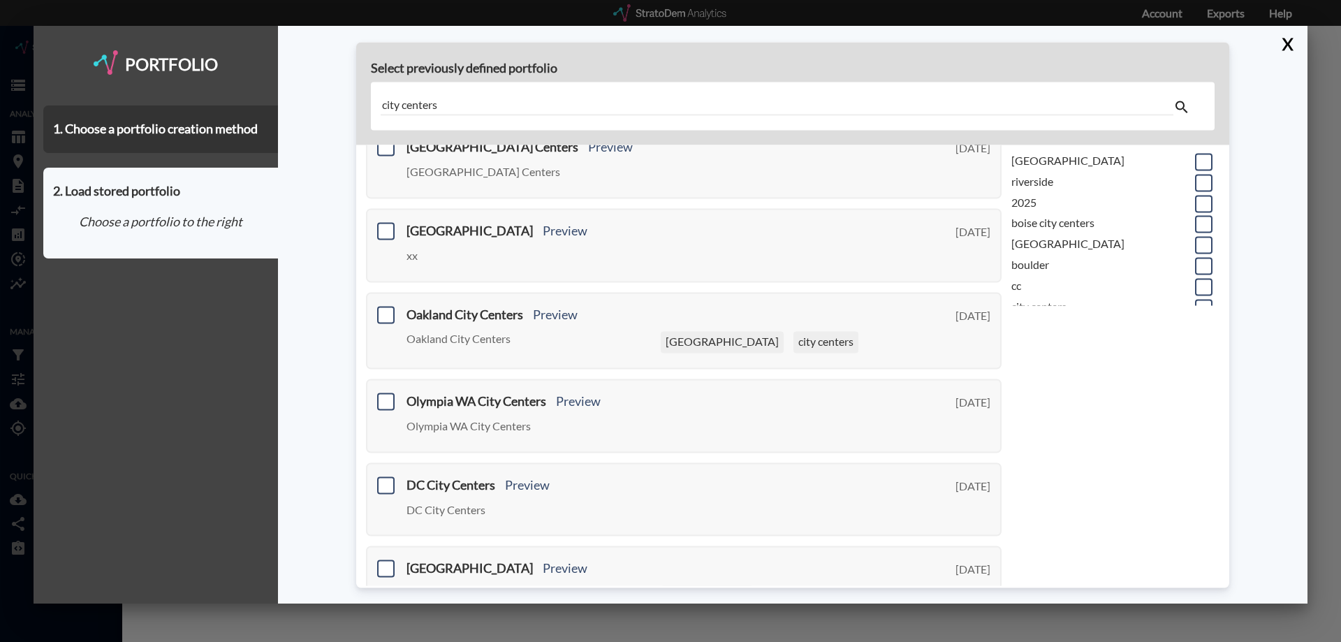
scroll to position [484, 0]
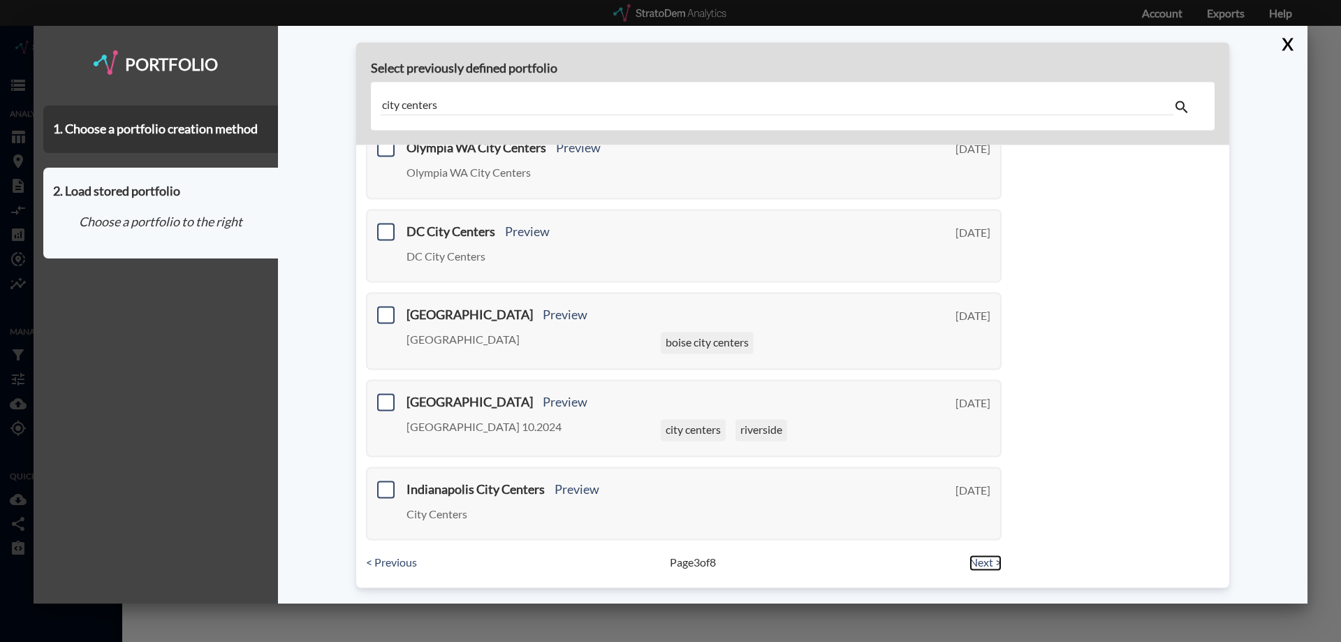
click at [985, 559] on link "Next >" at bounding box center [986, 563] width 32 height 16
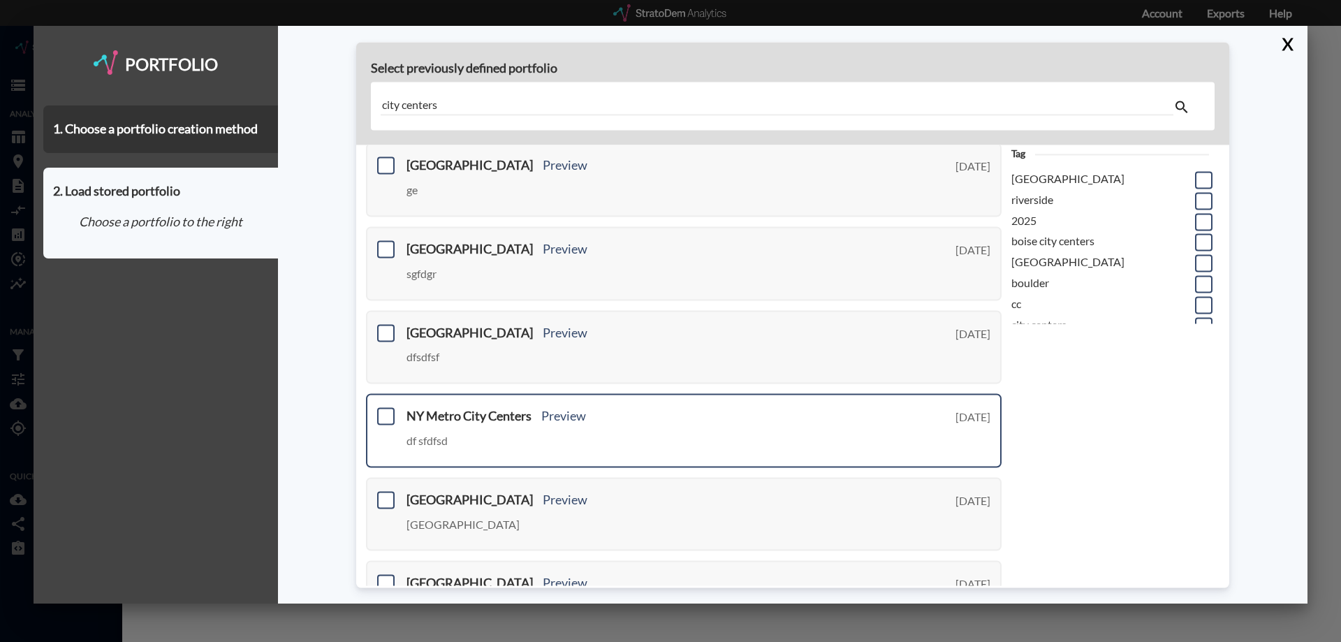
scroll to position [477, 0]
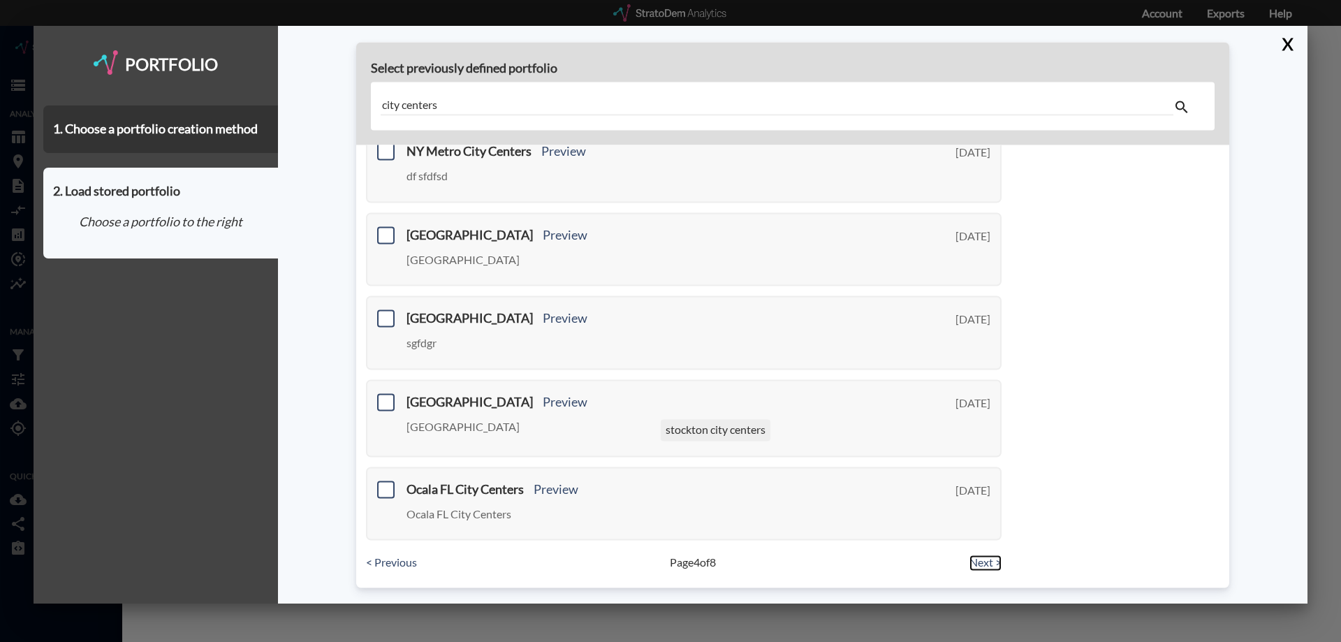
click at [979, 557] on link "Next >" at bounding box center [986, 563] width 32 height 16
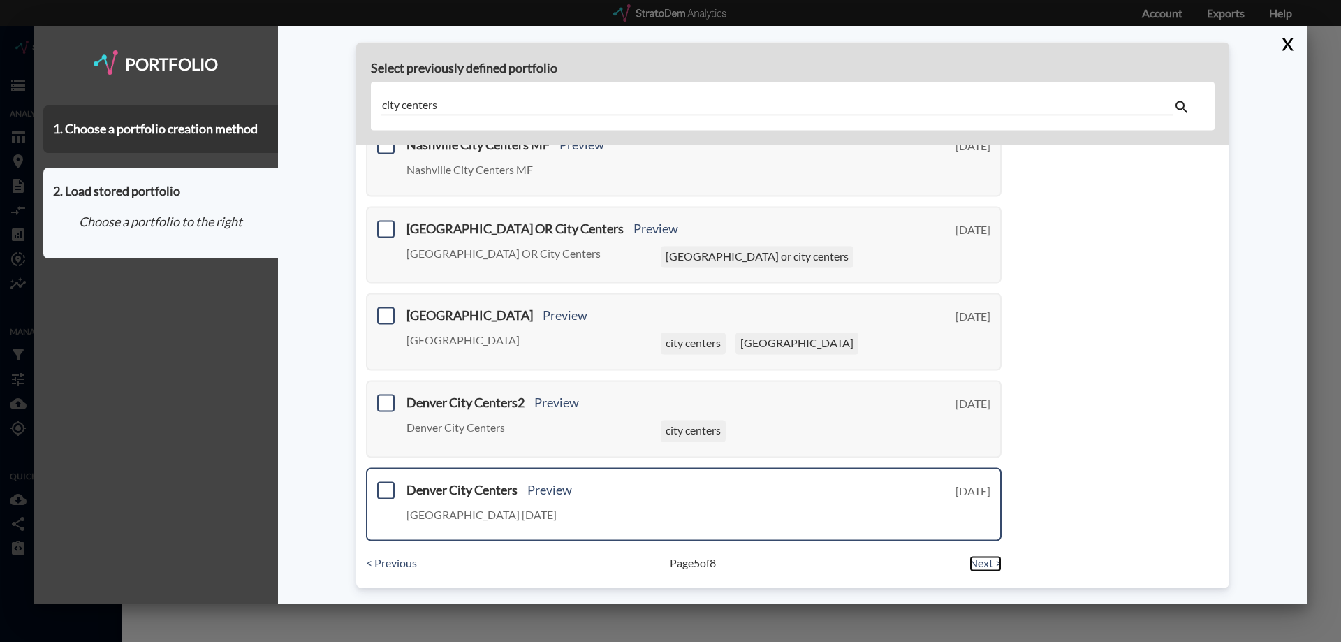
scroll to position [491, 0]
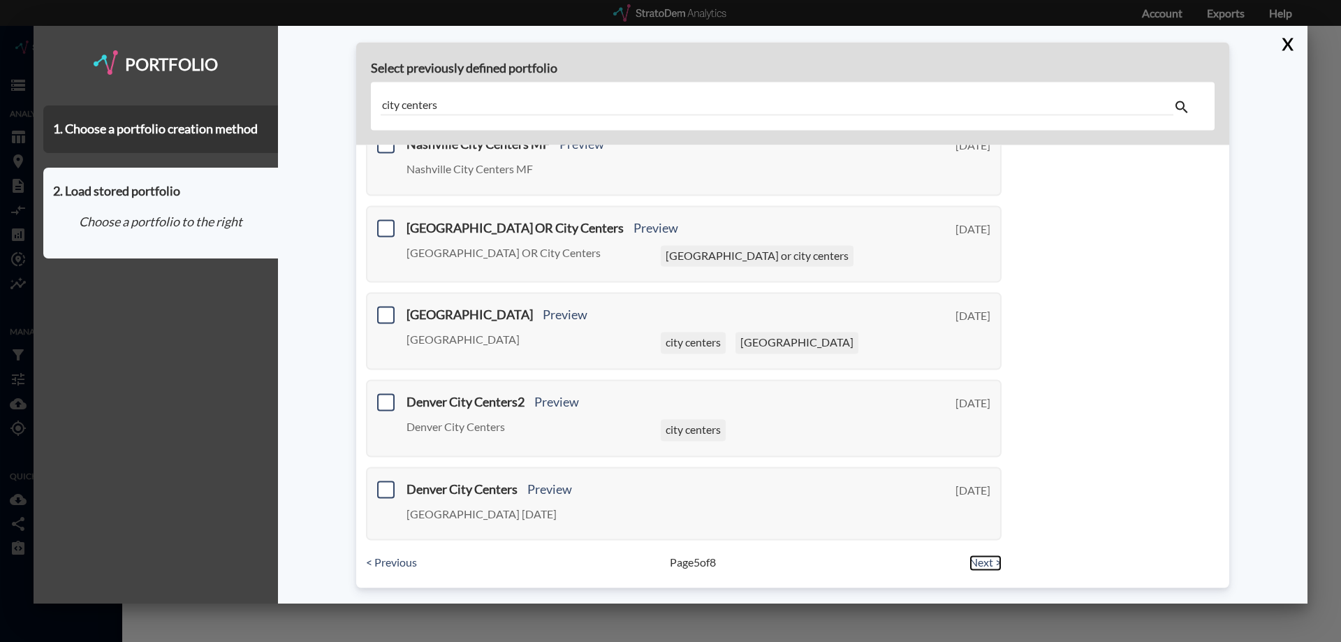
click at [970, 555] on link "Next >" at bounding box center [986, 563] width 32 height 16
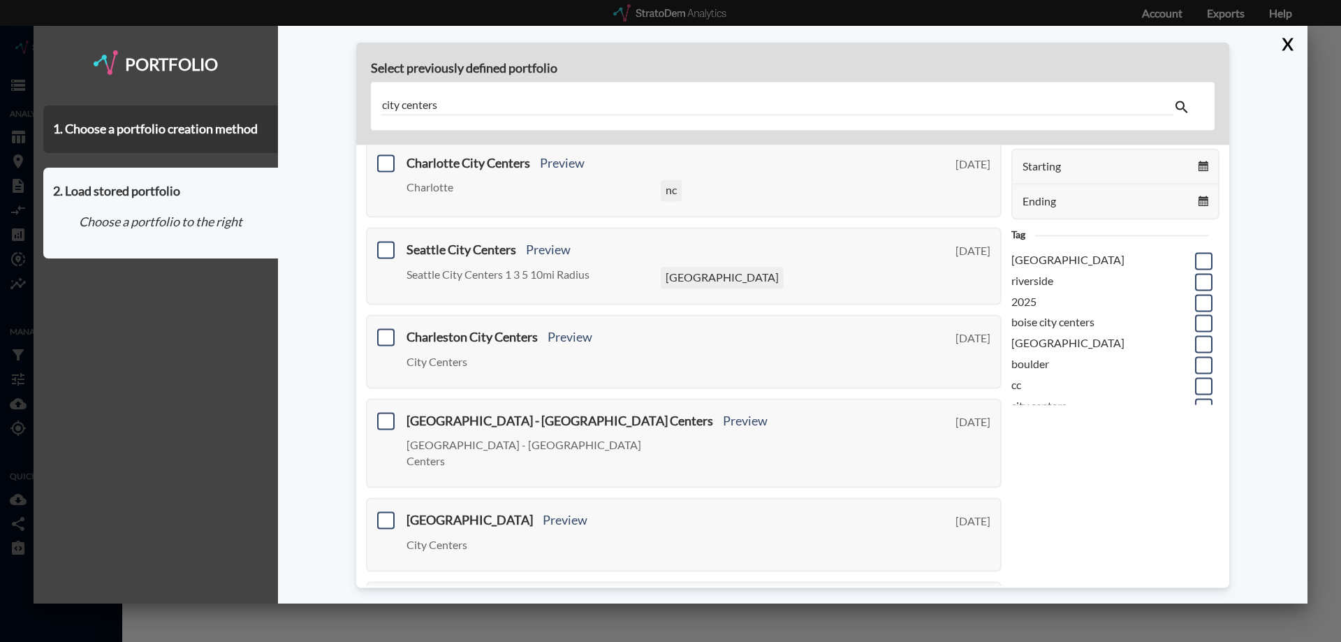
scroll to position [0, 0]
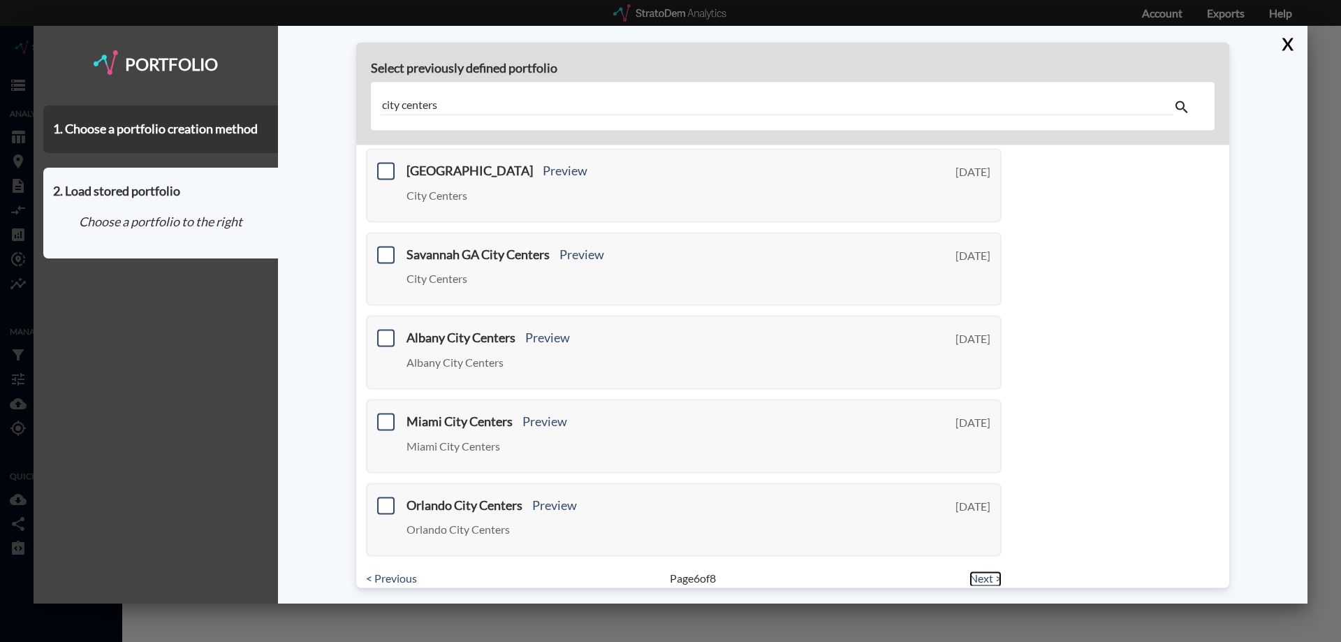
click at [981, 571] on link "Next >" at bounding box center [986, 579] width 32 height 16
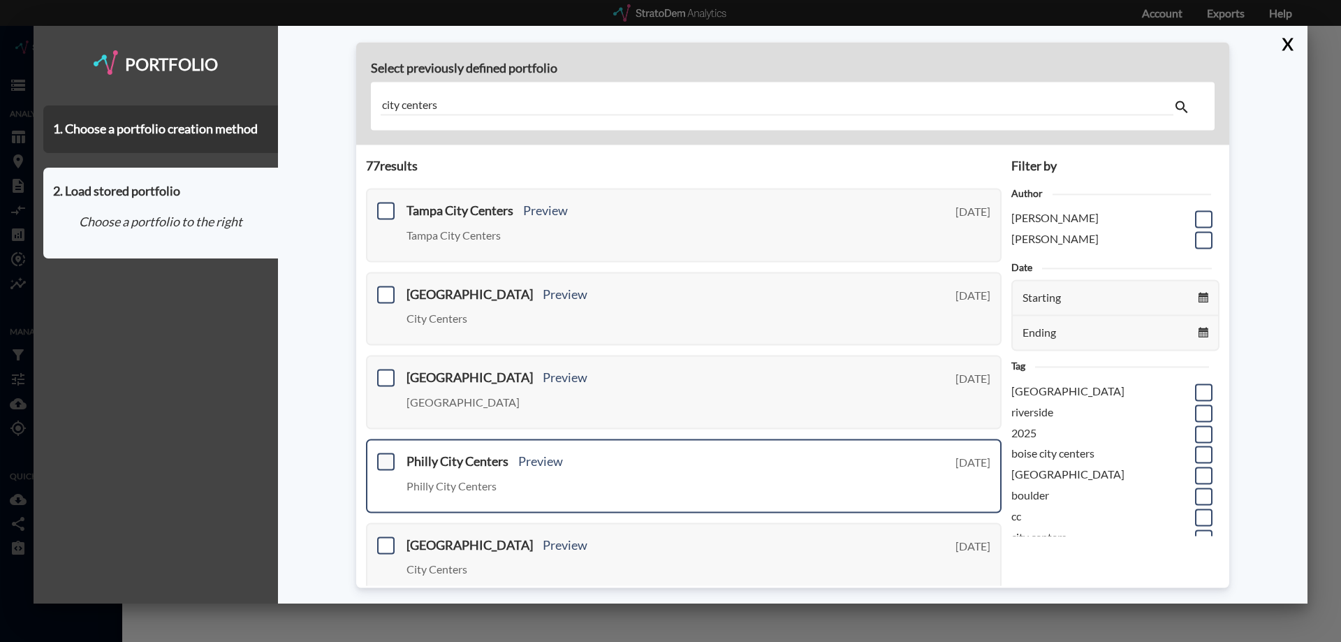
click at [390, 458] on span at bounding box center [385, 461] width 17 height 17
click at [384, 455] on input "checkbox" at bounding box center [384, 455] width 0 height 0
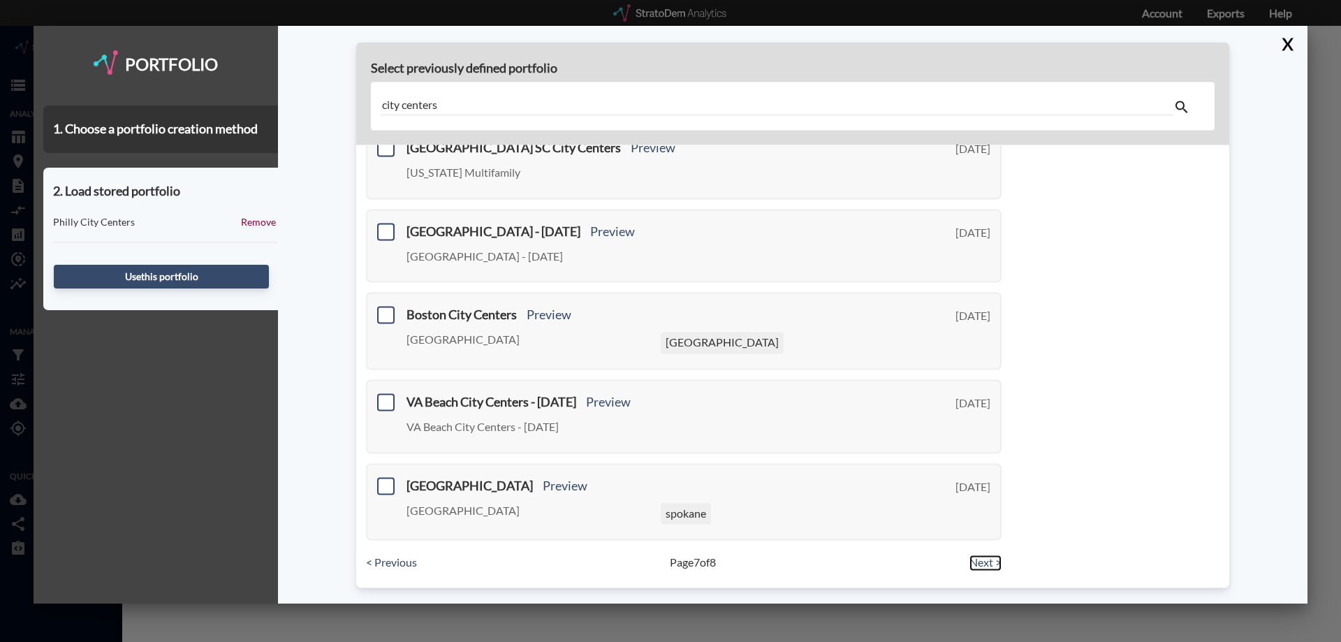
click at [970, 565] on link "Next >" at bounding box center [986, 563] width 32 height 16
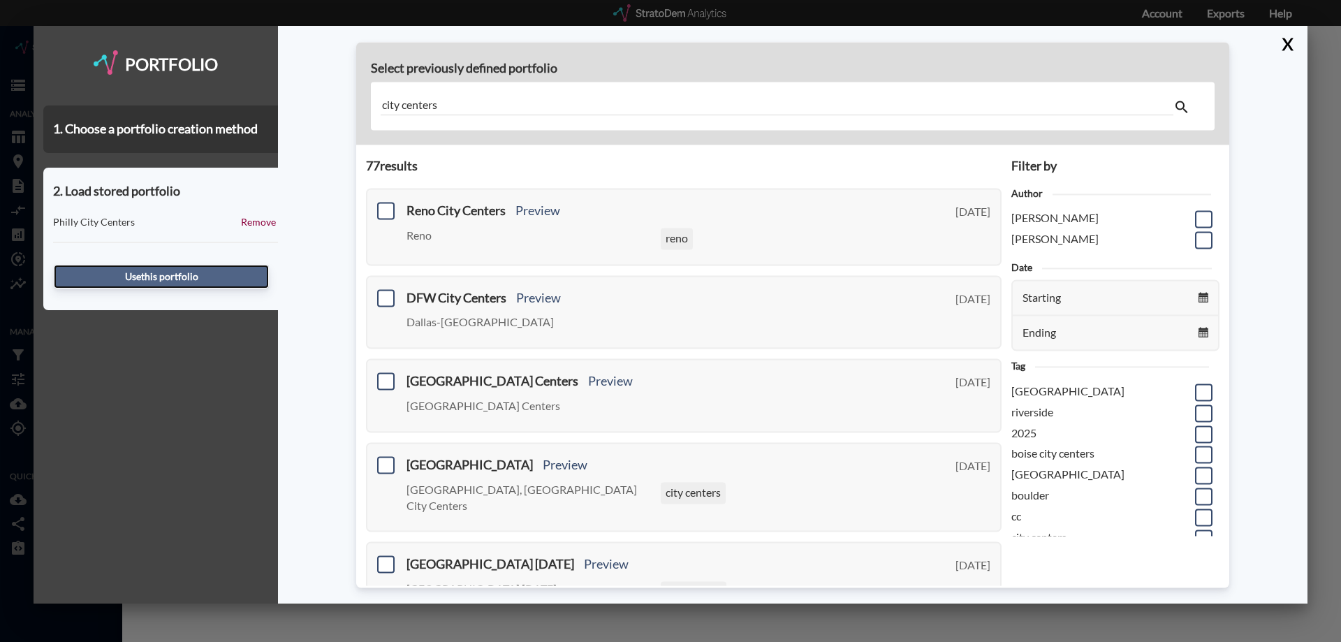
click at [195, 269] on button "Use this portfolio" at bounding box center [161, 277] width 215 height 24
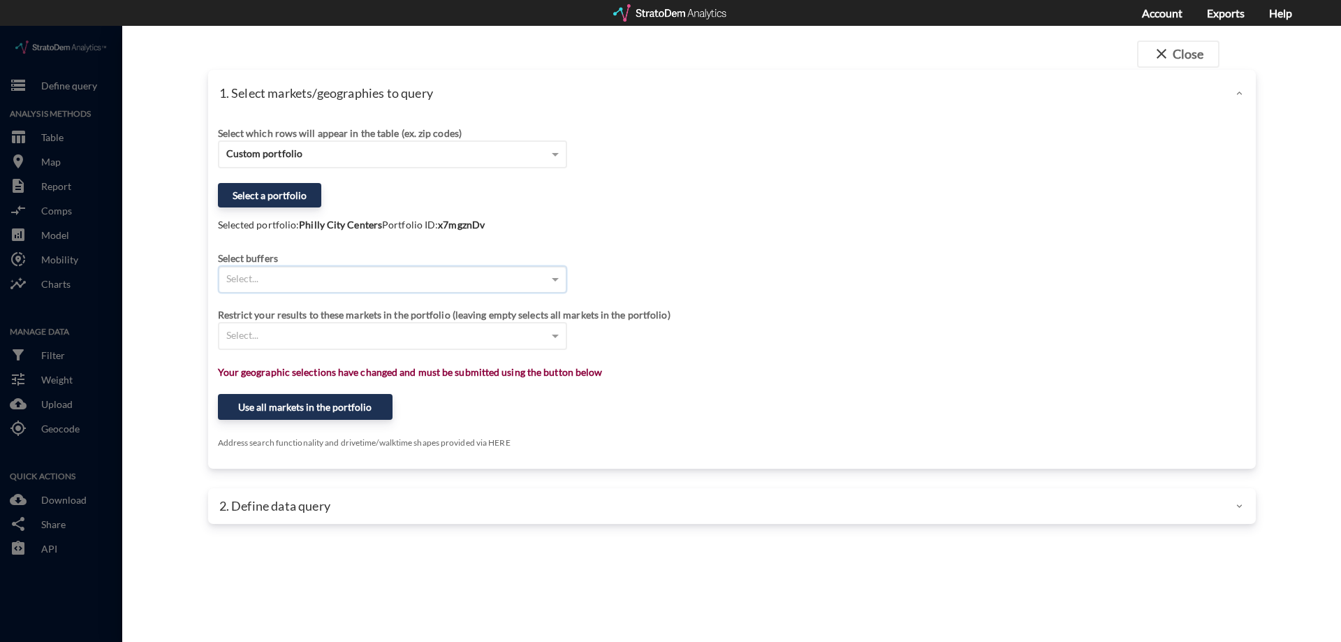
click div "Select..."
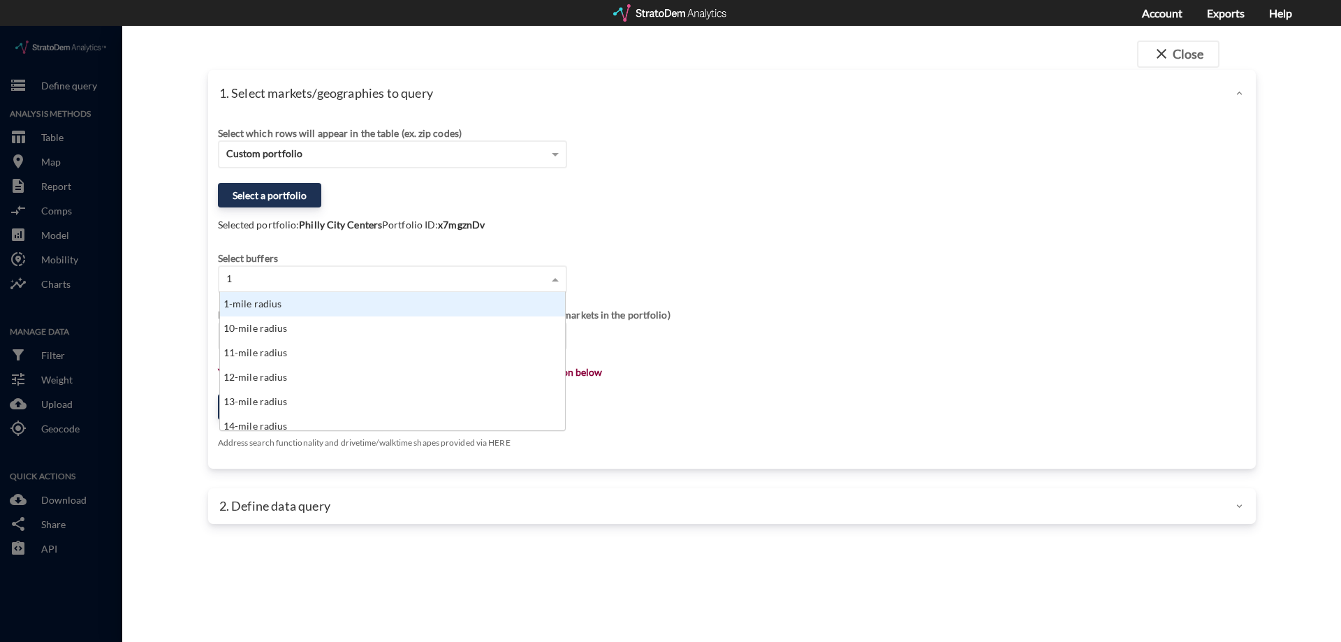
type input "1"
drag, startPoint x: 280, startPoint y: 261, endPoint x: 207, endPoint y: 253, distance: 73.7
click div "Select which rows will appear in the table (ex. zip codes) Custom portfolio Sel…"
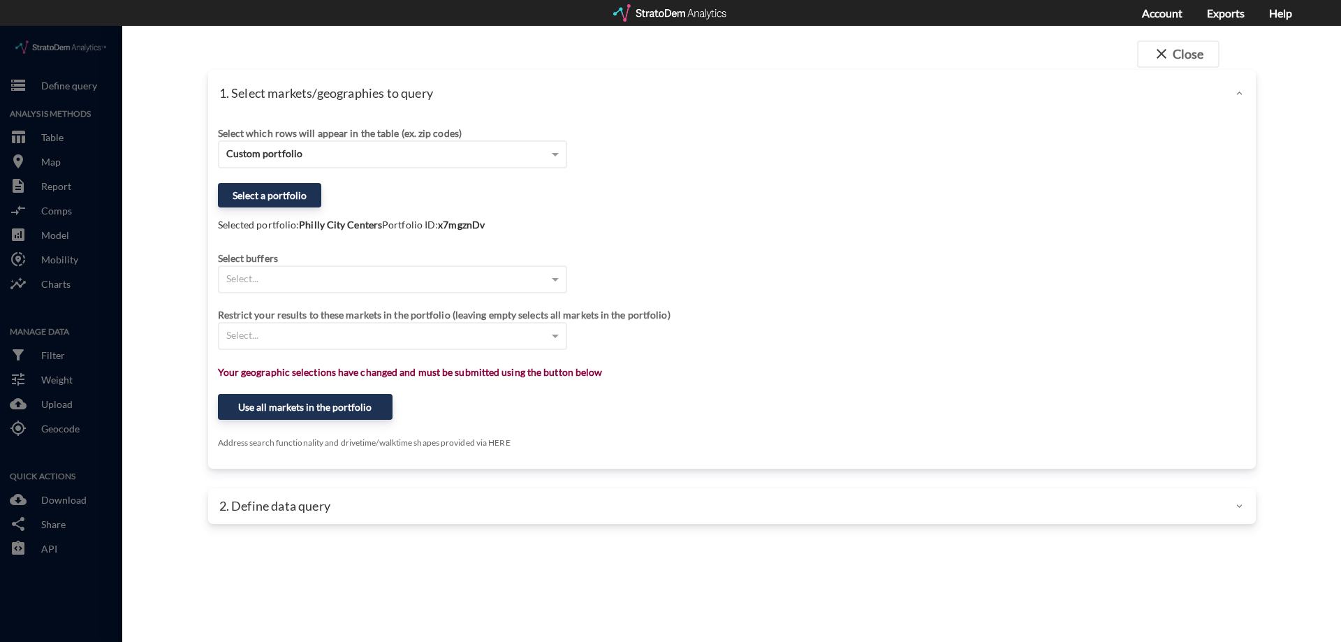
click div "Select which rows will appear in the table (ex. zip codes) Custom portfolio"
click div "Select..."
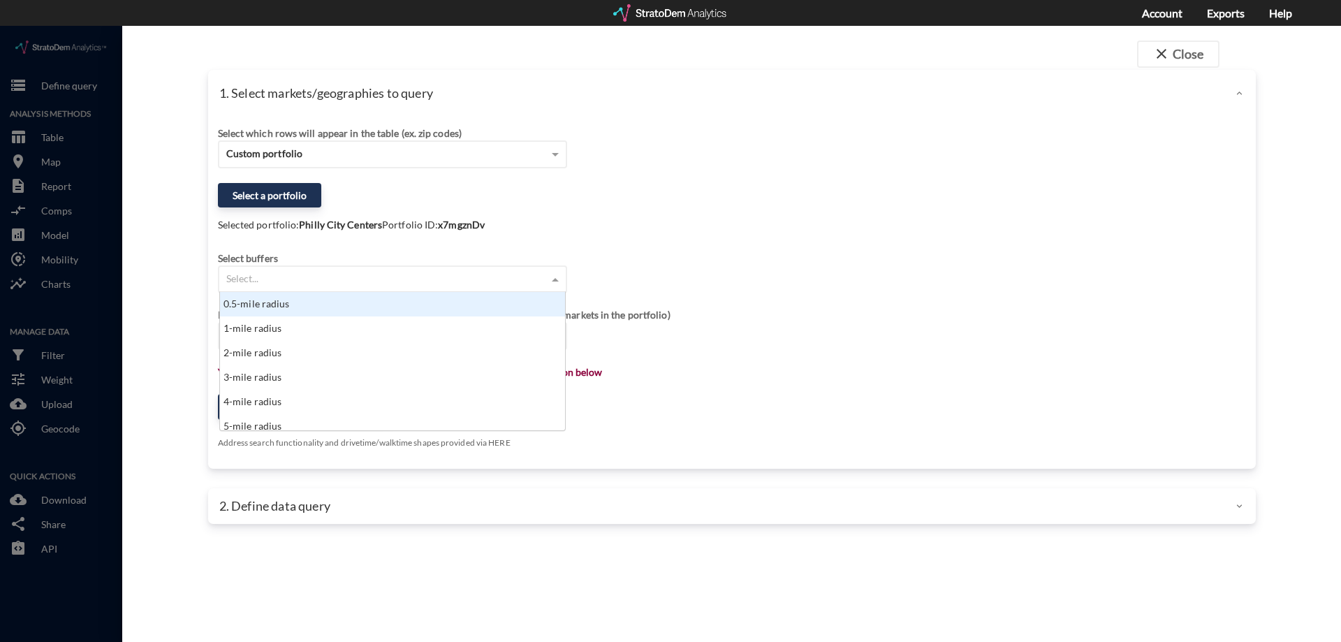
scroll to position [128, 337]
type input "1"
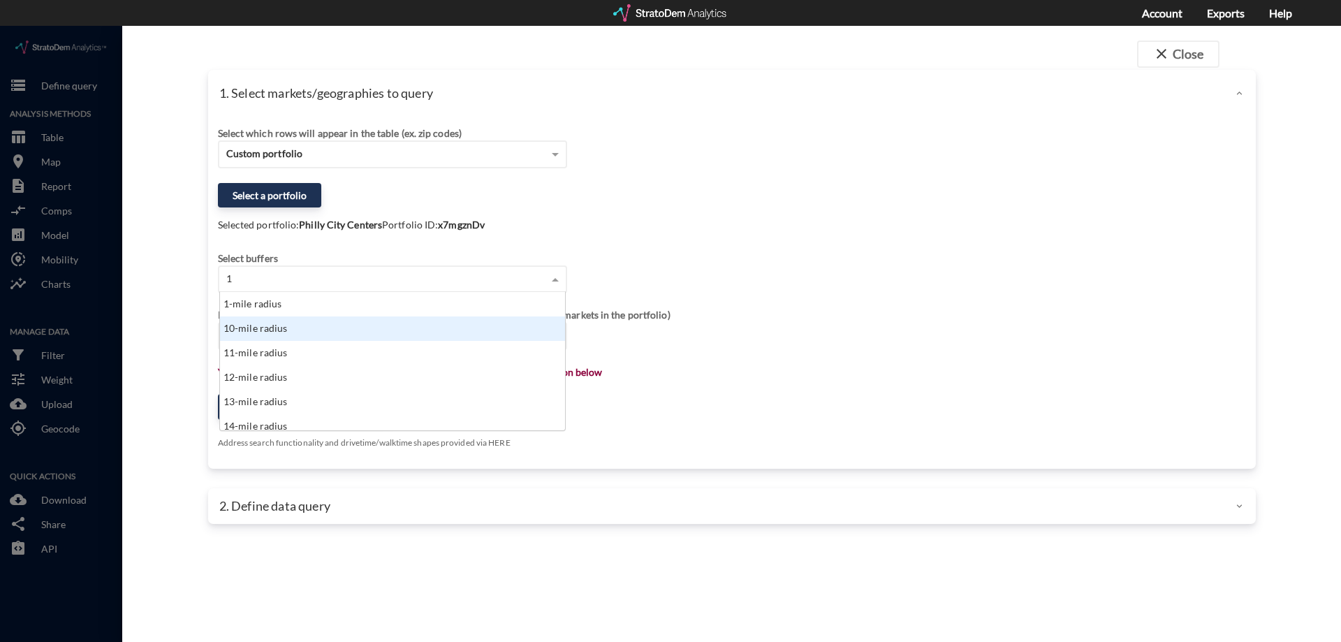
click div "10-mile radius"
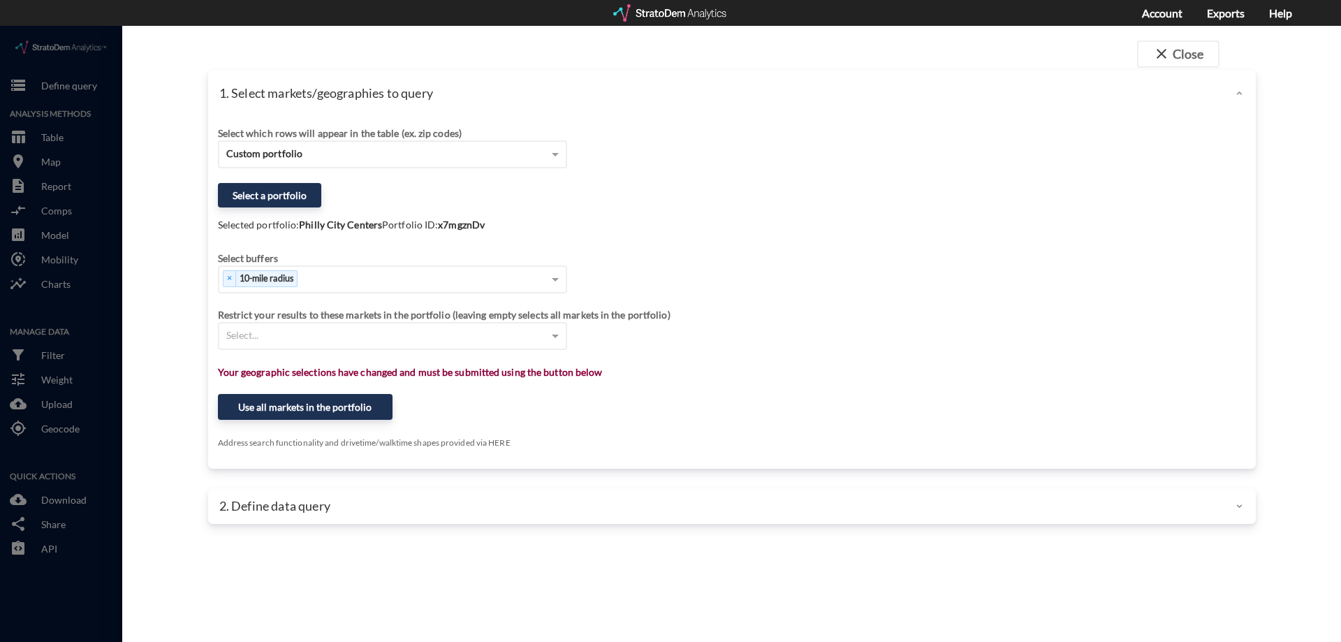
click div "Select which rows will appear in the table (ex. zip codes) Custom portfolio Sel…"
click div "Select buffers × 10-mile radius"
click button "Use all markets in the portfolio"
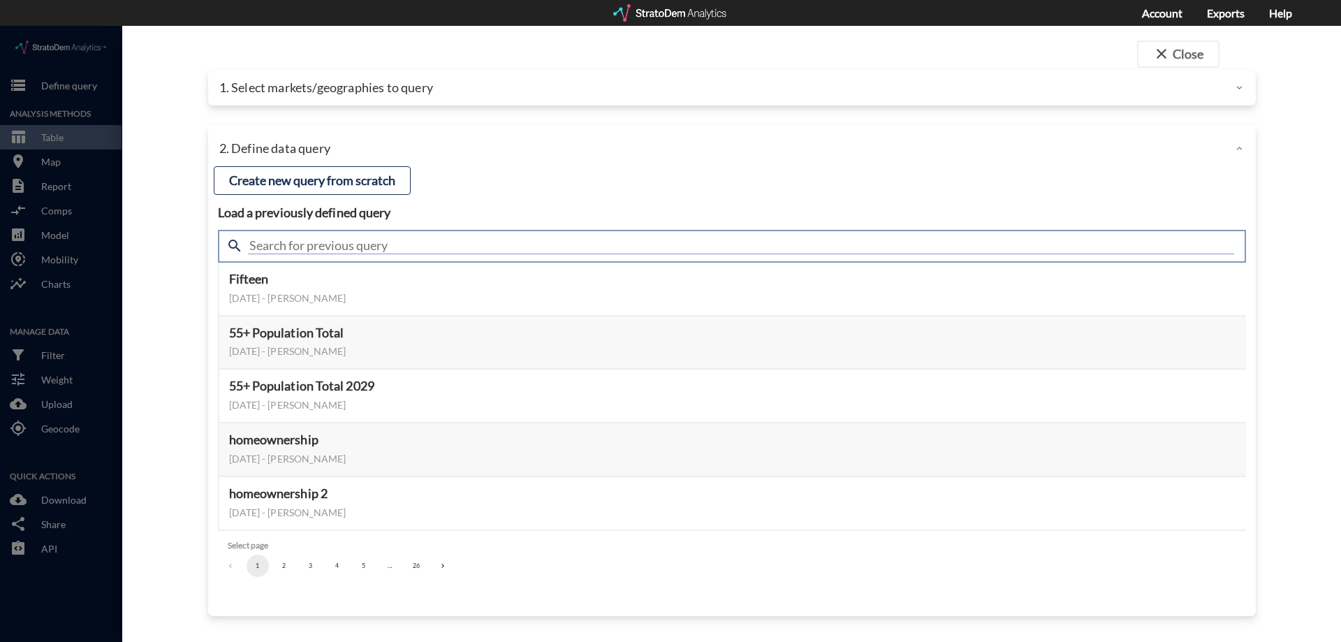
click input "text"
type input "demand"
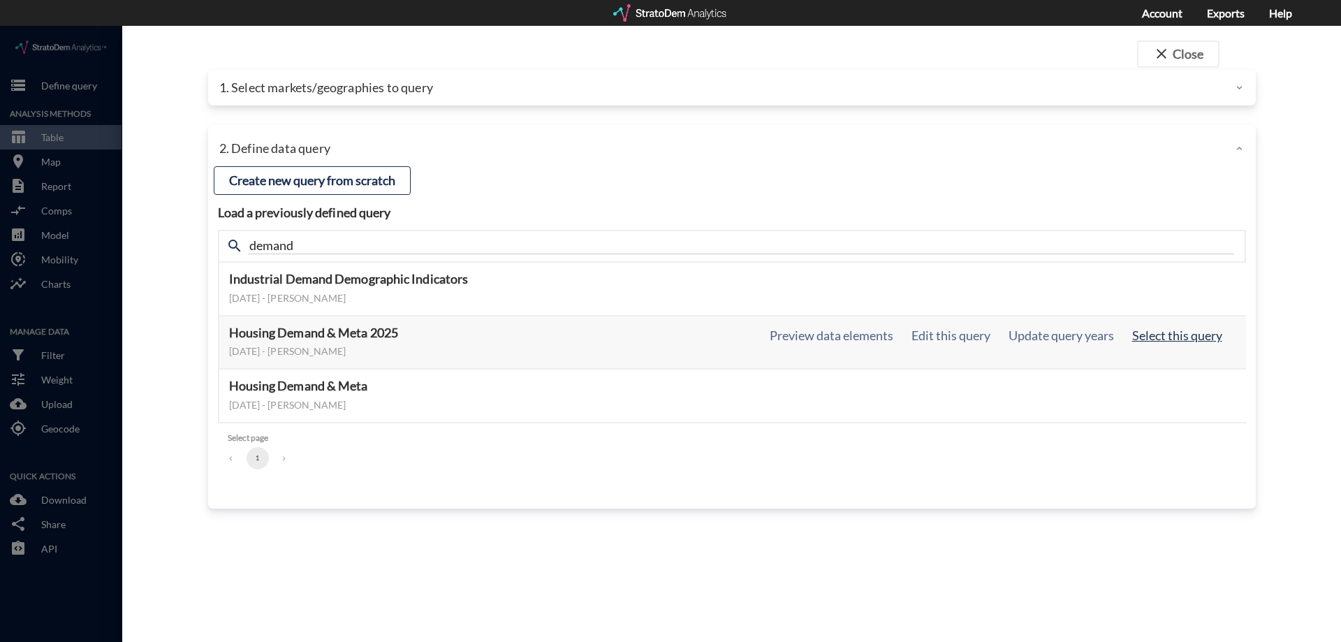
click button "Select this query"
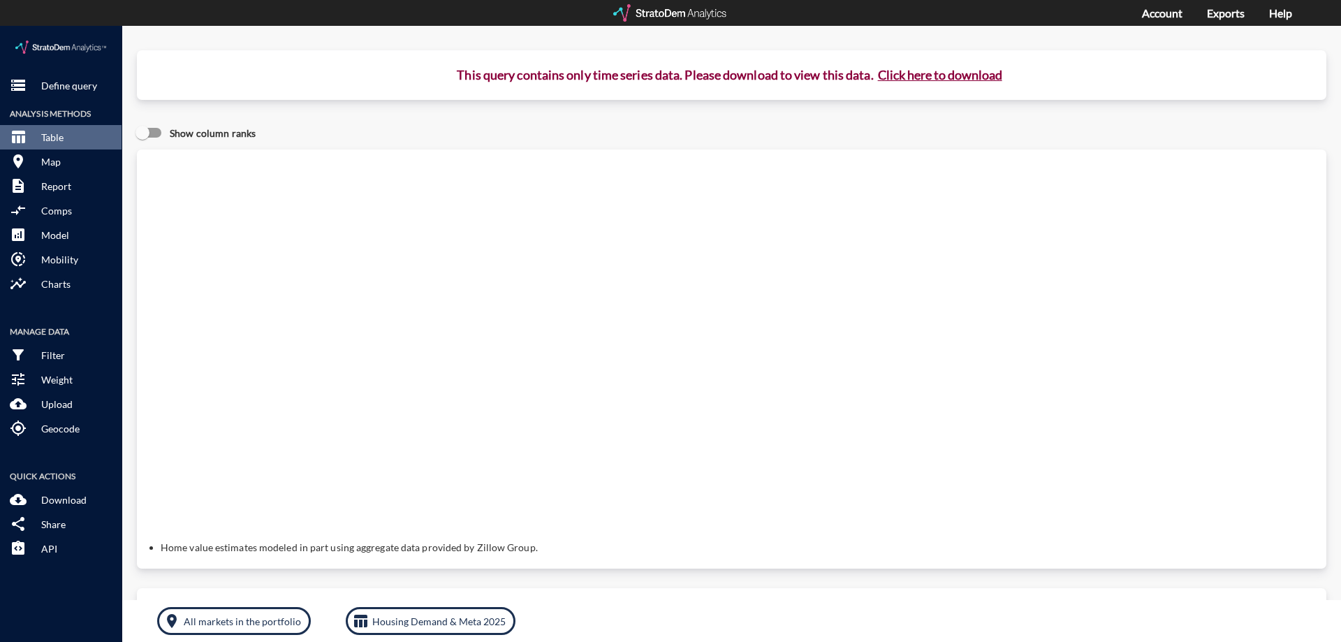
click button "Click here to download"
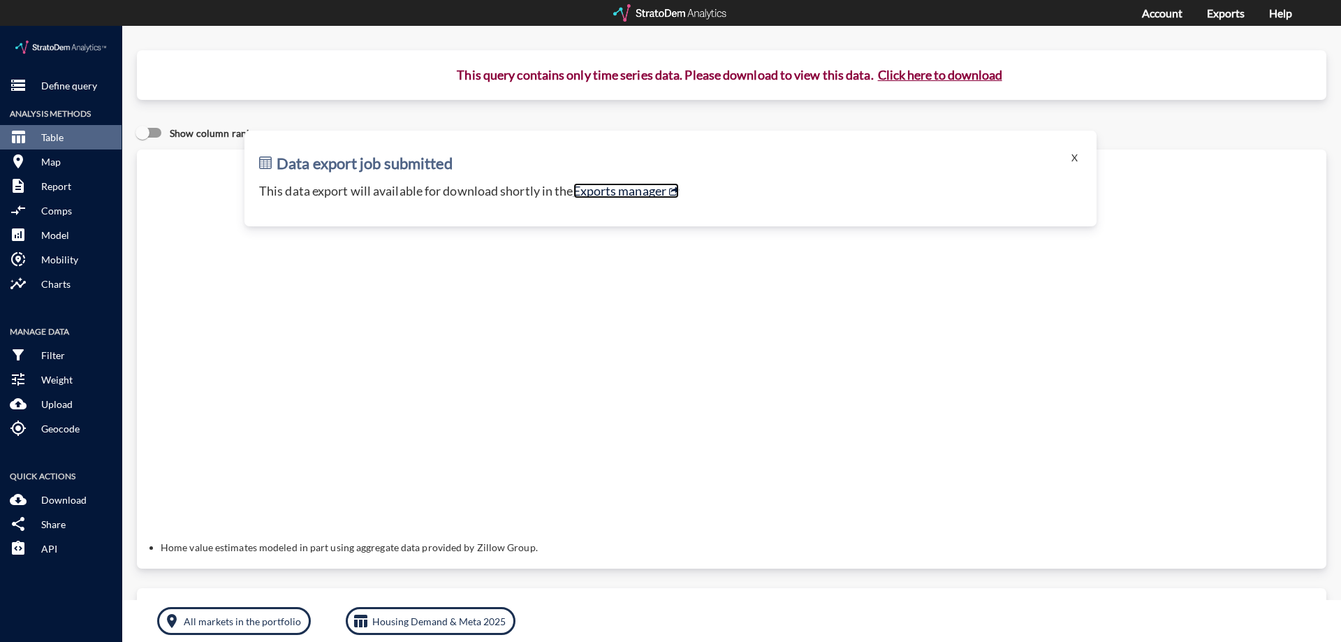
click link "Exports manager"
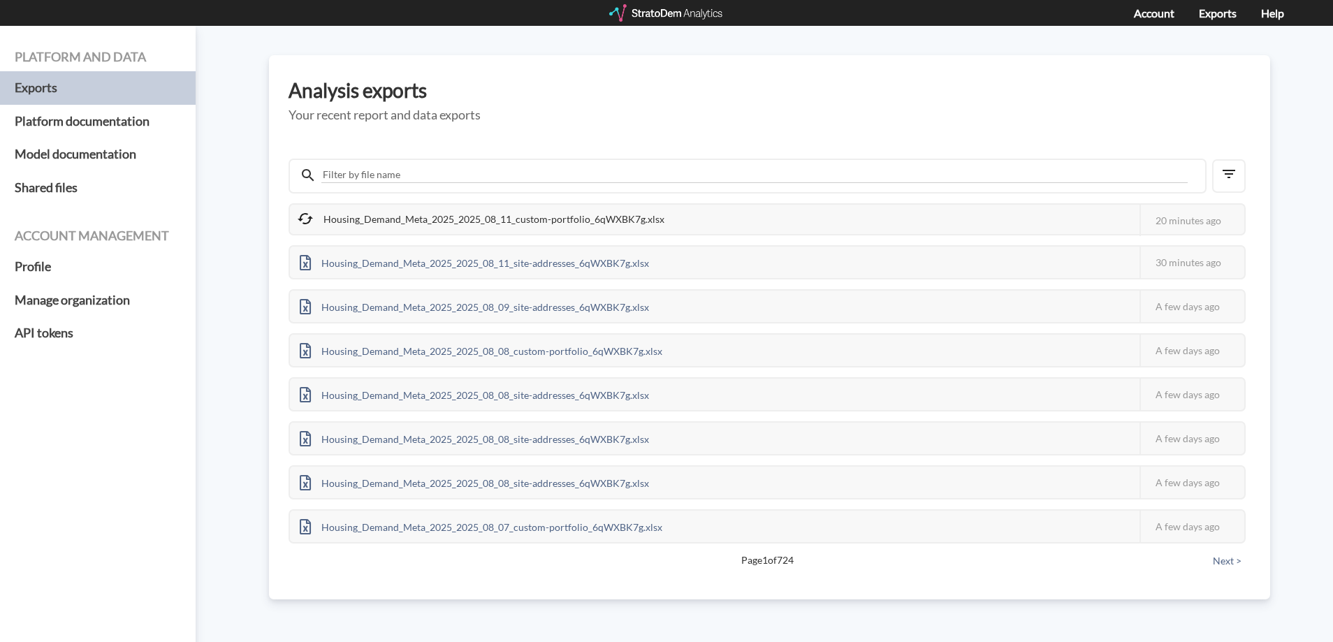
click at [1283, 117] on div "Platform and data Exports Platform documentation Model documentation Shared fil…" at bounding box center [666, 334] width 1333 height 616
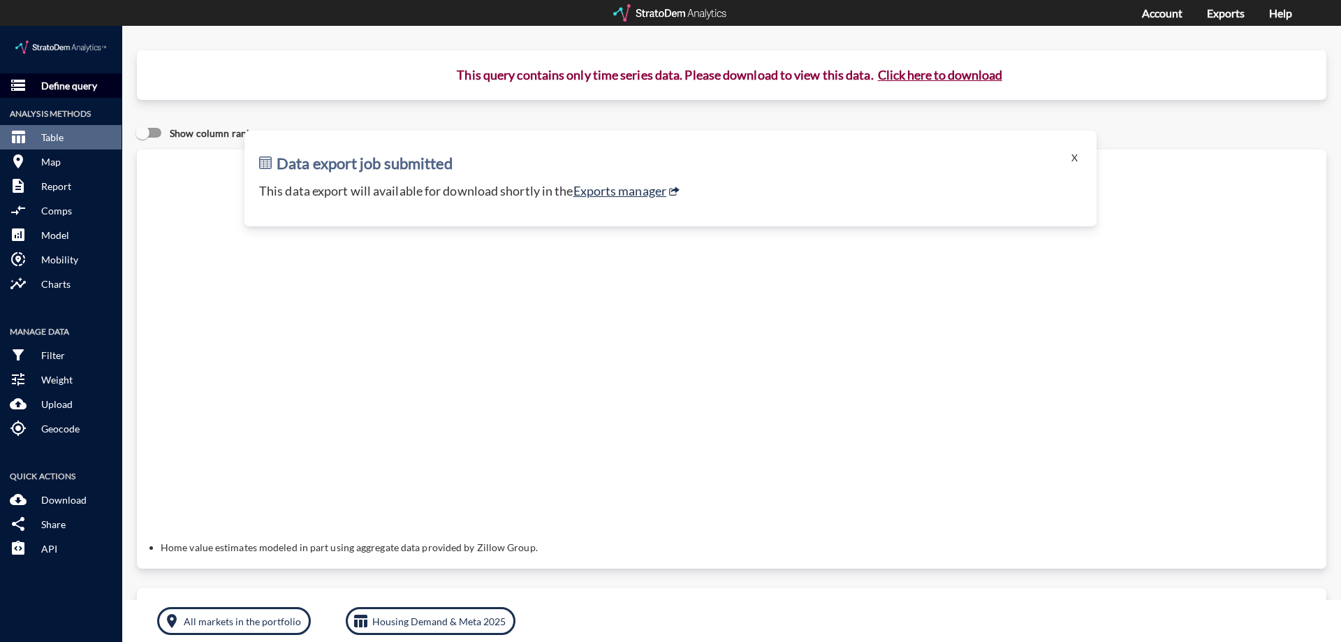
click p "Define query"
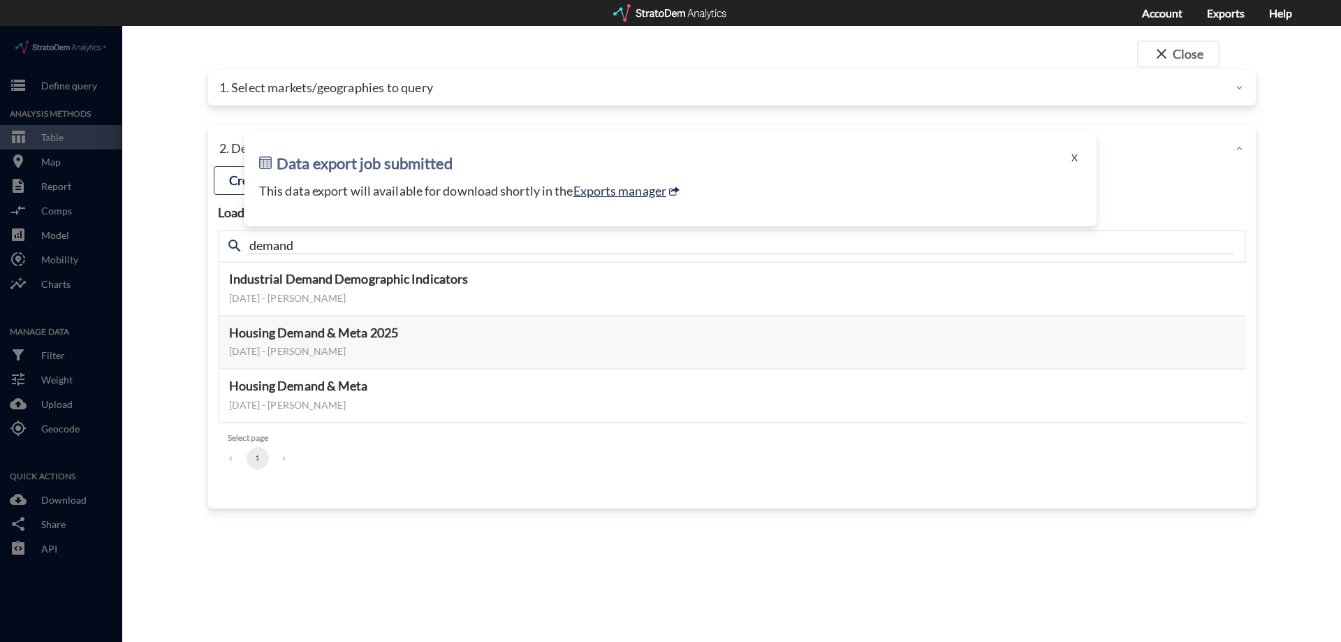
click div "close Close 1. Select markets/geographies to query Select which rows will appea…"
click h2 "Data export job submitted"
click button "X"
click div "2. Define data query"
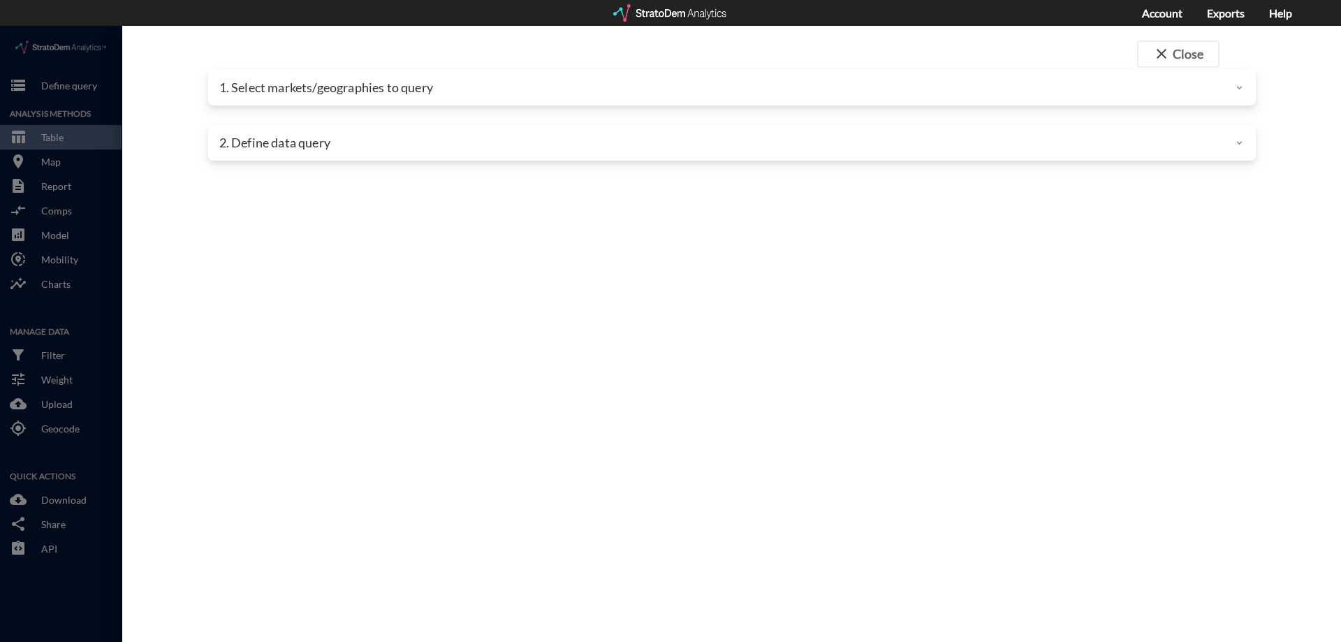
click div
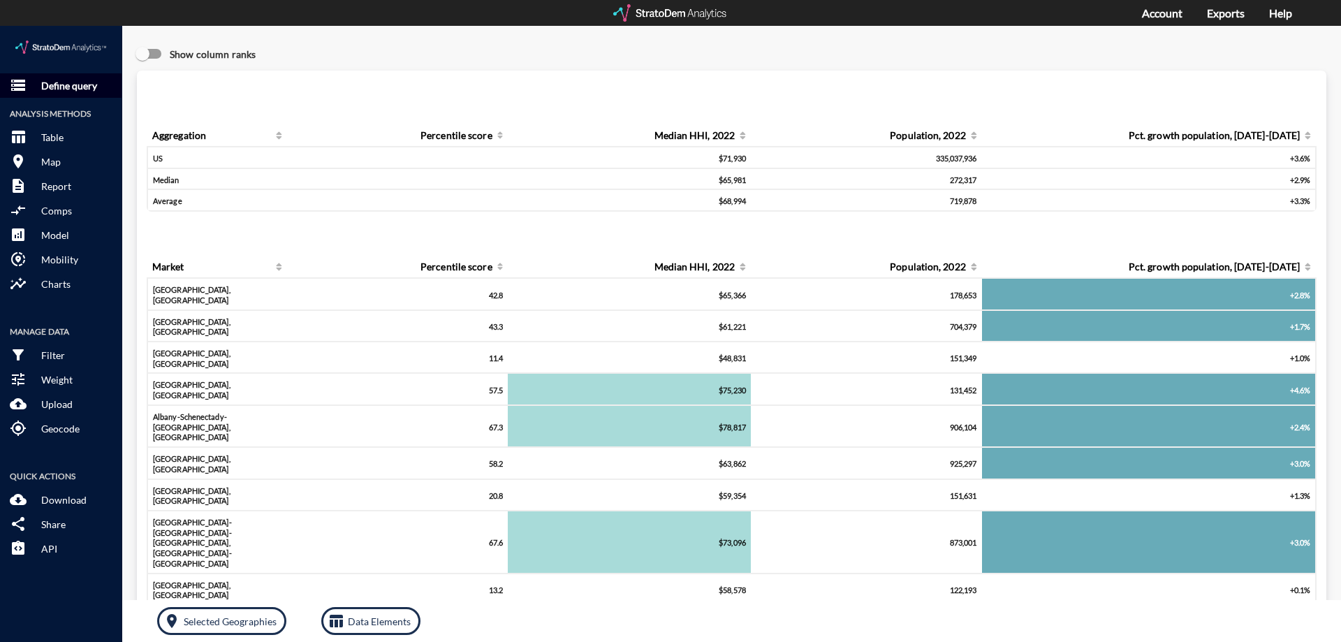
click p "Define query"
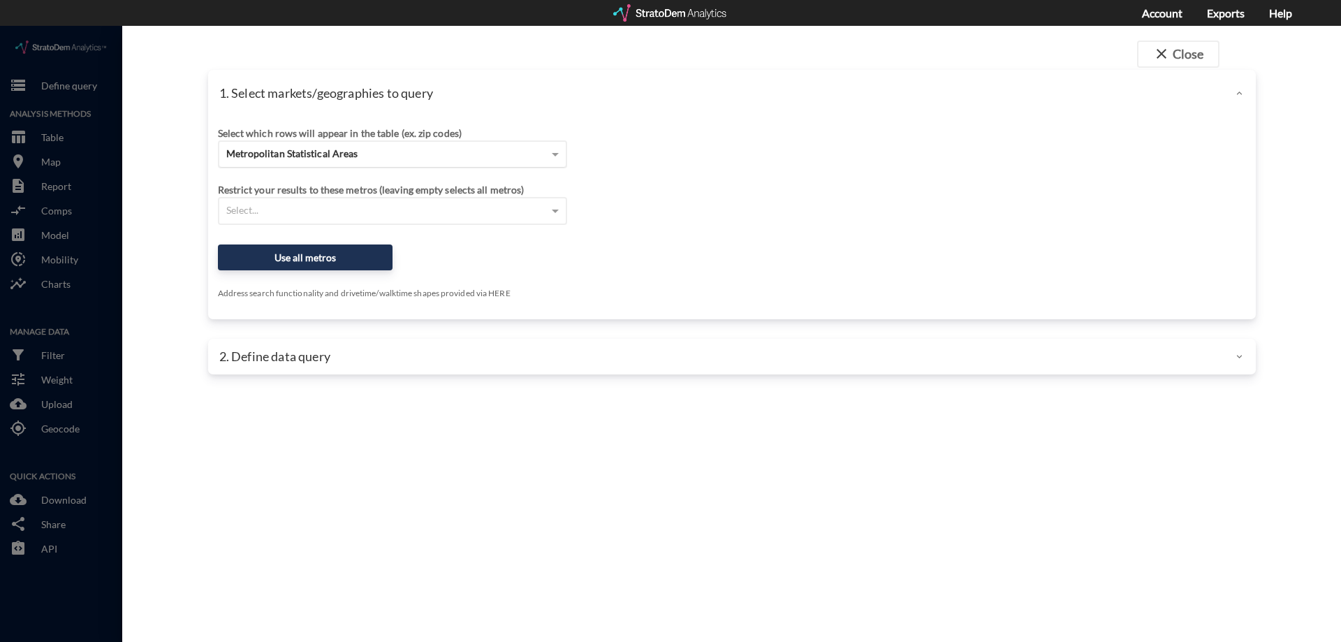
click span "Metropolitan Statistical Areas"
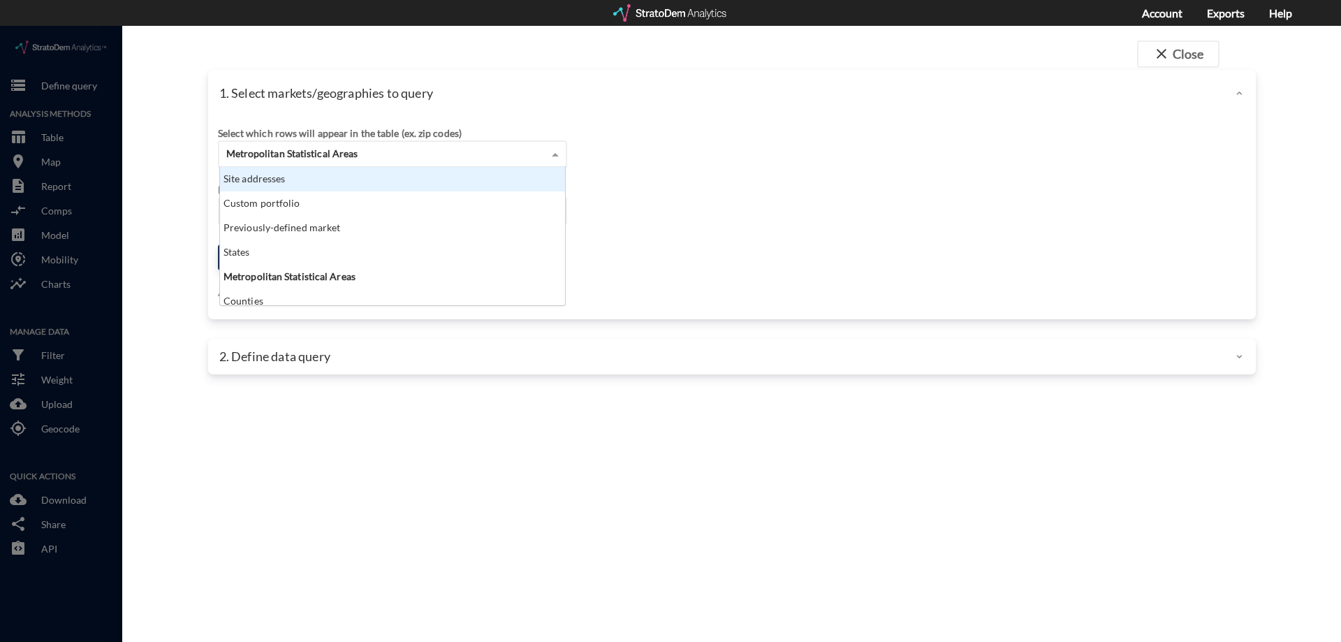
click div "Site addresses"
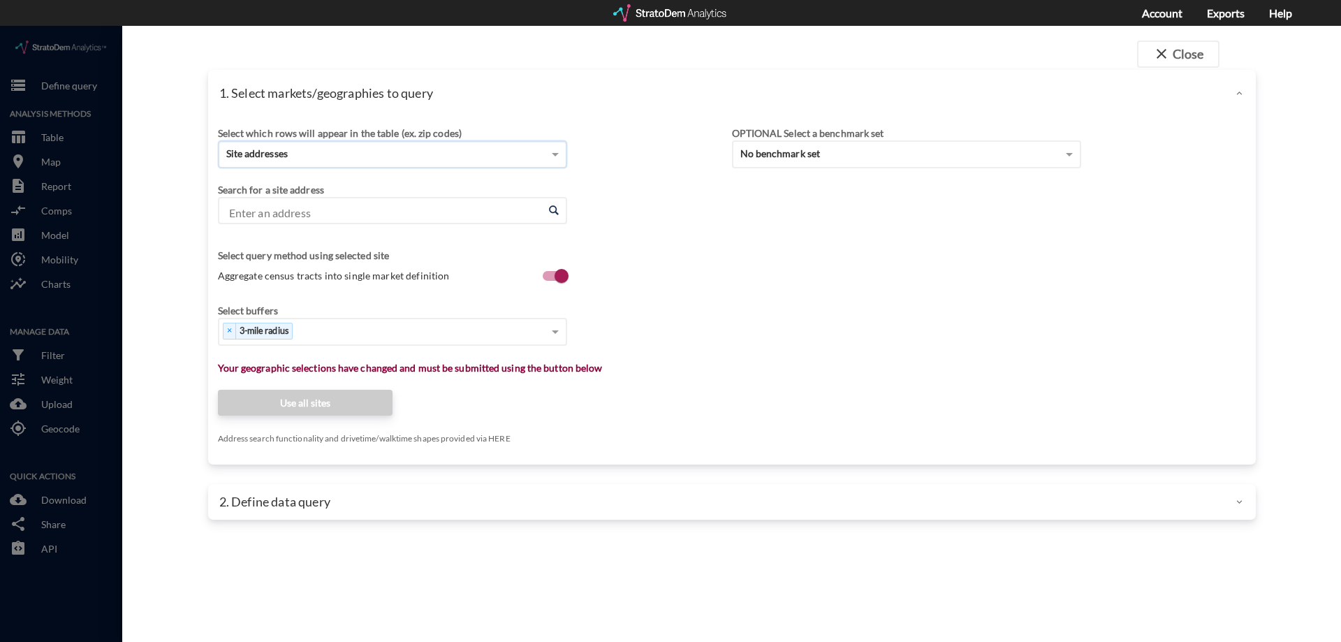
click input "Enter an address"
type input "v"
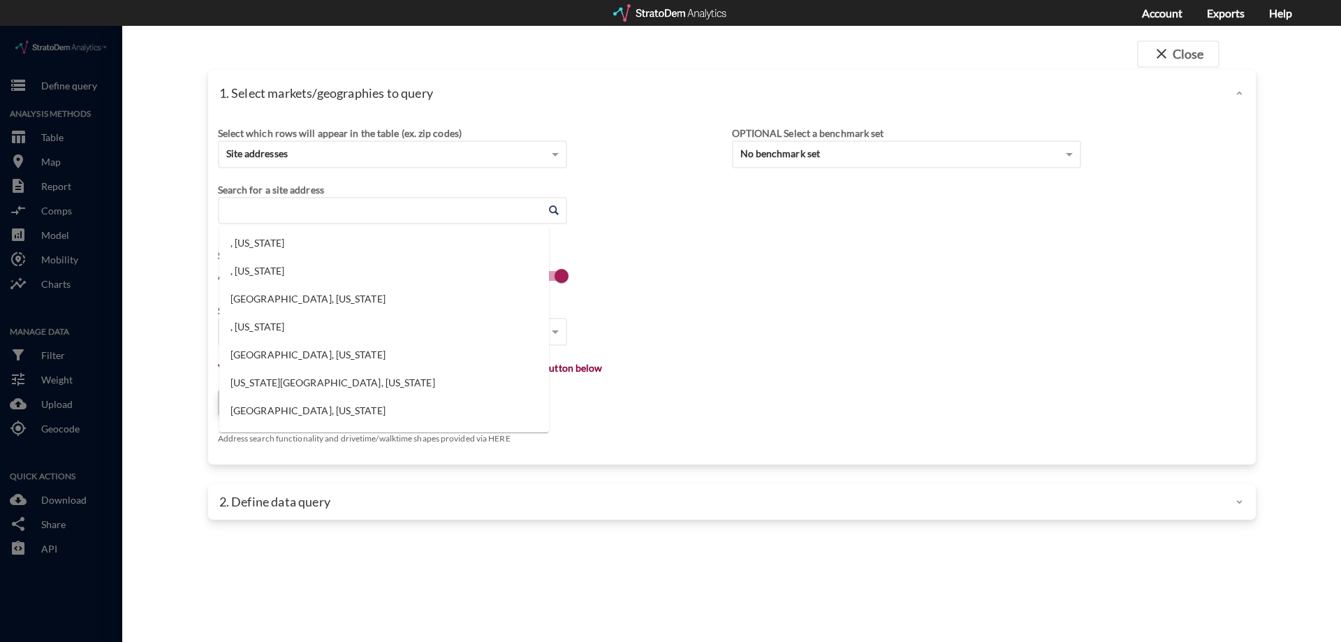
paste input "[STREET_ADDRESS][PERSON_NAME]"
drag, startPoint x: 146, startPoint y: 171, endPoint x: 200, endPoint y: 182, distance: 55.5
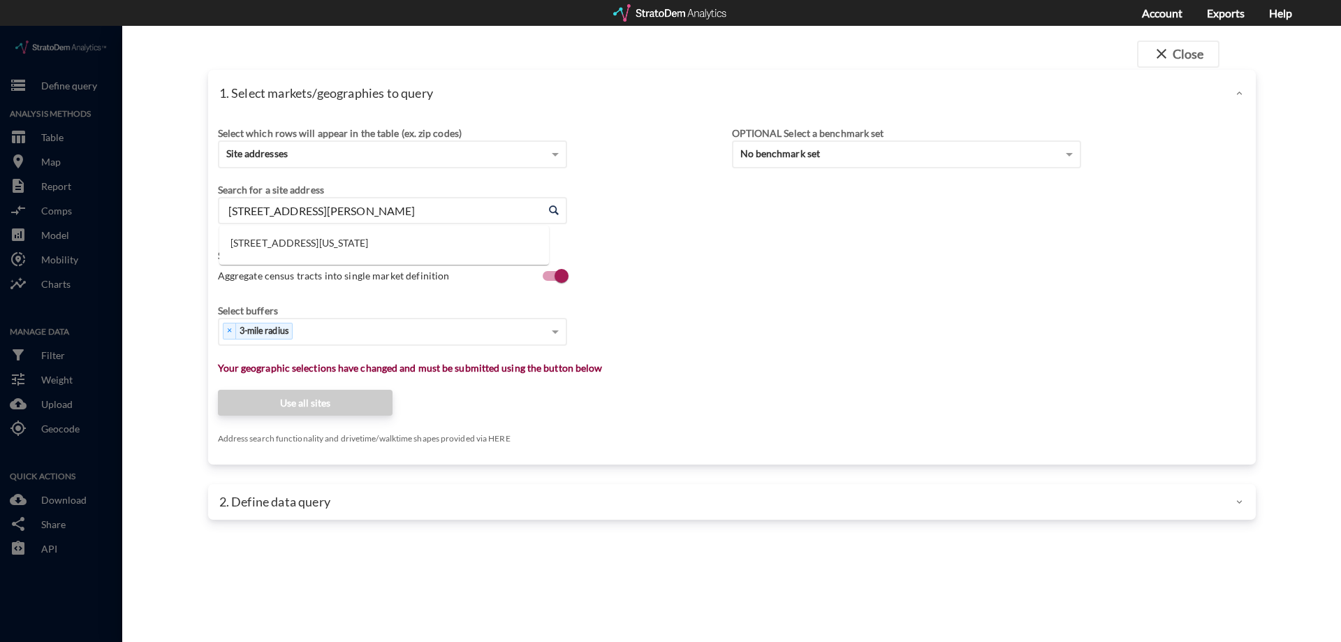
drag, startPoint x: 327, startPoint y: 207, endPoint x: 291, endPoint y: 259, distance: 63.4
click li "[STREET_ADDRESS][US_STATE]"
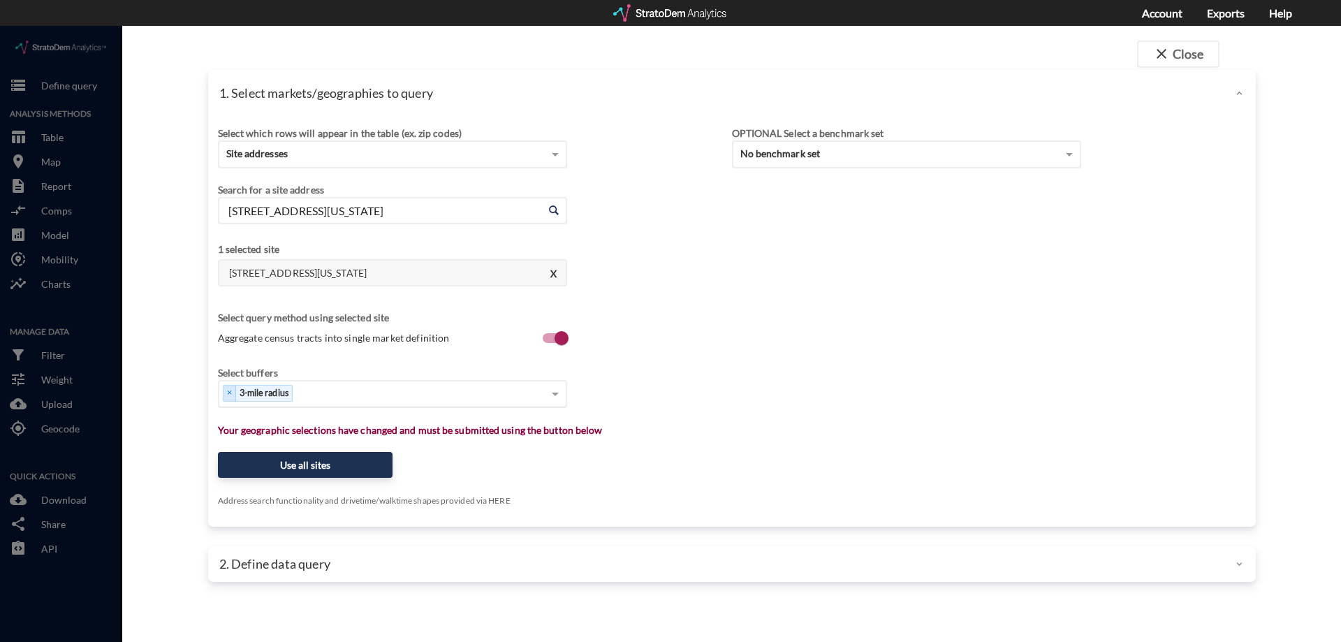
type input "[STREET_ADDRESS][US_STATE]"
type input "1"
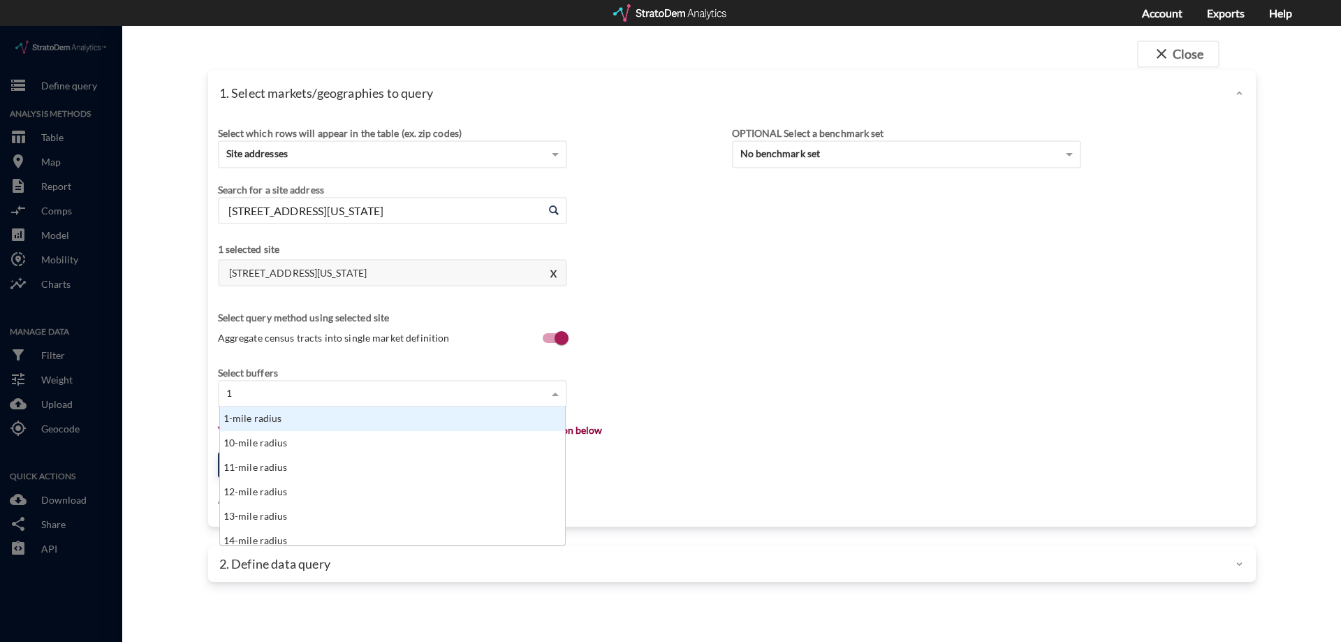
scroll to position [128, 337]
click div "1-mile radius"
type input "3"
click div "3-mile radius"
type input "5"
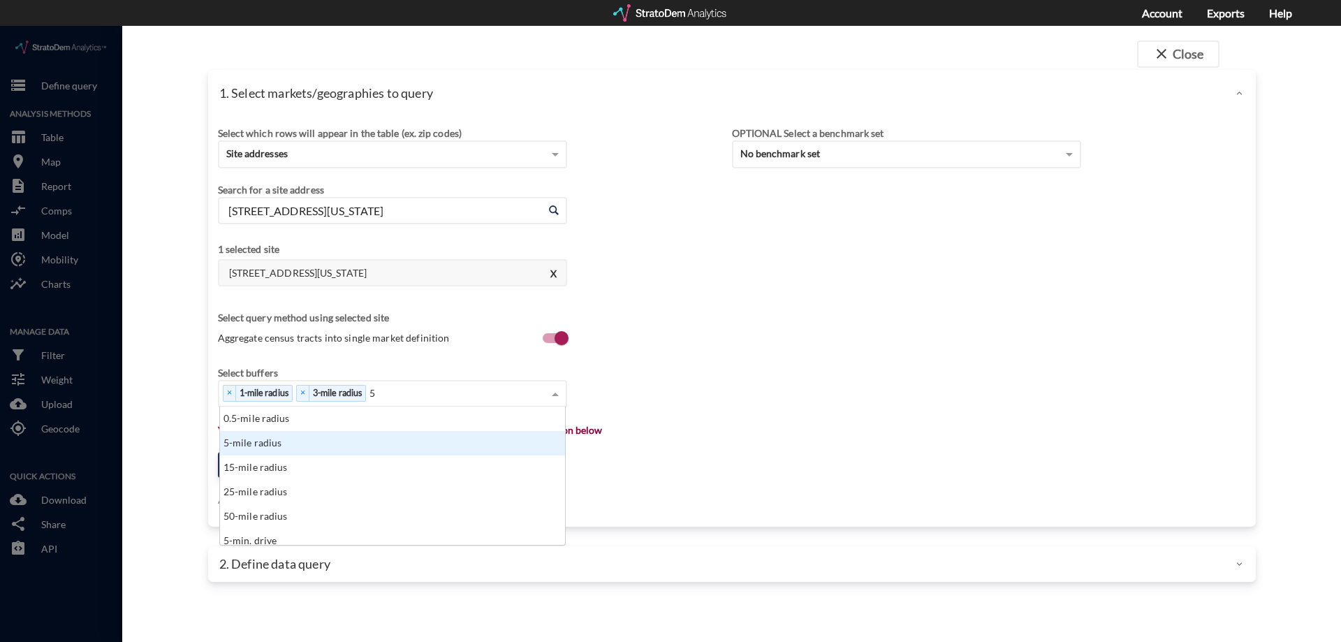
click div "5-mile radius"
type input "1"
click div "10-mile radius"
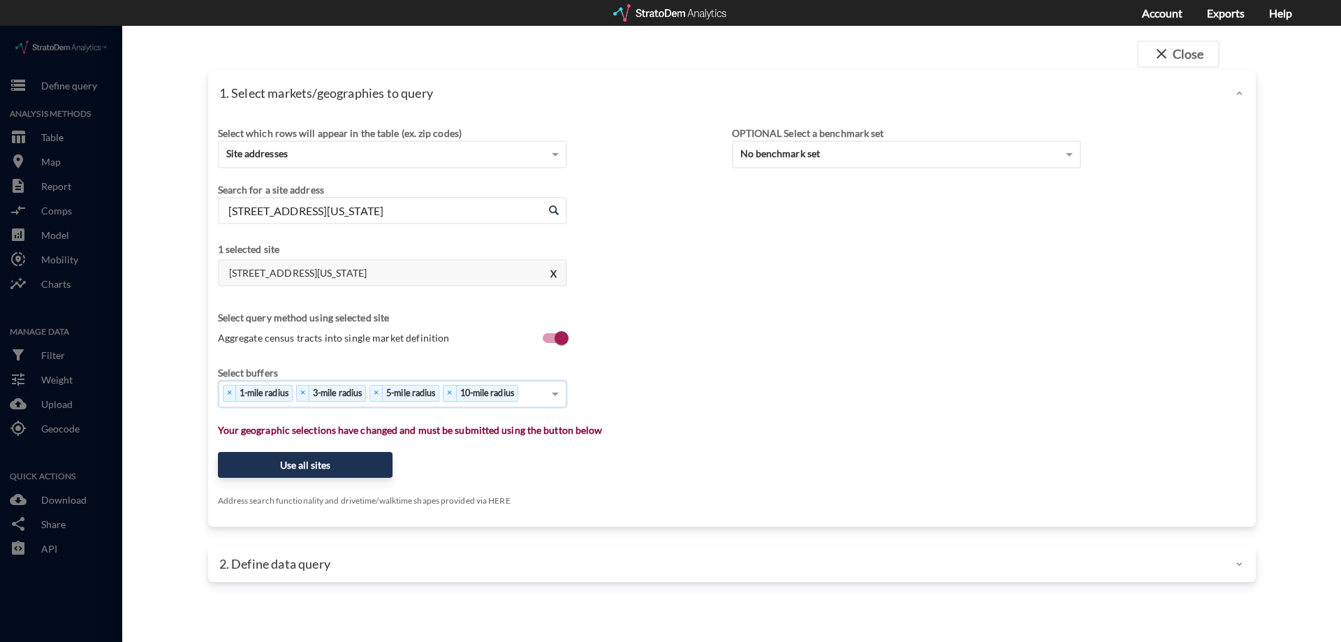
click div "Select which rows will appear in the table (ex. zip codes) Site addresses Selec…"
click button "Use all sites"
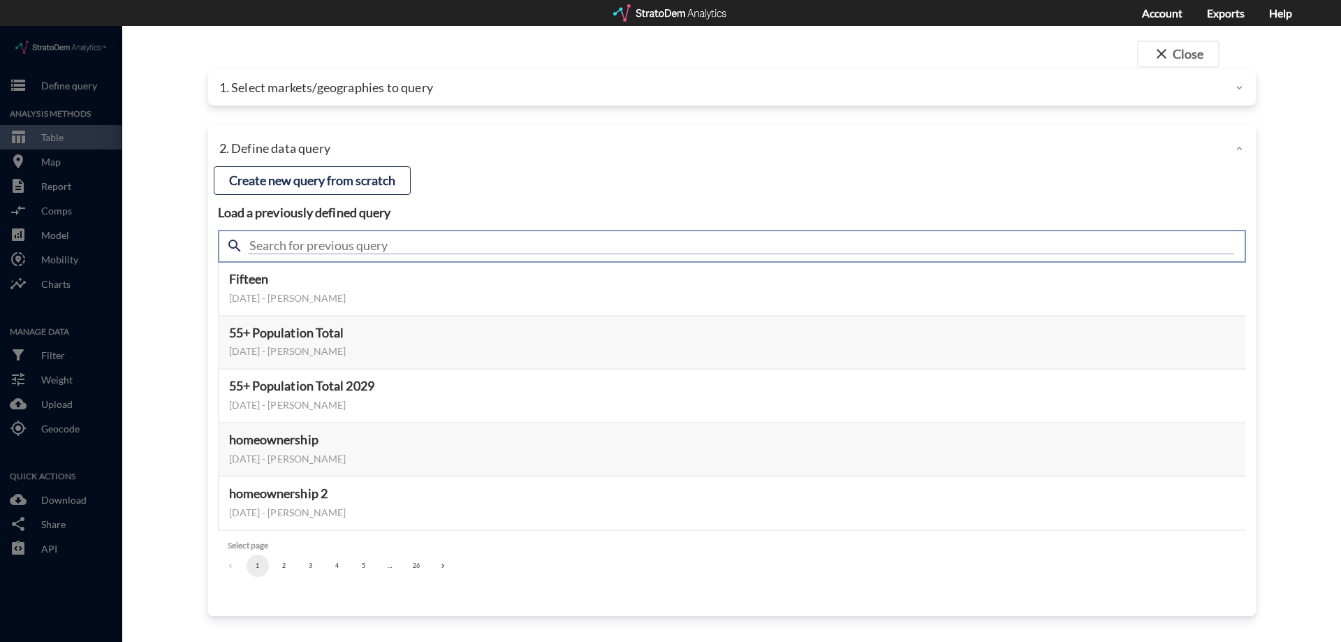
click input "text"
type input "demand"
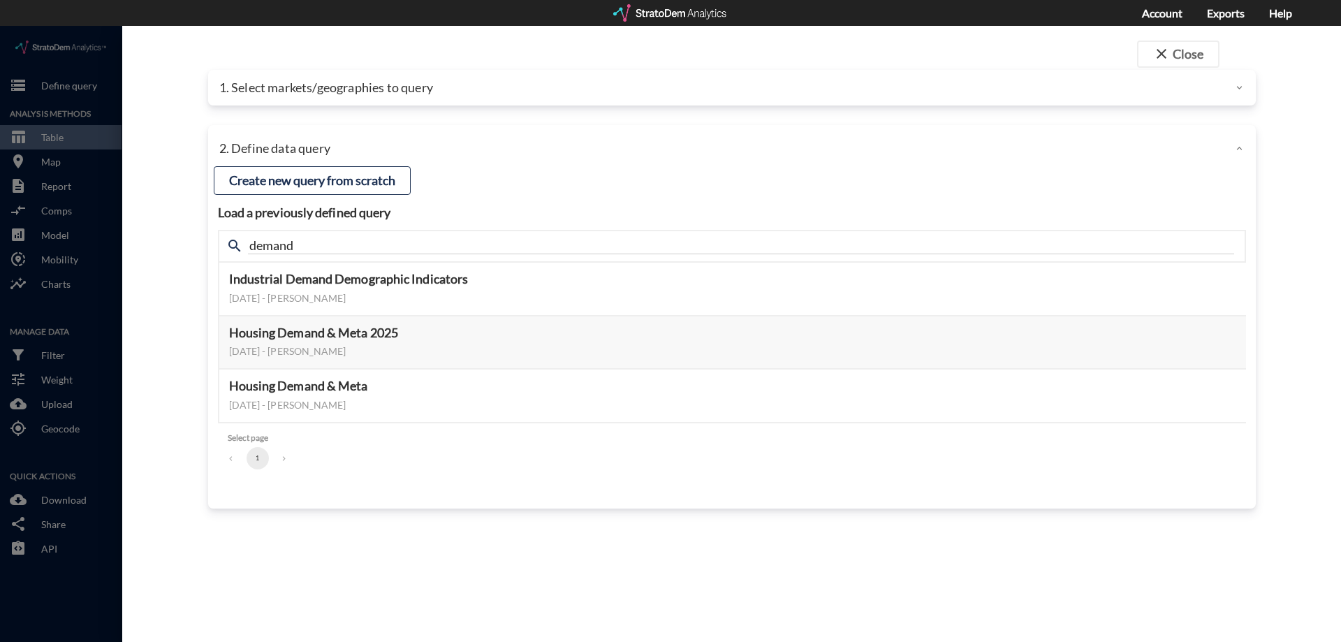
click h4 "Load a previously defined query"
drag, startPoint x: 1199, startPoint y: 315, endPoint x: 1204, endPoint y: 350, distance: 35.2
click button "Select this query"
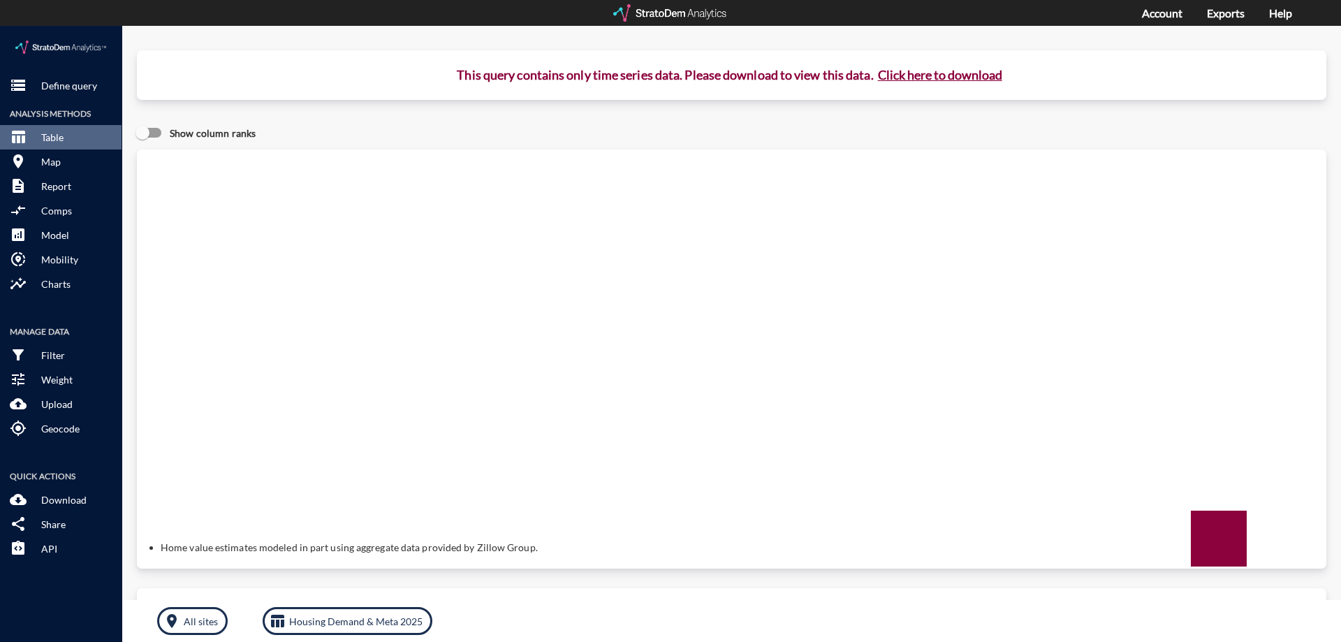
click button "Click here to download"
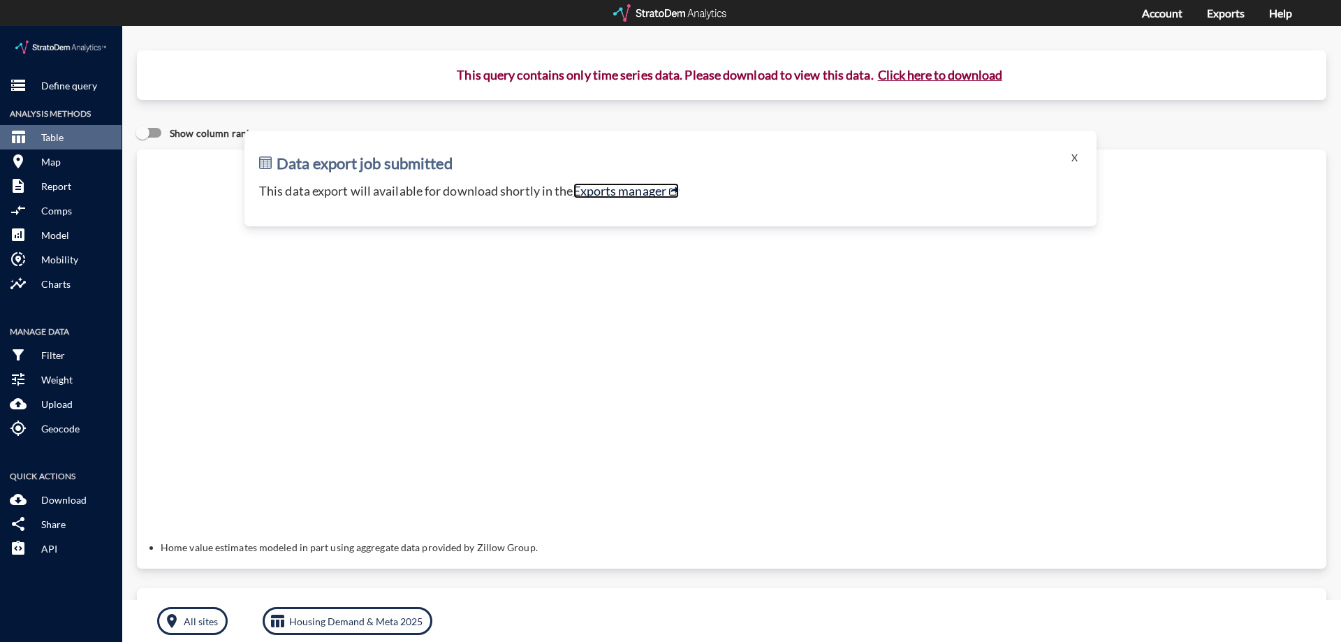
click link "Exports manager"
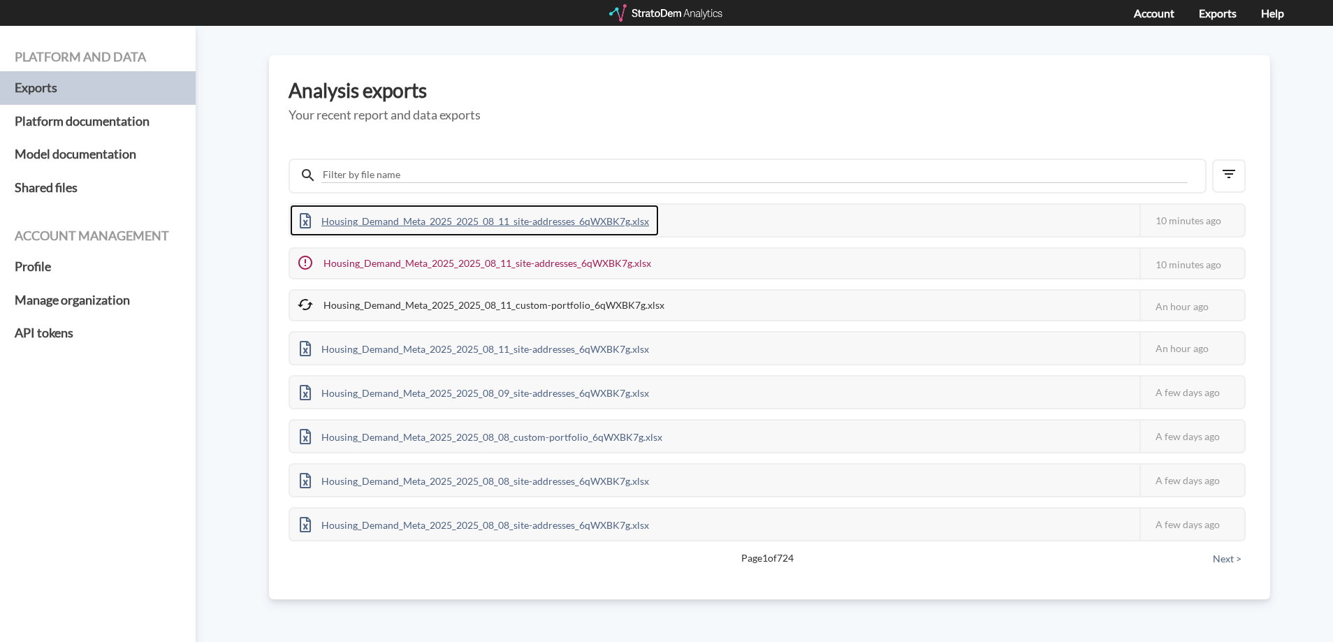
click at [511, 217] on div "Housing_Demand_Meta_2025_2025_08_11_site-addresses_6qWXBK7g.xlsx" at bounding box center [474, 220] width 369 height 31
